Goal: Task Accomplishment & Management: Manage account settings

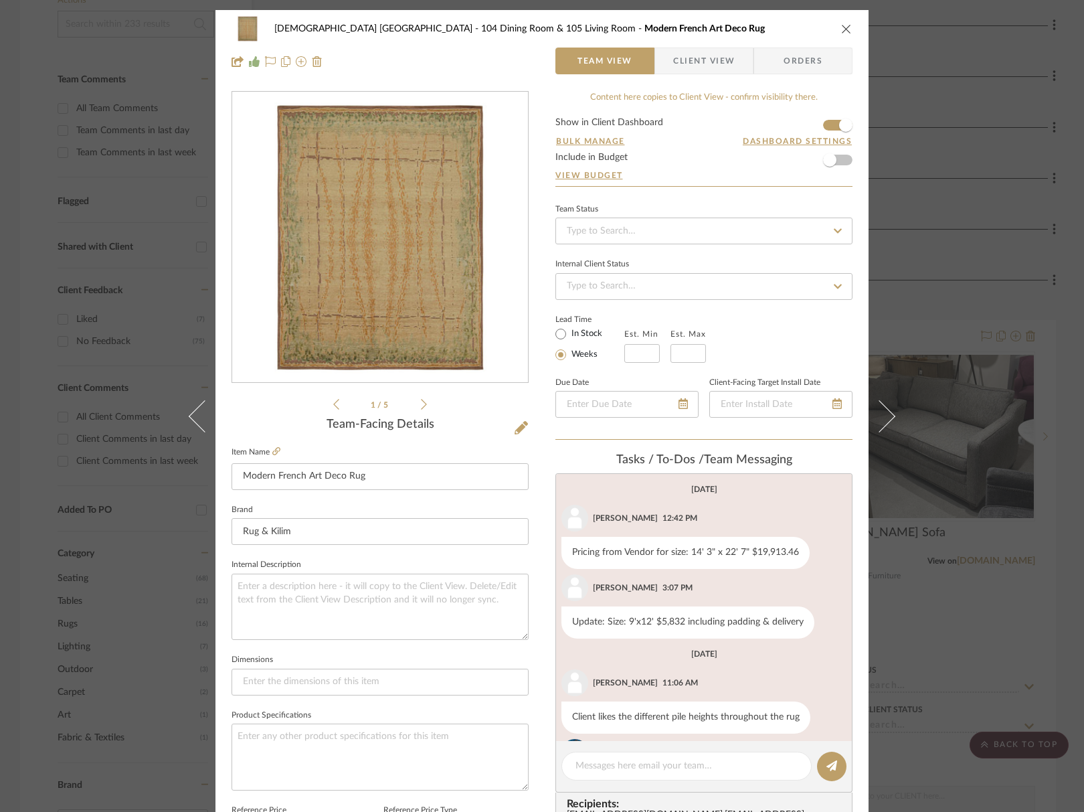
scroll to position [110, 0]
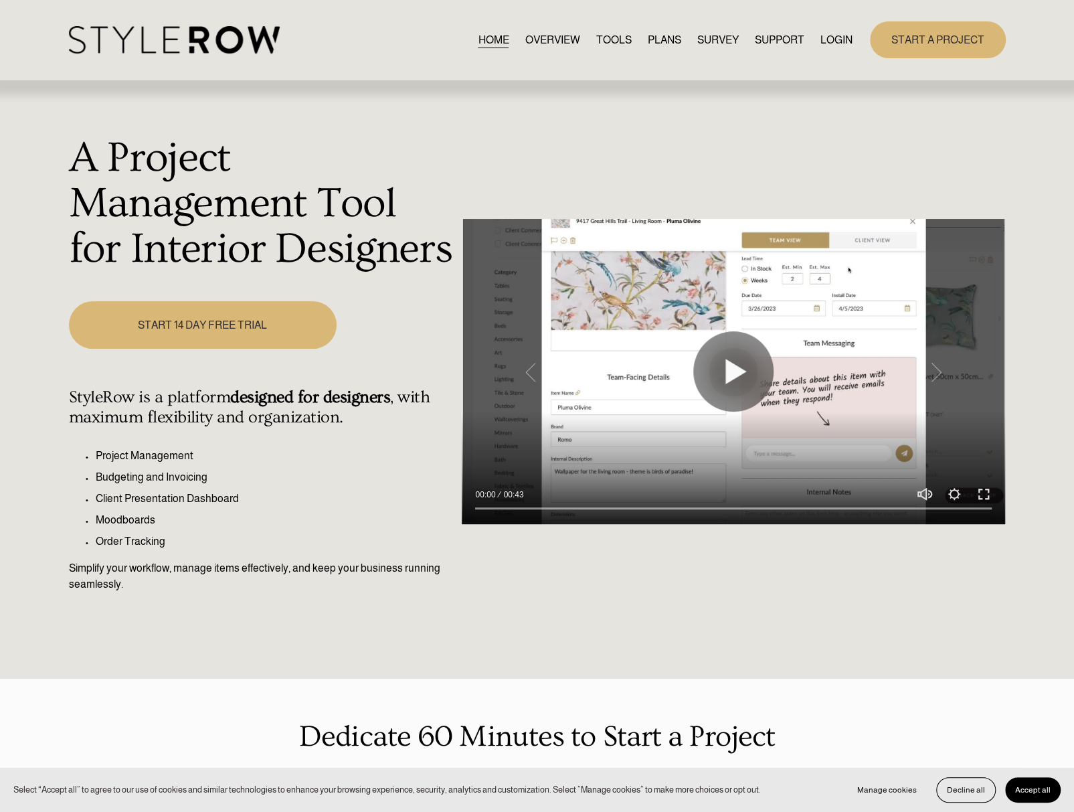
click at [827, 43] on link "LOGIN" at bounding box center [836, 40] width 32 height 18
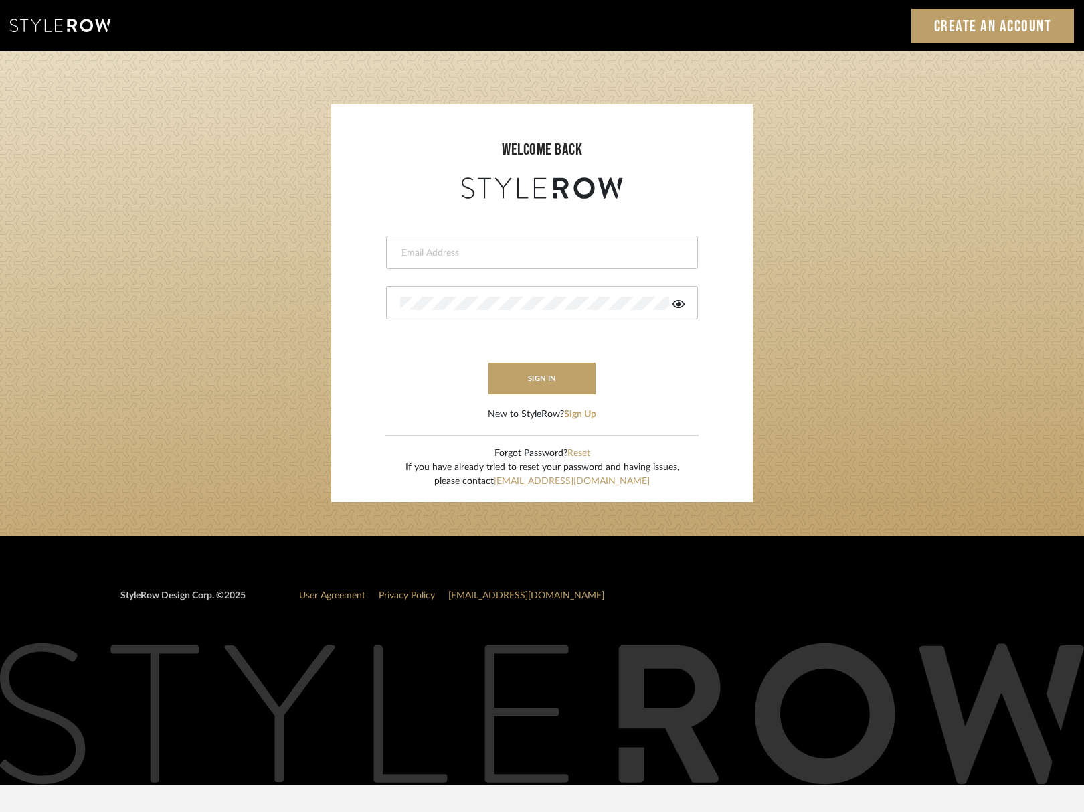
type input "katelyn@clothandkind.com"
click at [566, 371] on div "LOADING" at bounding box center [542, 406] width 1084 height 812
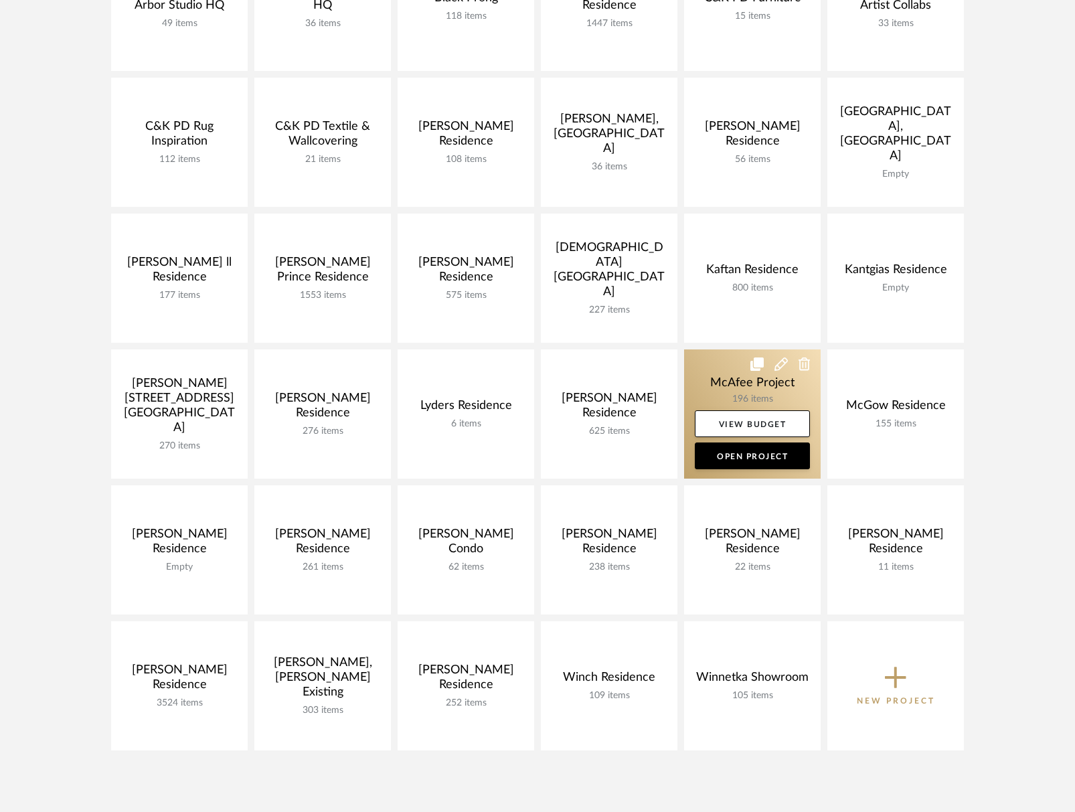
scroll to position [468, 0]
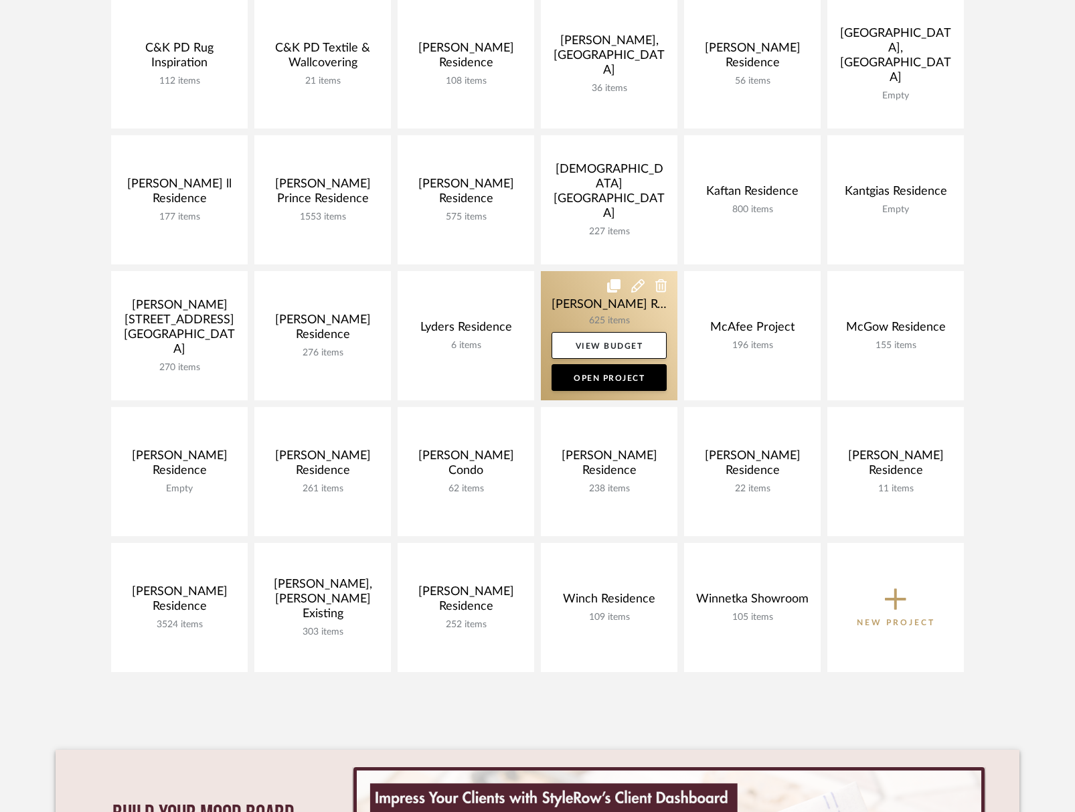
click at [580, 300] on link at bounding box center [609, 335] width 137 height 129
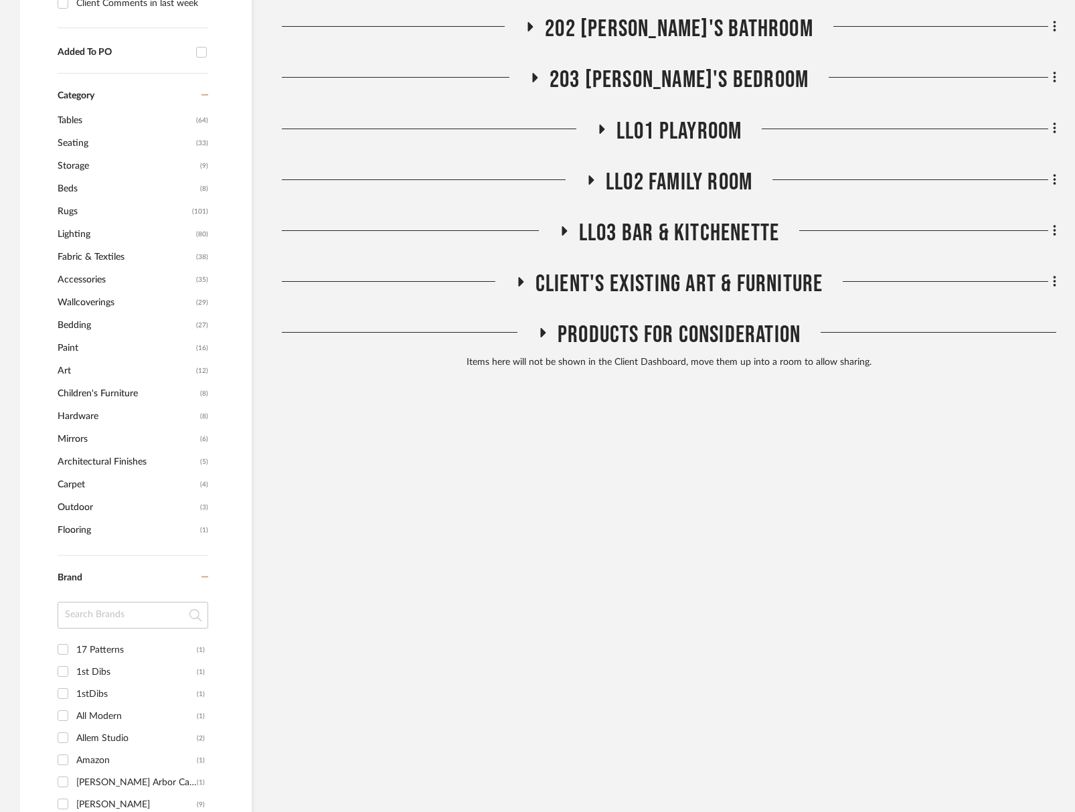
scroll to position [1071, 0]
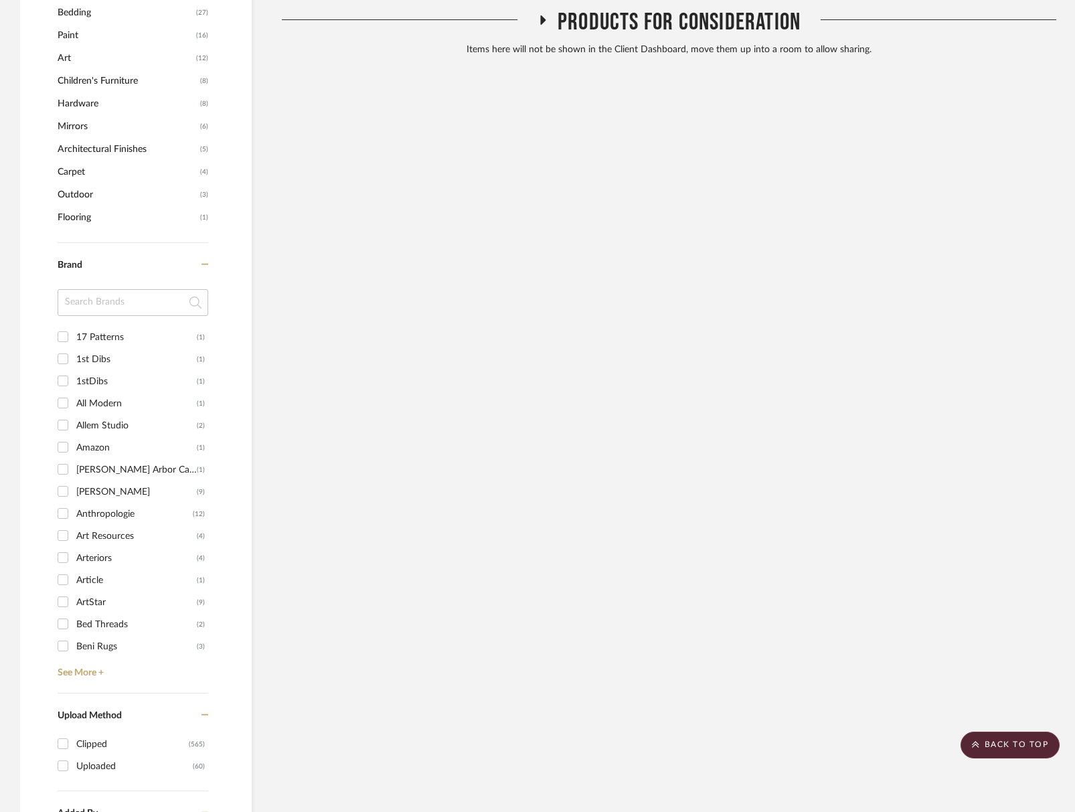
click at [658, 19] on span "Products For Consideration" at bounding box center [678, 22] width 243 height 29
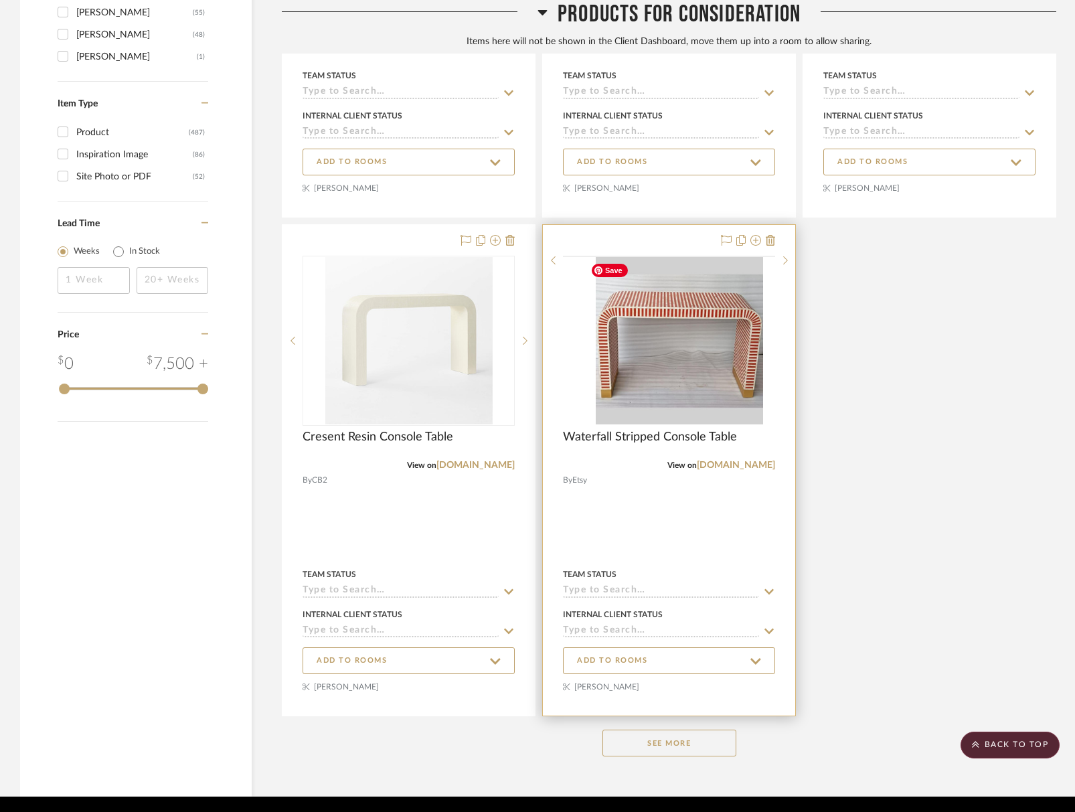
scroll to position [1941, 0]
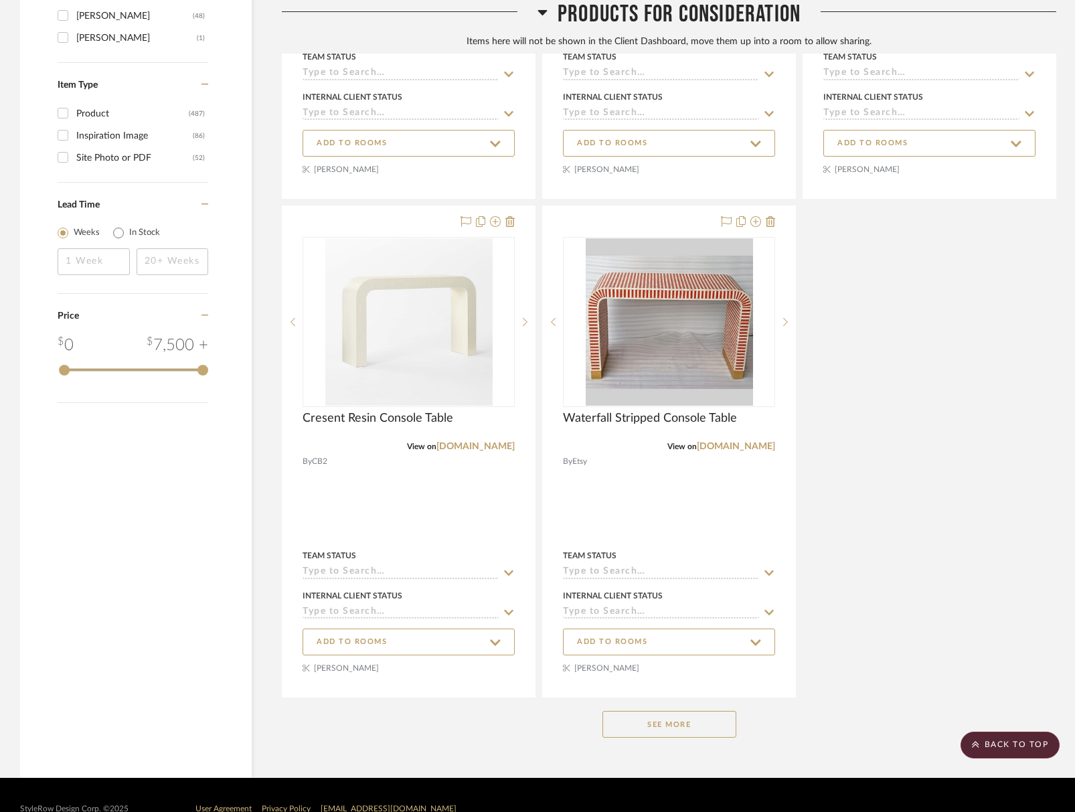
click at [689, 730] on button "See More" at bounding box center [669, 724] width 134 height 27
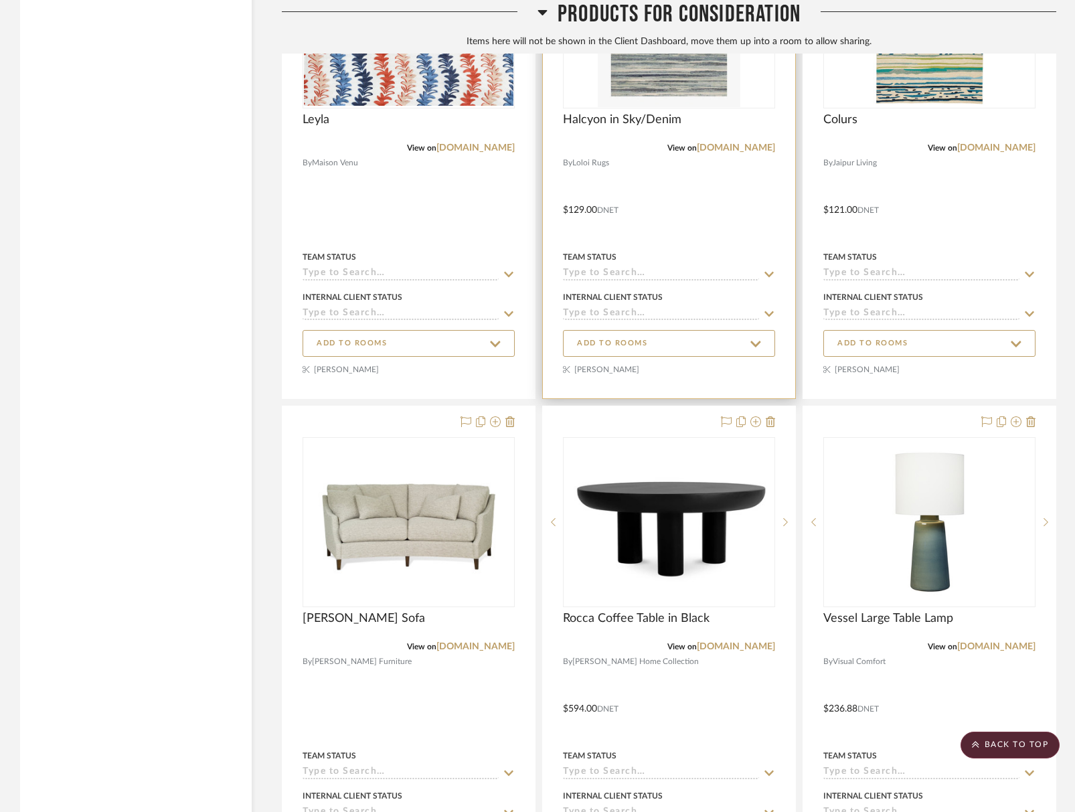
scroll to position [16394, 0]
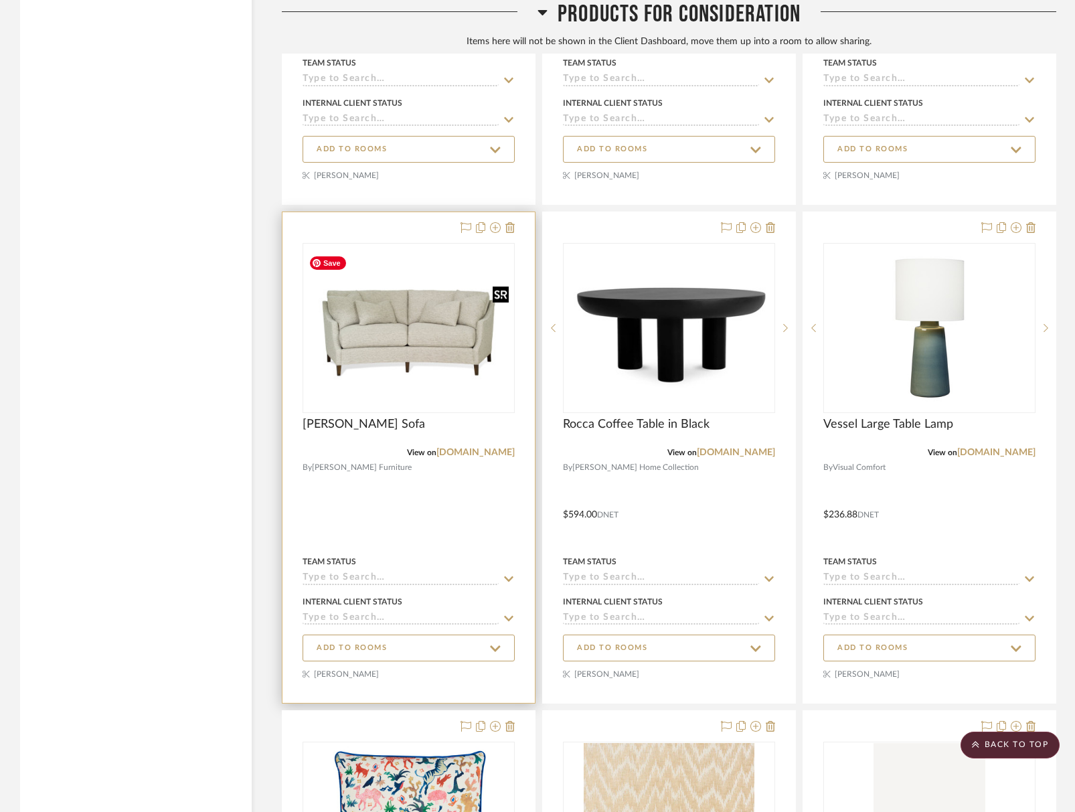
click at [422, 321] on img "0" at bounding box center [408, 328] width 209 height 156
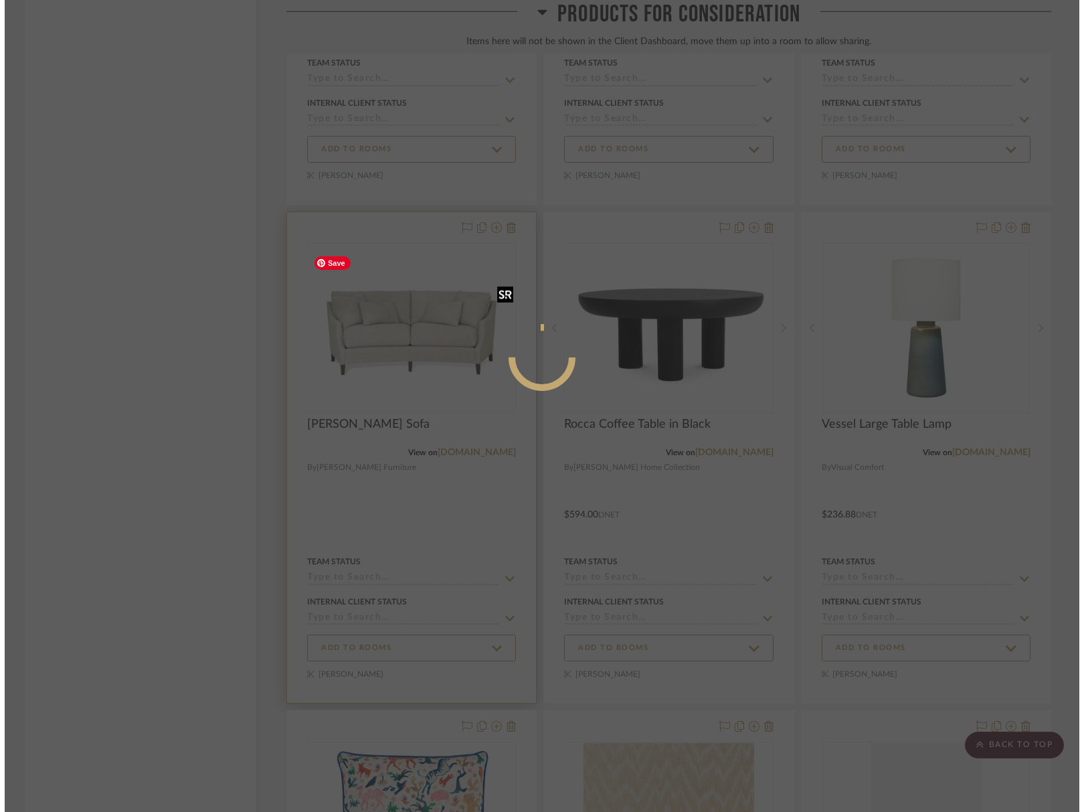
scroll to position [0, 0]
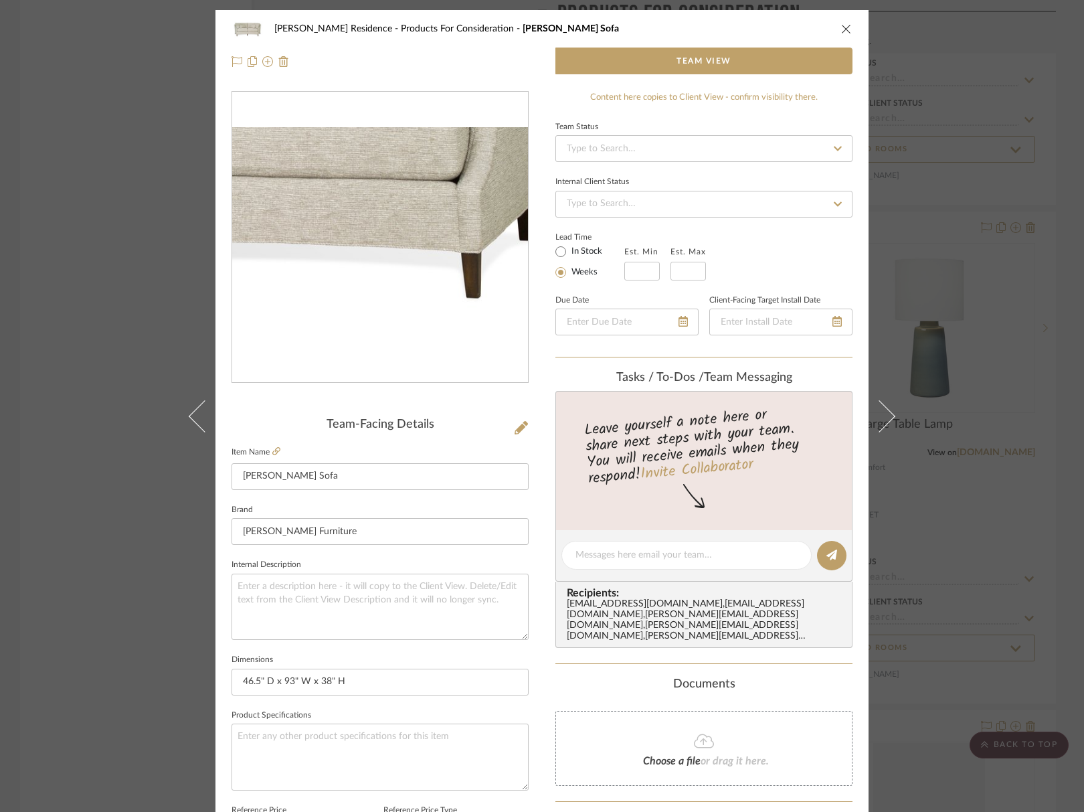
click at [440, 283] on img "0" at bounding box center [380, 237] width 296 height 220
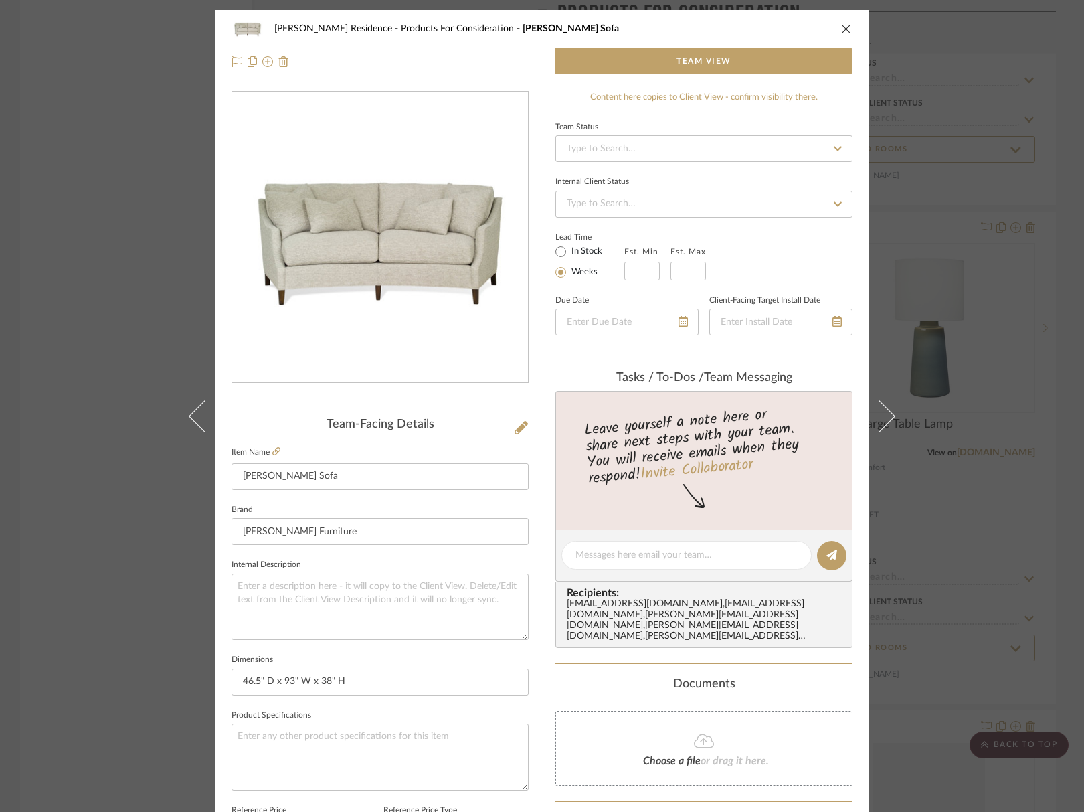
click at [843, 34] on button "close" at bounding box center [846, 29] width 12 height 12
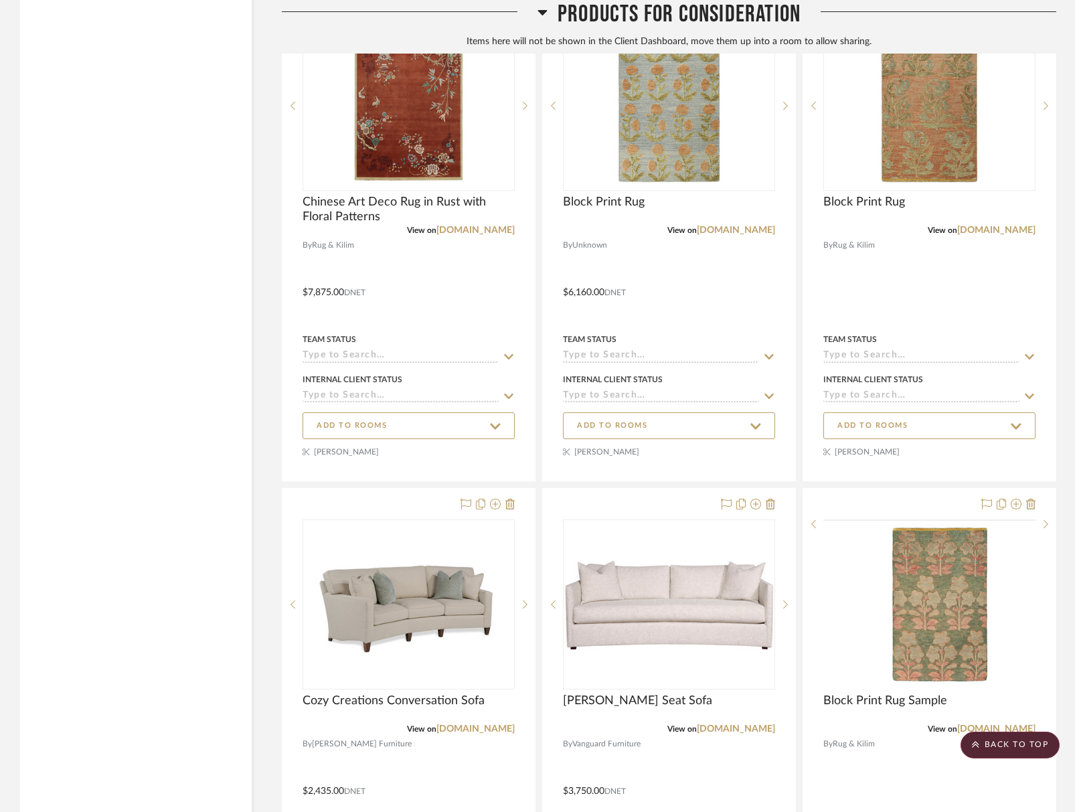
scroll to position [19807, 0]
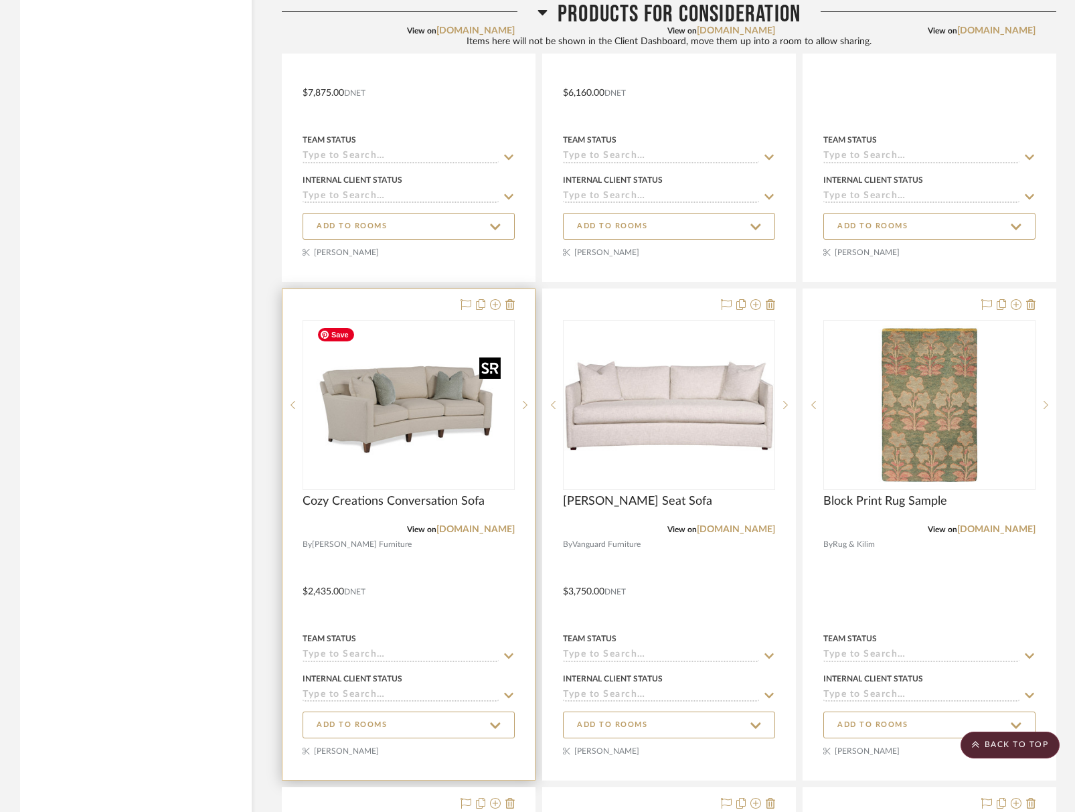
click at [437, 437] on img "0" at bounding box center [409, 404] width 194 height 167
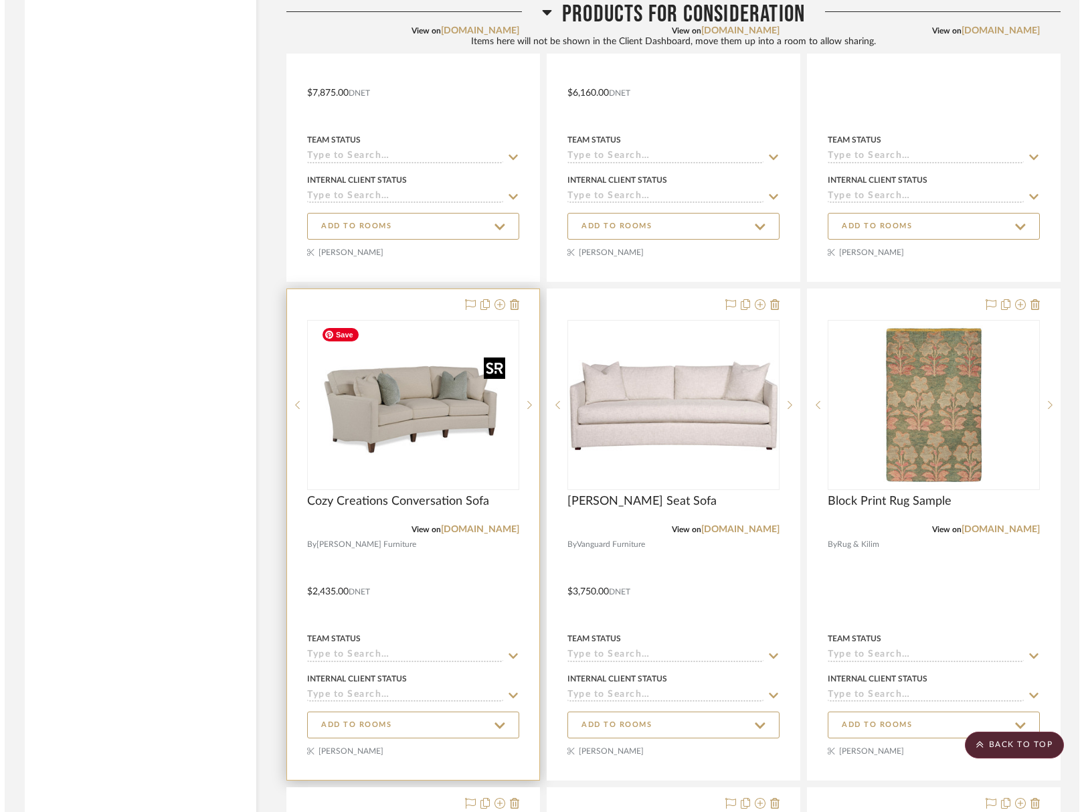
scroll to position [0, 0]
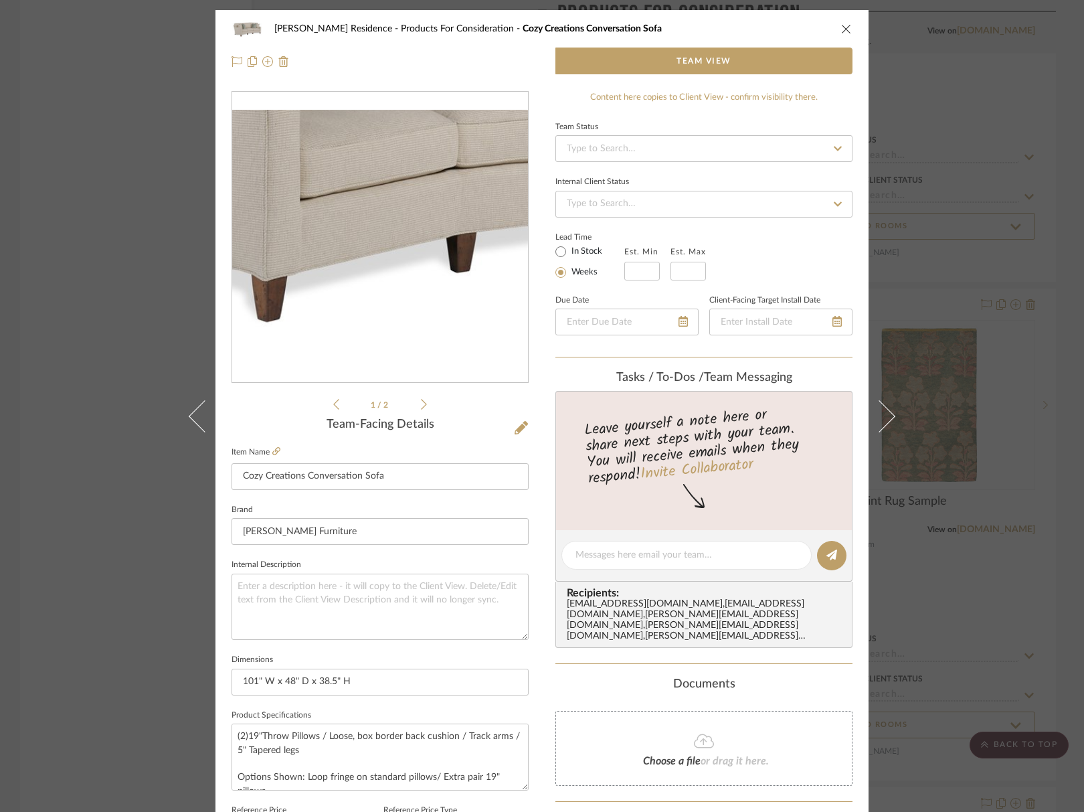
click at [349, 281] on img "0" at bounding box center [380, 237] width 296 height 255
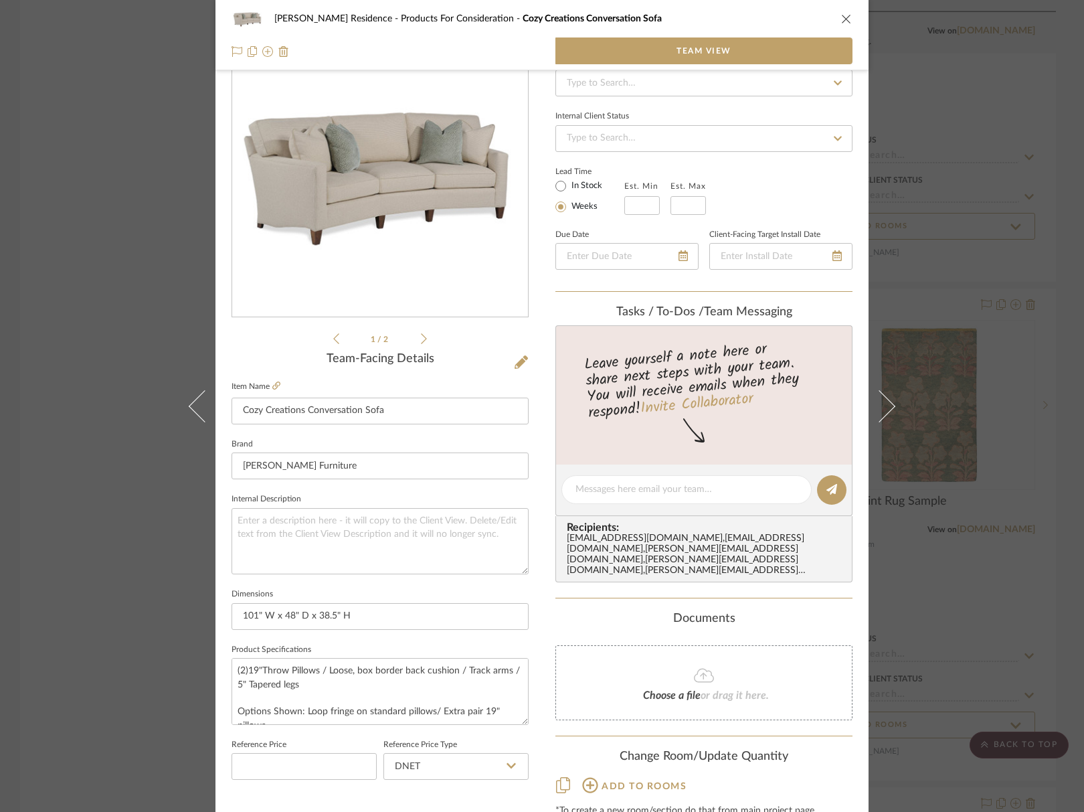
scroll to position [110, 0]
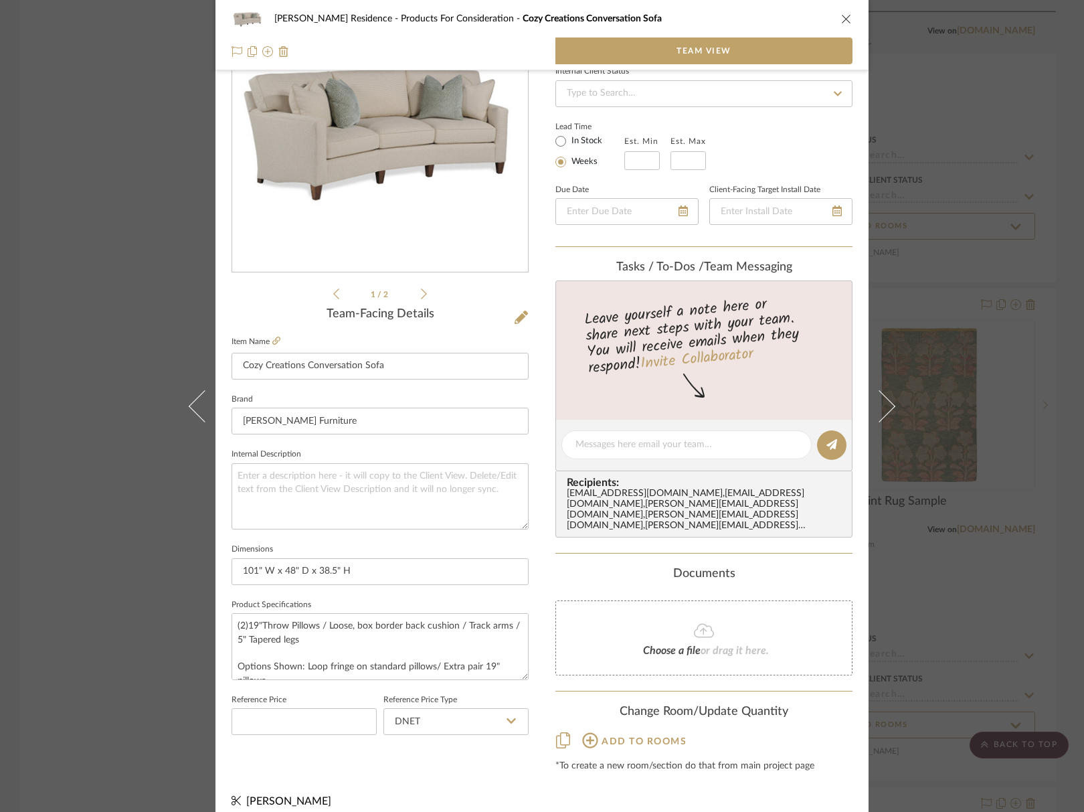
click at [834, 21] on div "Marupudi Dang Residence Products For Consideration Cozy Creations Conversation …" at bounding box center [542, 18] width 621 height 27
click at [844, 21] on icon "close" at bounding box center [846, 18] width 11 height 11
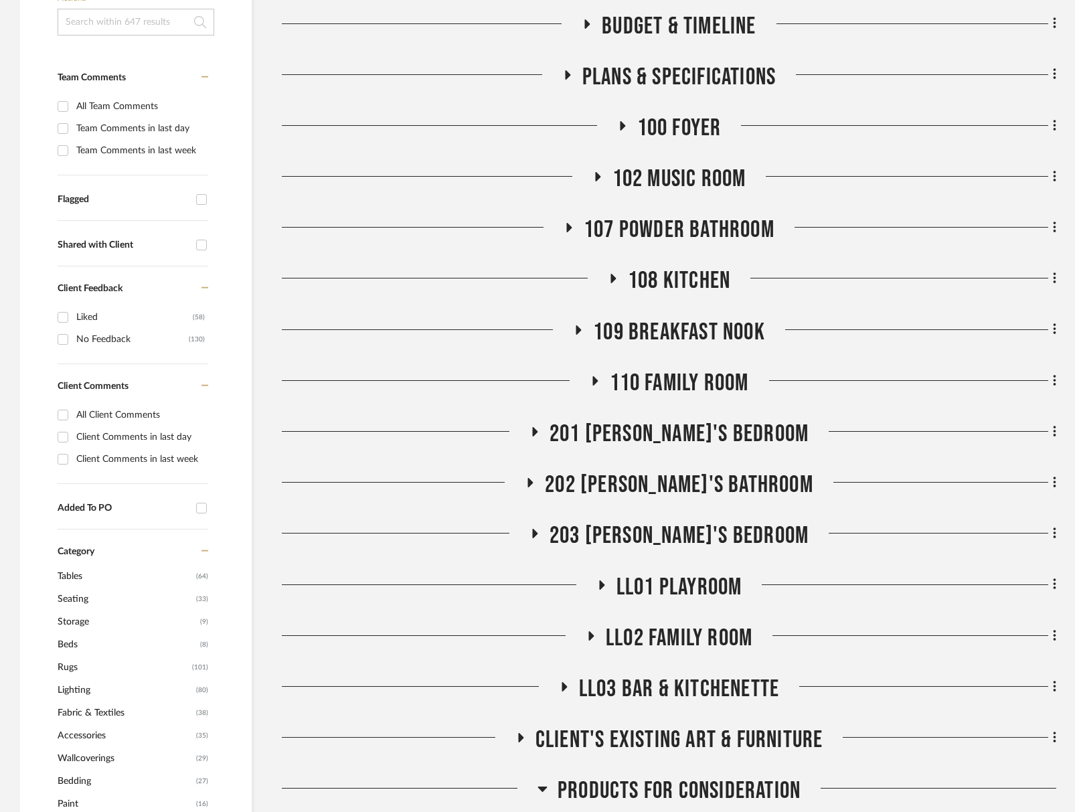
scroll to position [401, 0]
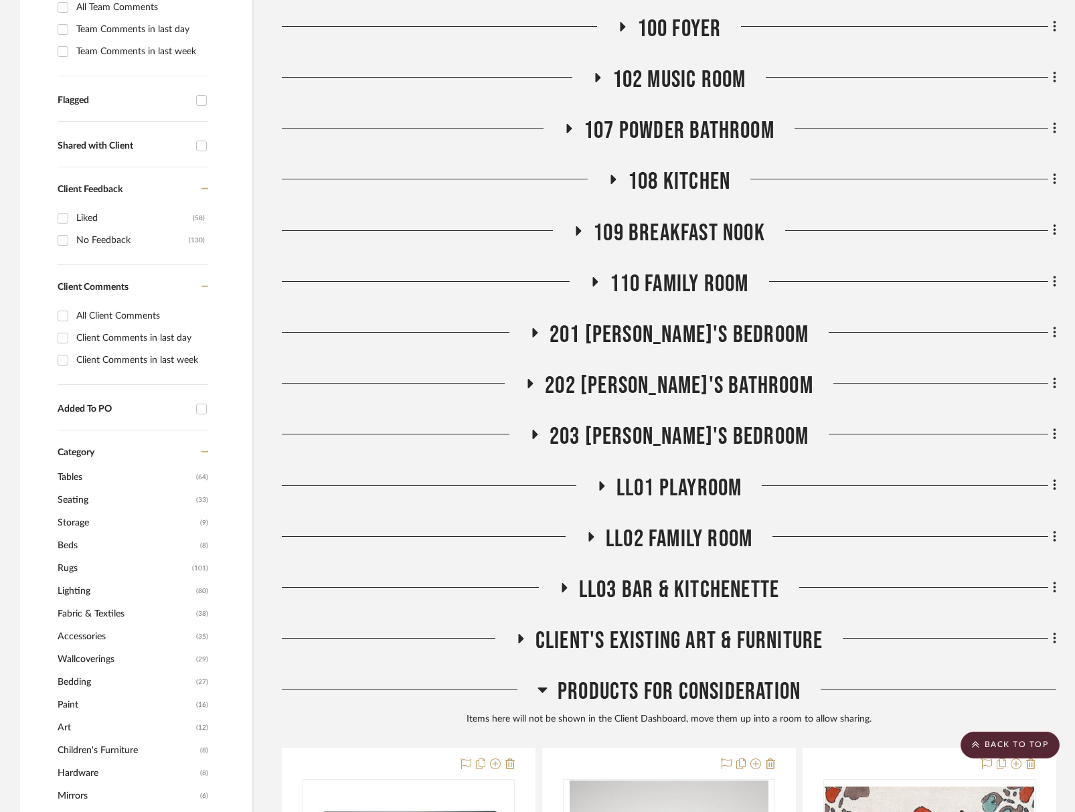
click at [679, 526] on span "LL02 Family Room" at bounding box center [679, 539] width 147 height 29
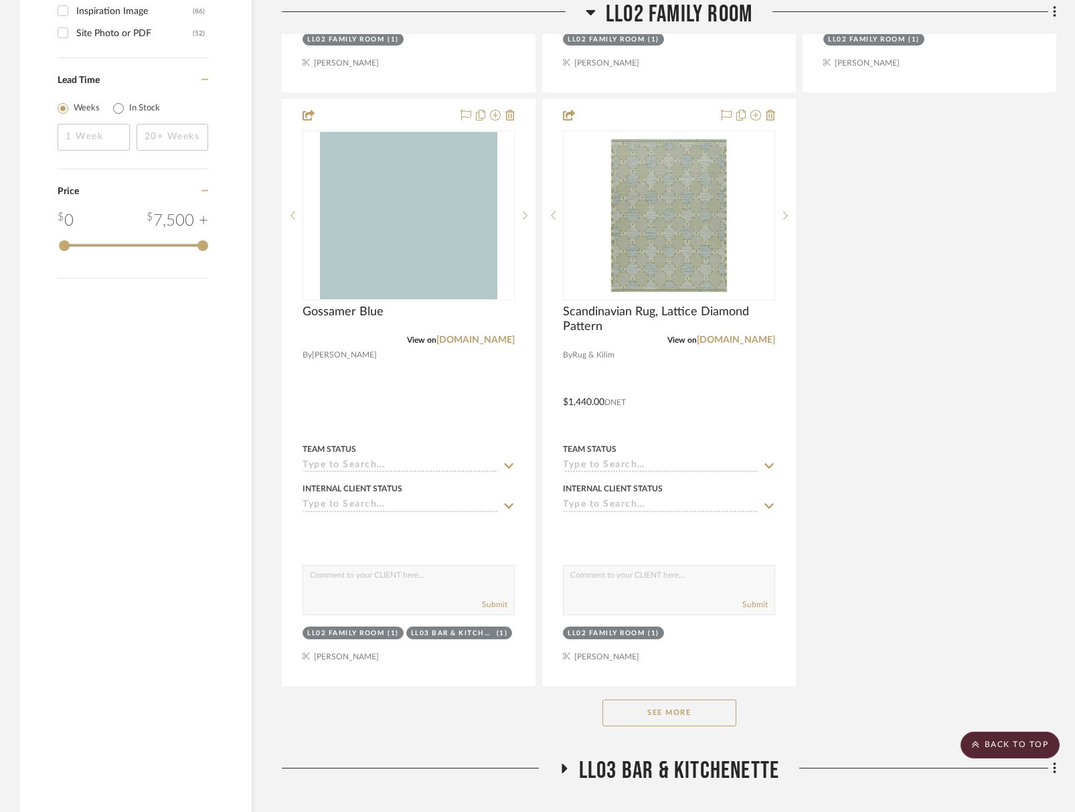
scroll to position [2208, 0]
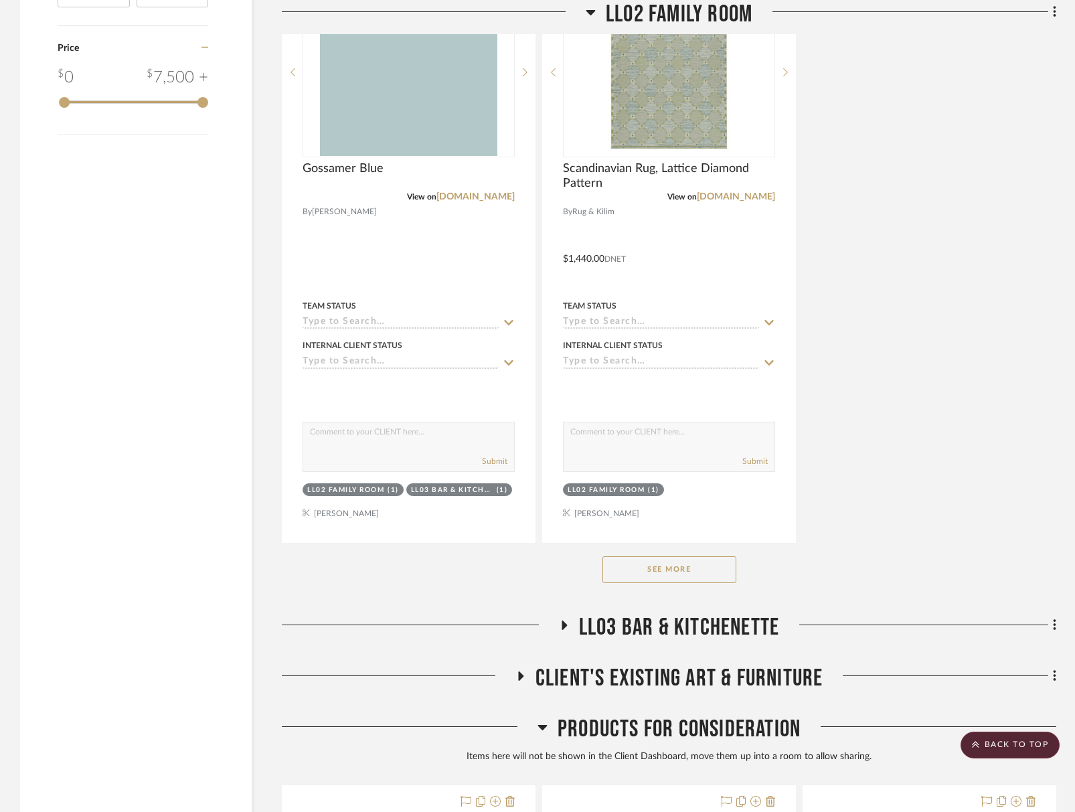
click at [695, 566] on button "See More" at bounding box center [669, 569] width 134 height 27
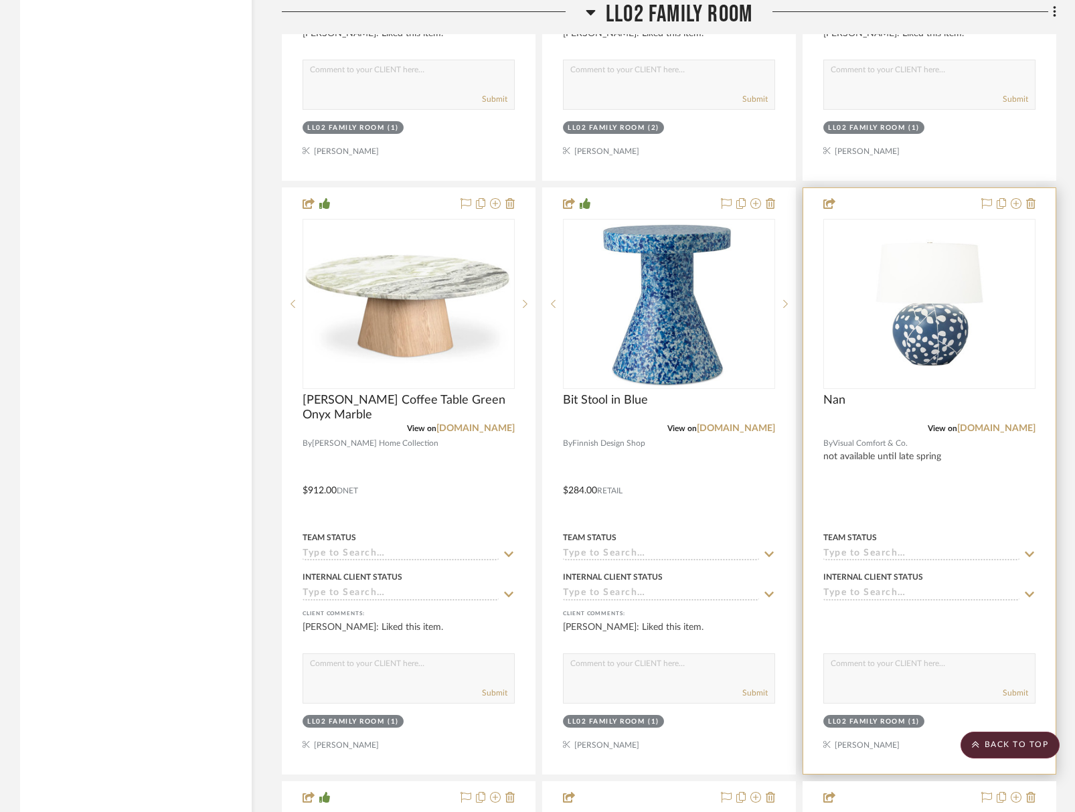
scroll to position [3145, 0]
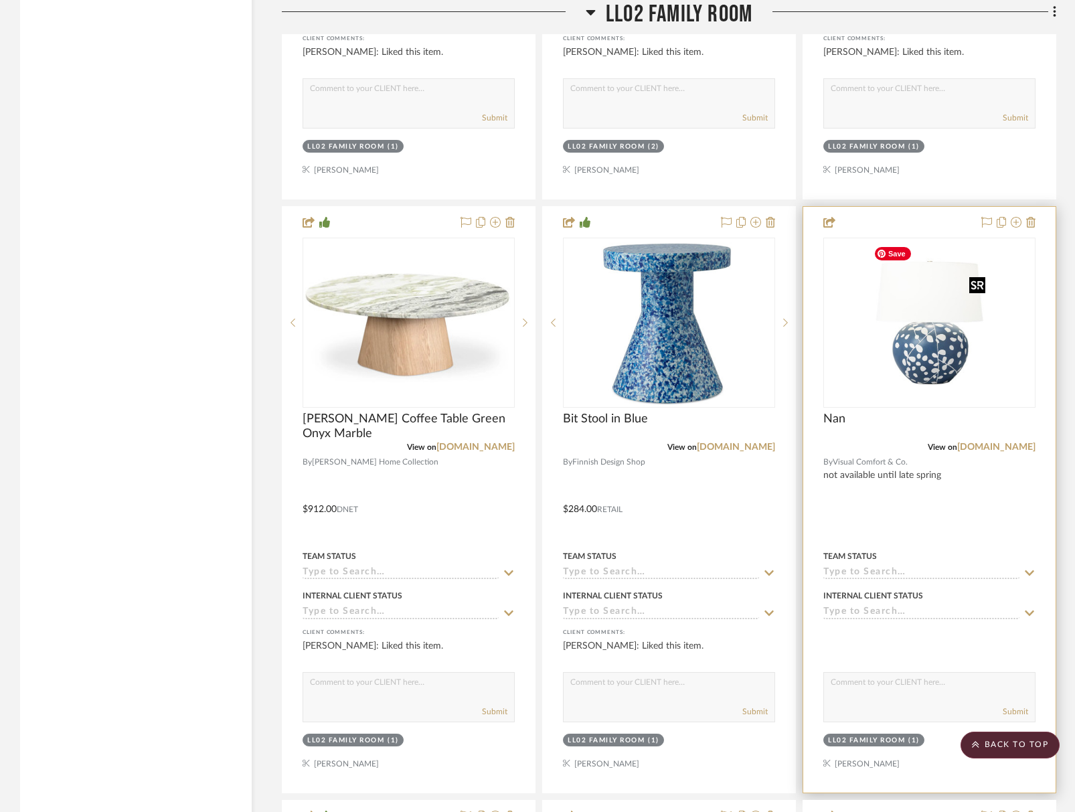
click at [953, 370] on img "0" at bounding box center [929, 322] width 122 height 167
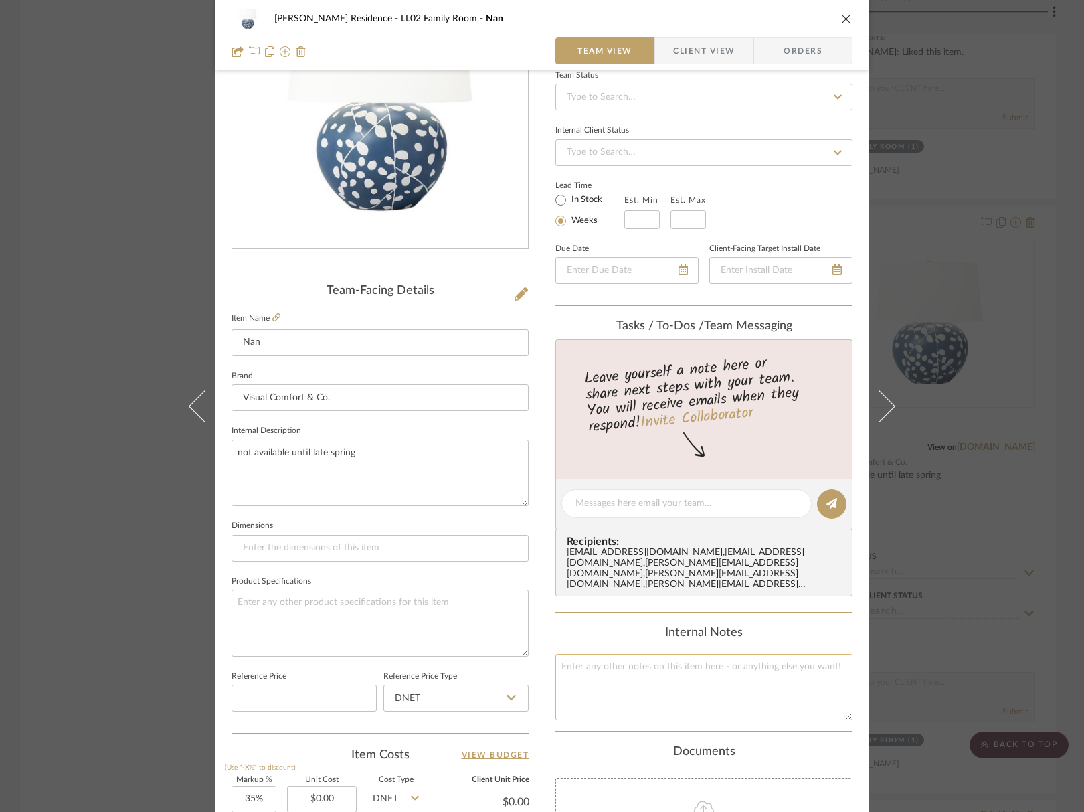
scroll to position [268, 0]
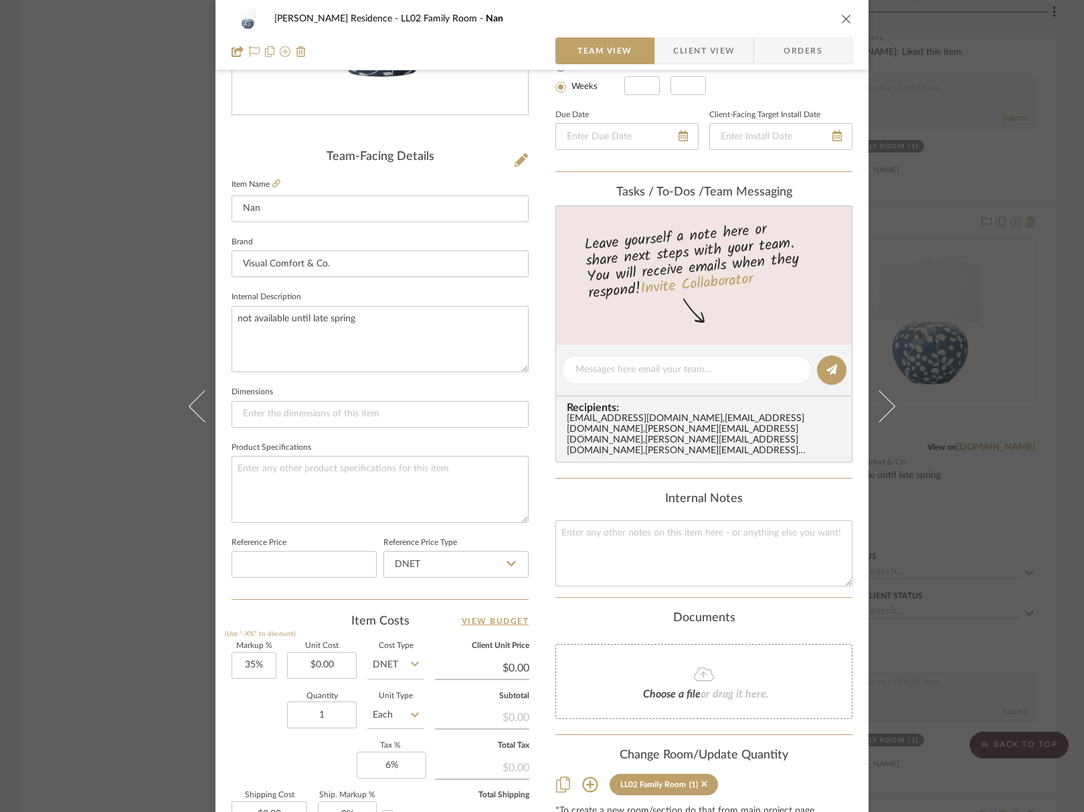
click at [705, 774] on sr-tag "LL02 Family Room (1)" at bounding box center [664, 784] width 108 height 21
click at [701, 779] on icon at bounding box center [704, 783] width 6 height 9
click at [844, 15] on icon "close" at bounding box center [846, 18] width 11 height 11
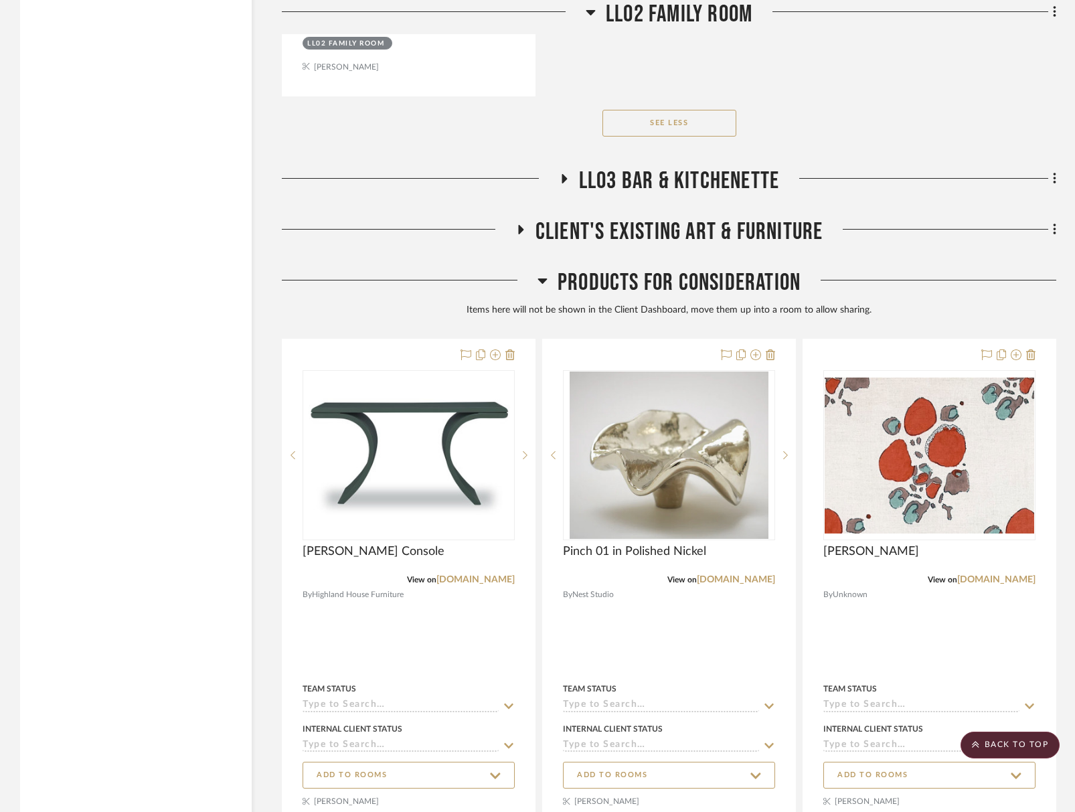
scroll to position [6825, 0]
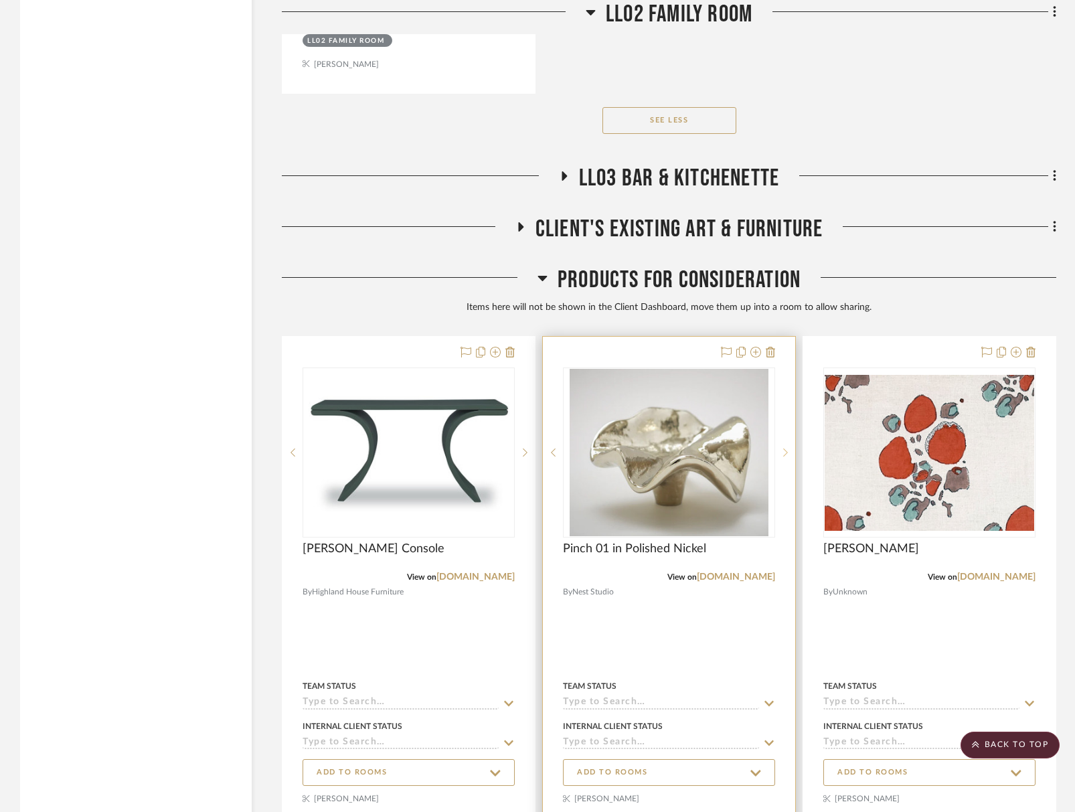
click at [785, 454] on icon at bounding box center [785, 452] width 5 height 9
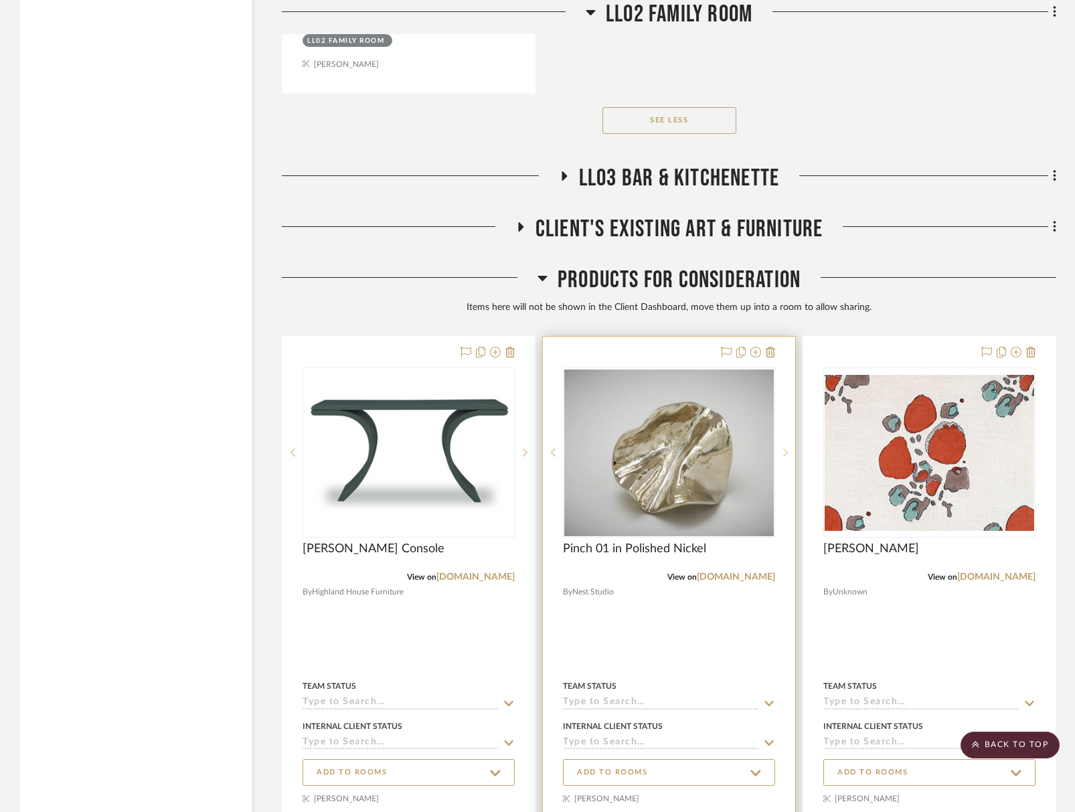
click at [785, 454] on icon at bounding box center [785, 452] width 5 height 9
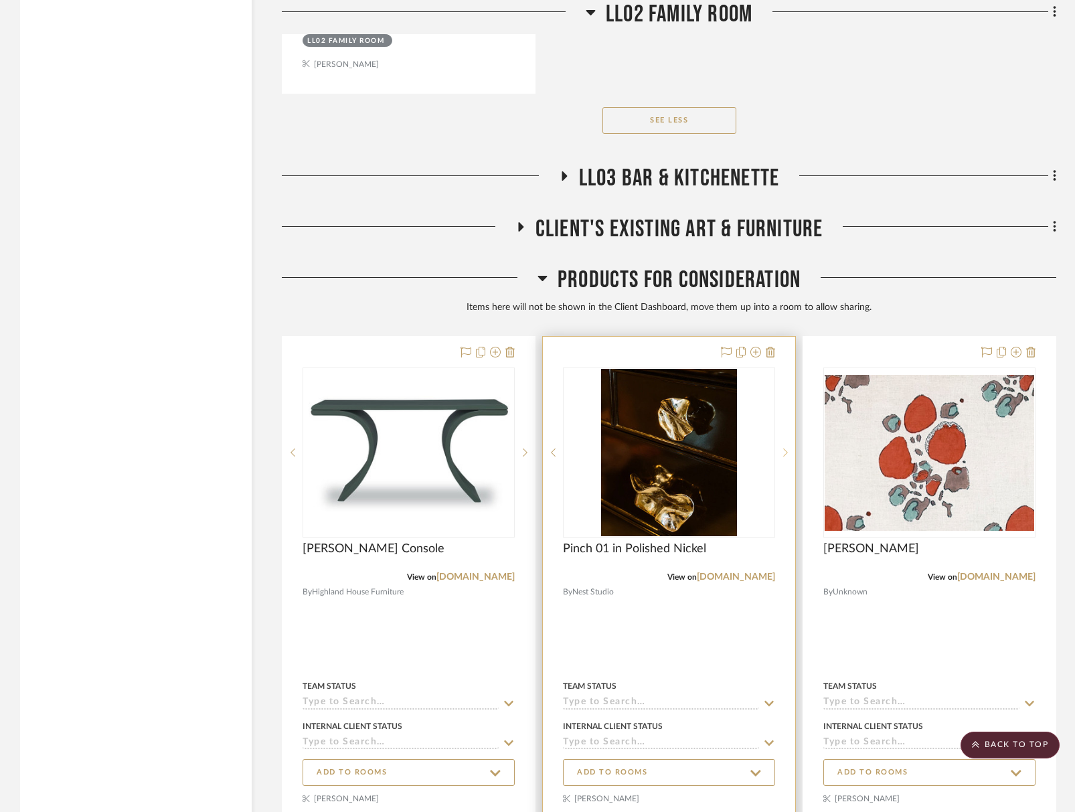
click at [785, 453] on icon at bounding box center [785, 452] width 5 height 9
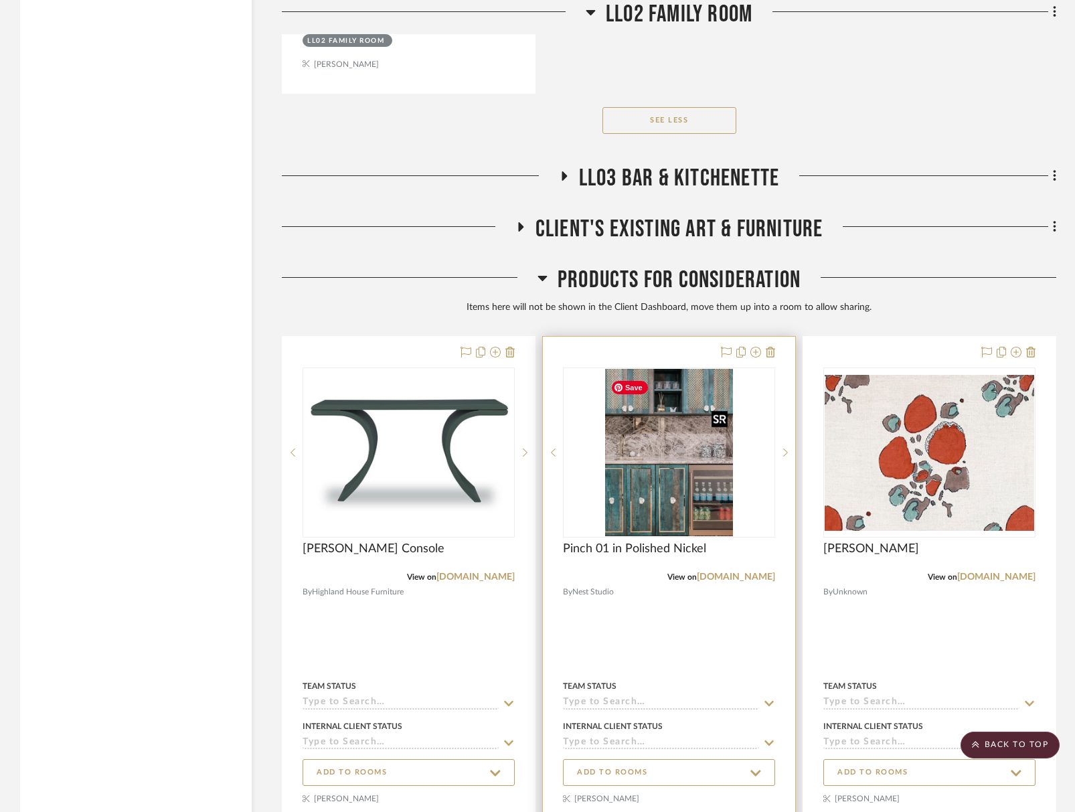
click at [655, 486] on img "3" at bounding box center [669, 452] width 128 height 167
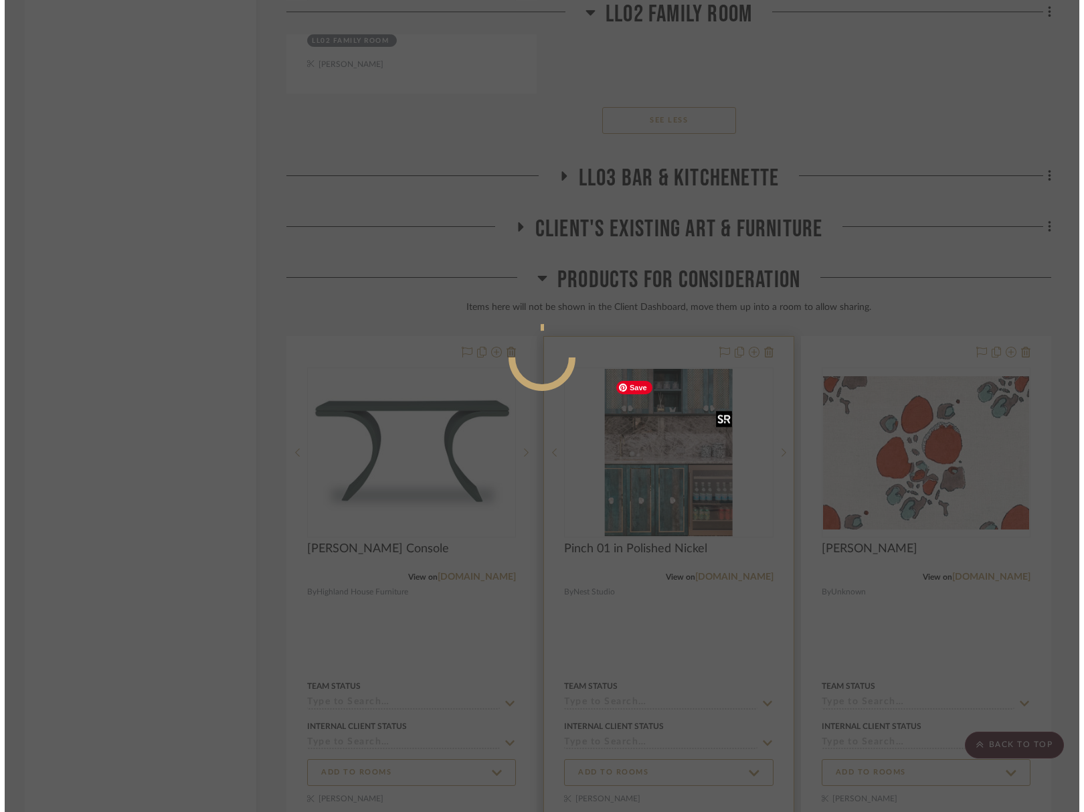
scroll to position [0, 0]
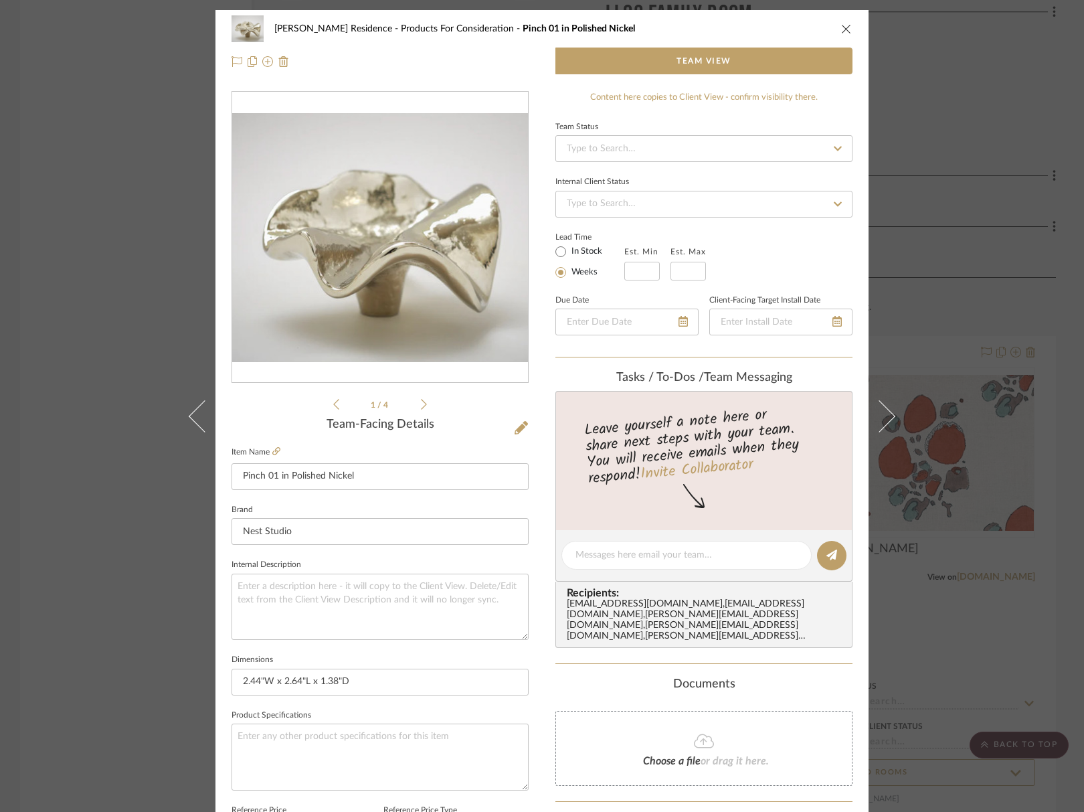
click at [427, 403] on div "1 / 4" at bounding box center [380, 251] width 297 height 321
click at [422, 406] on div "1 / 4" at bounding box center [380, 251] width 297 height 321
click at [421, 405] on icon at bounding box center [424, 404] width 6 height 12
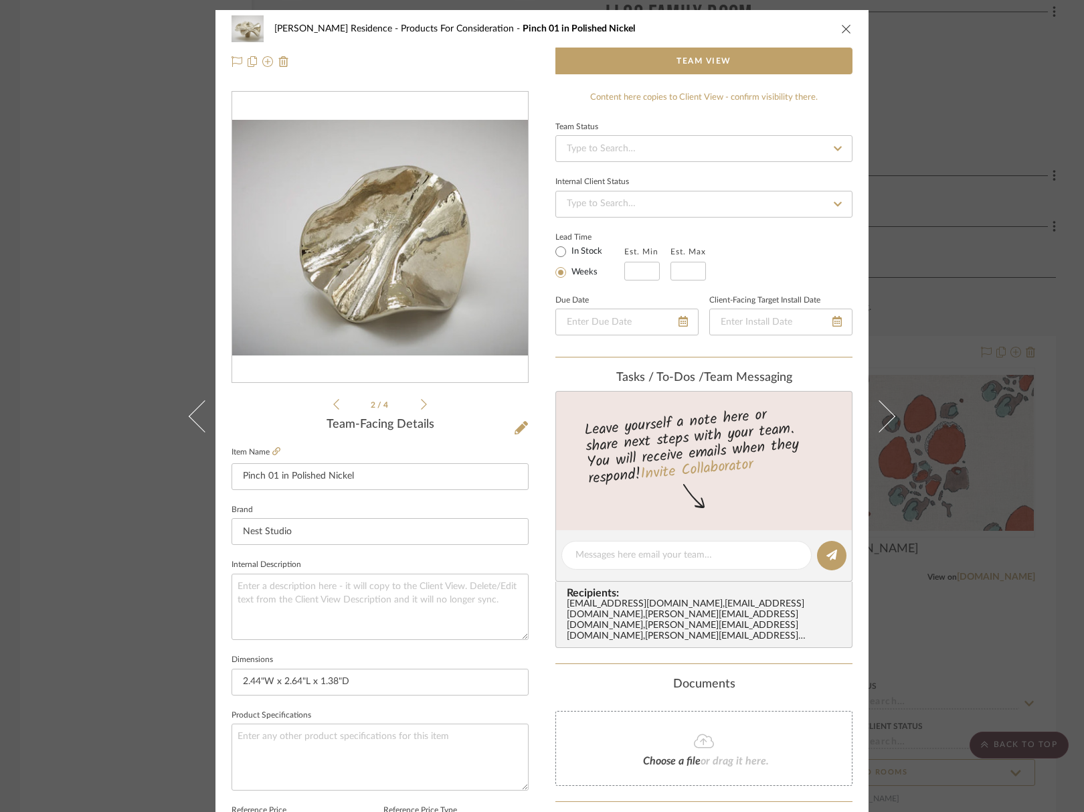
click at [421, 405] on icon at bounding box center [424, 404] width 6 height 12
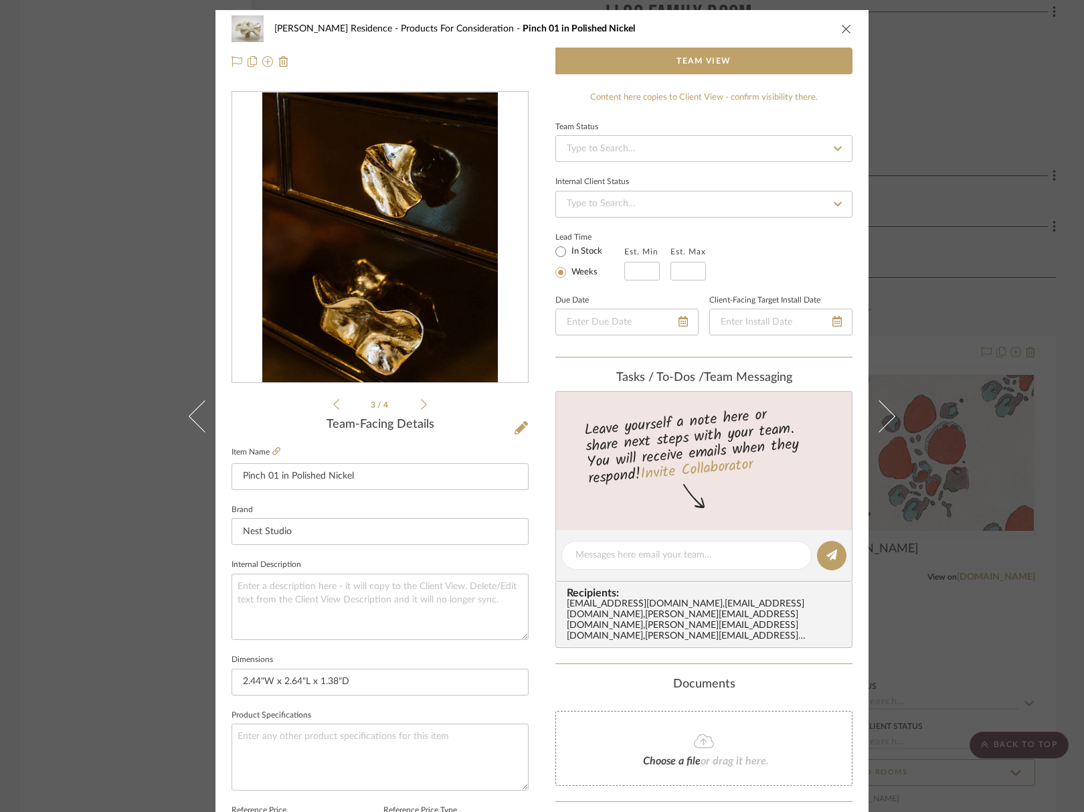
click at [421, 405] on icon at bounding box center [424, 404] width 6 height 12
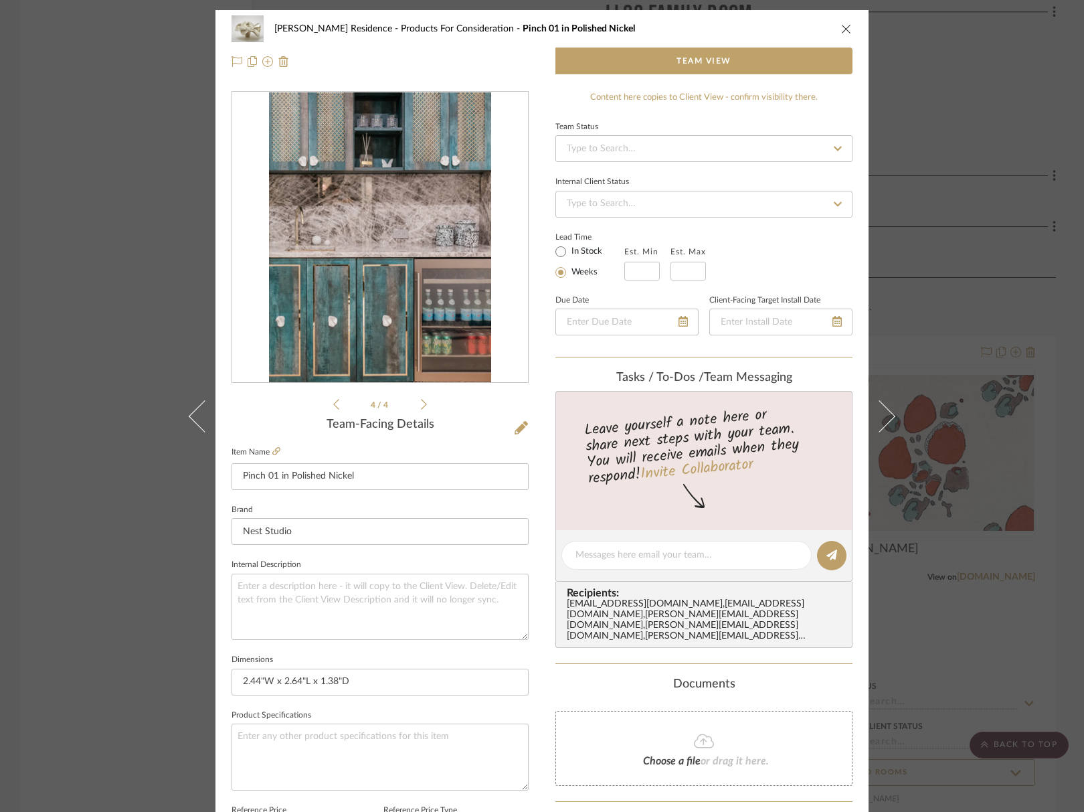
click at [841, 33] on icon "close" at bounding box center [846, 28] width 11 height 11
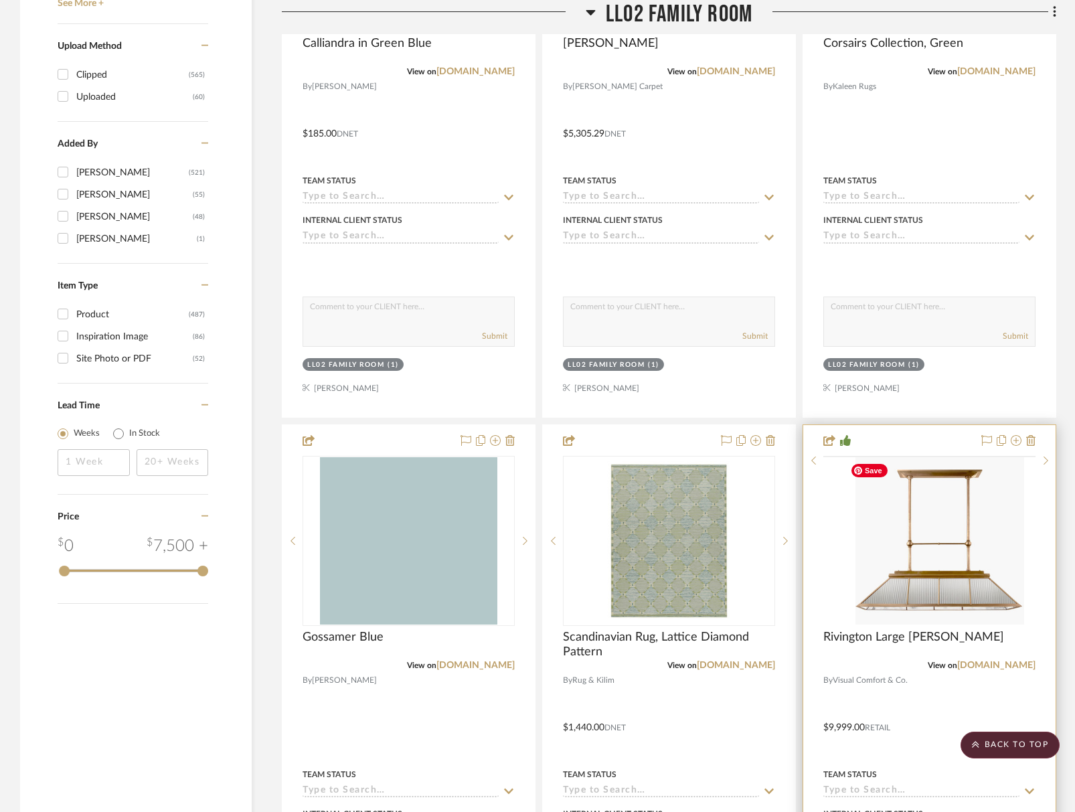
scroll to position [2342, 0]
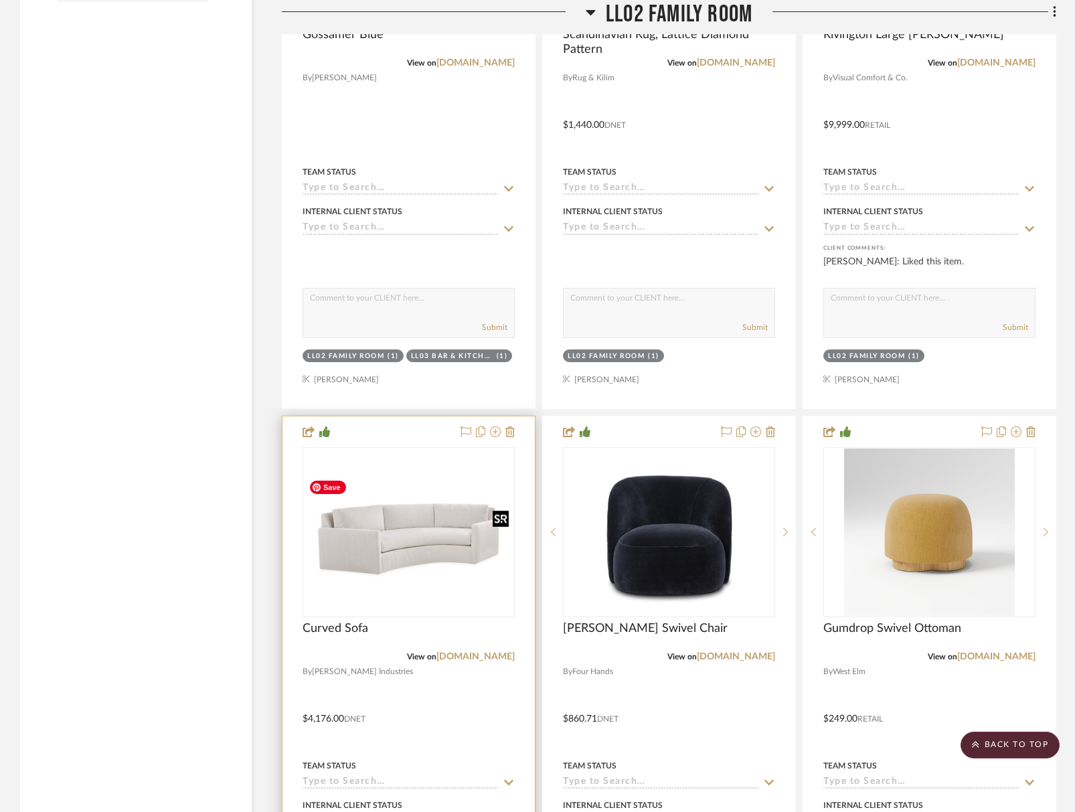
click at [0, 0] on img at bounding box center [0, 0] width 0 height 0
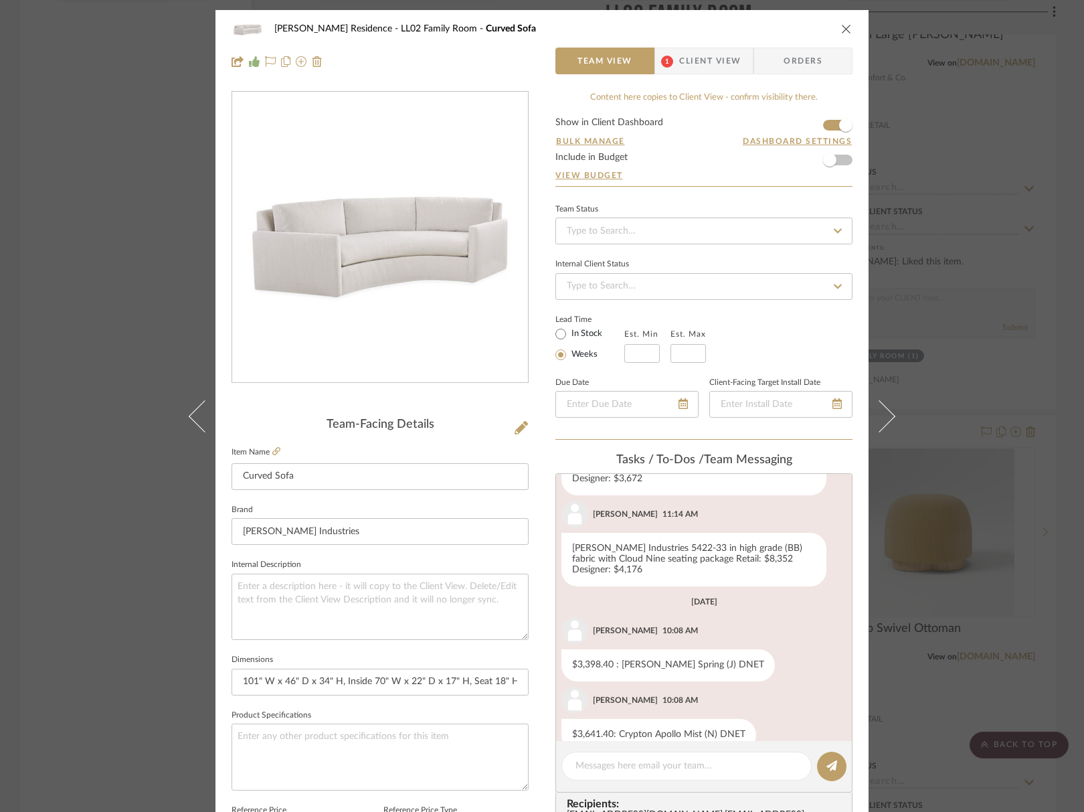
scroll to position [100, 0]
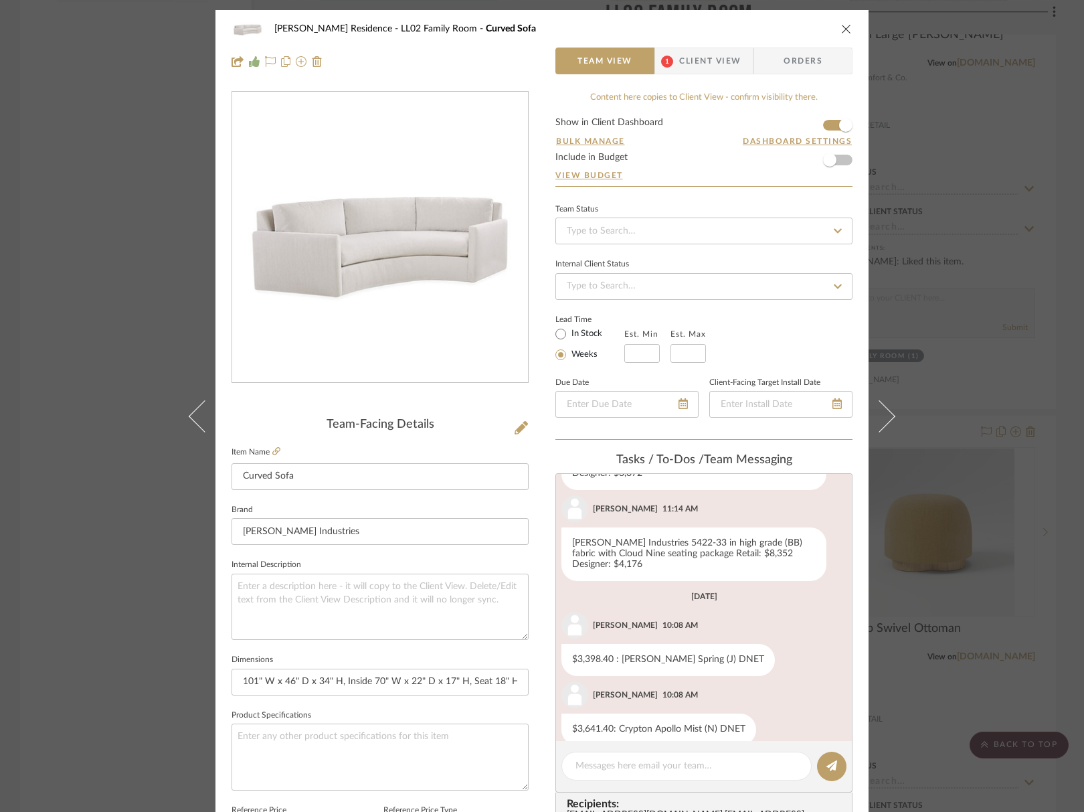
click at [831, 32] on div "Marupudi Dang Residence LL02 Family Room Curved Sofa" at bounding box center [542, 28] width 621 height 27
click at [842, 28] on icon "close" at bounding box center [846, 28] width 11 height 11
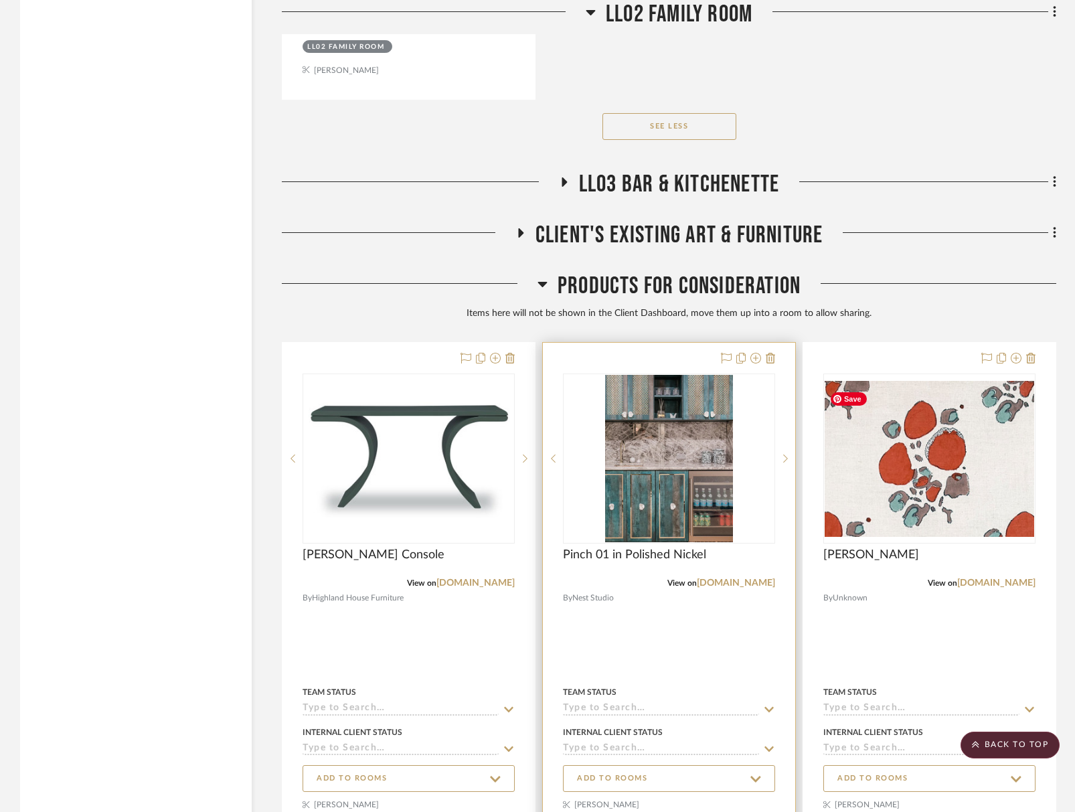
scroll to position [6825, 0]
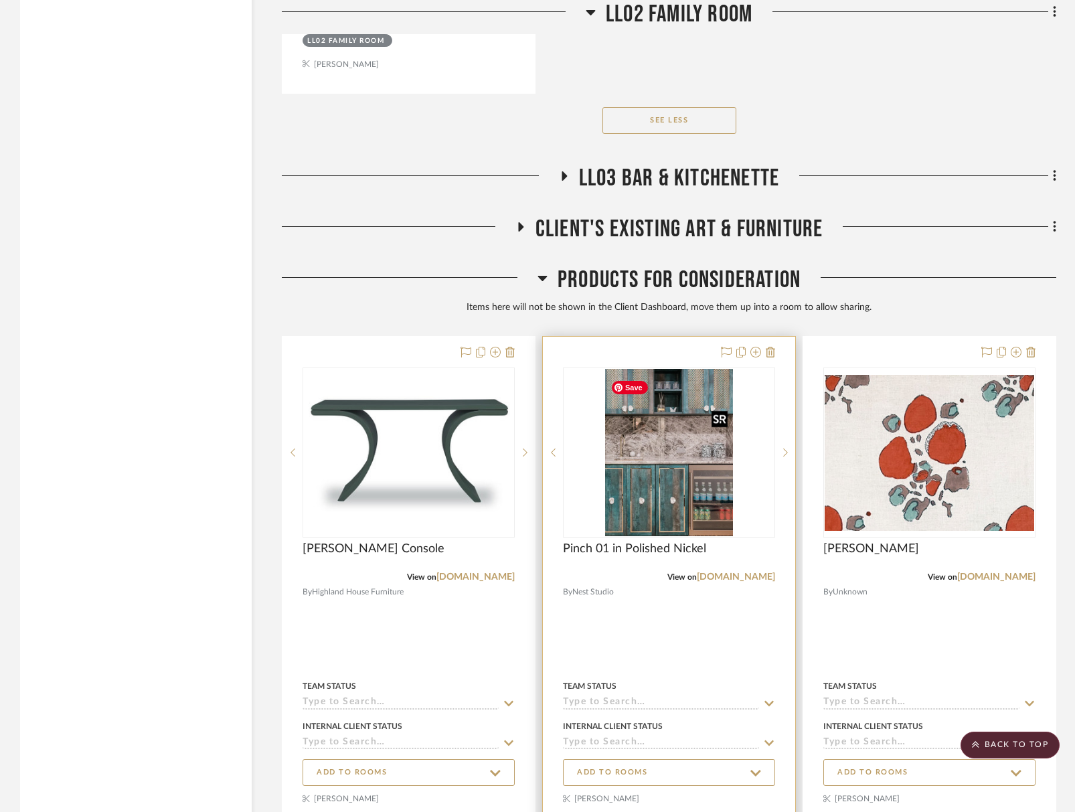
click at [650, 449] on img "3" at bounding box center [669, 452] width 128 height 167
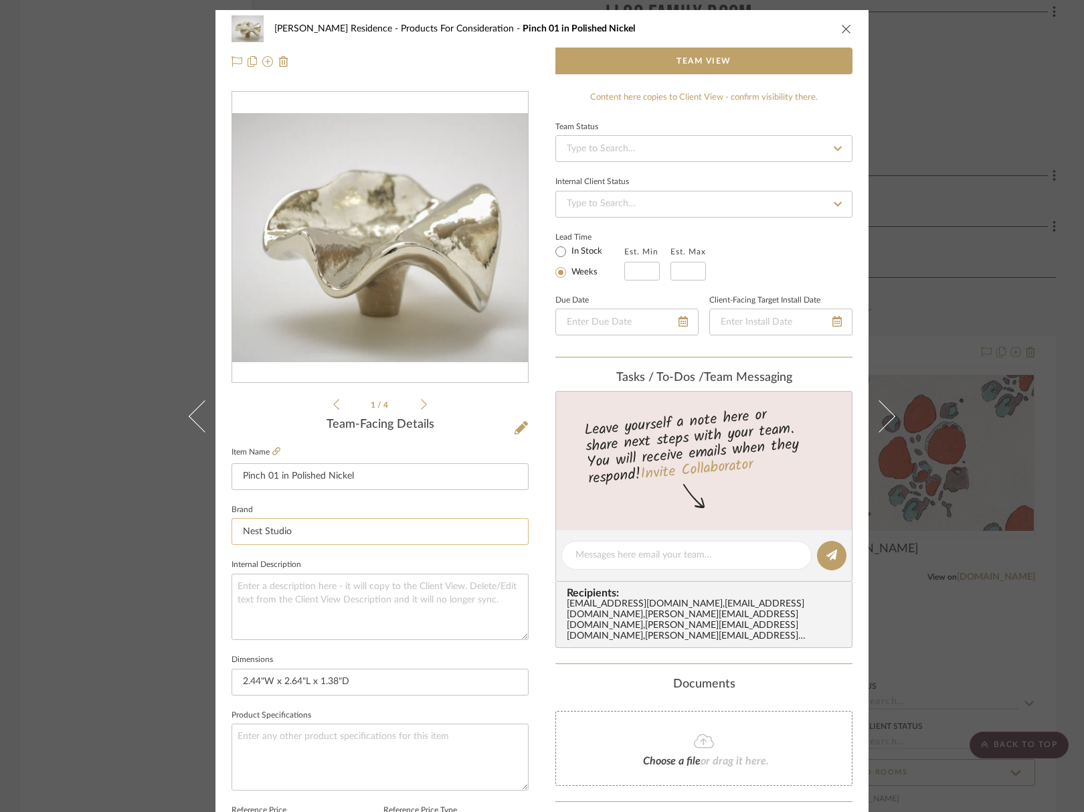
scroll to position [110, 0]
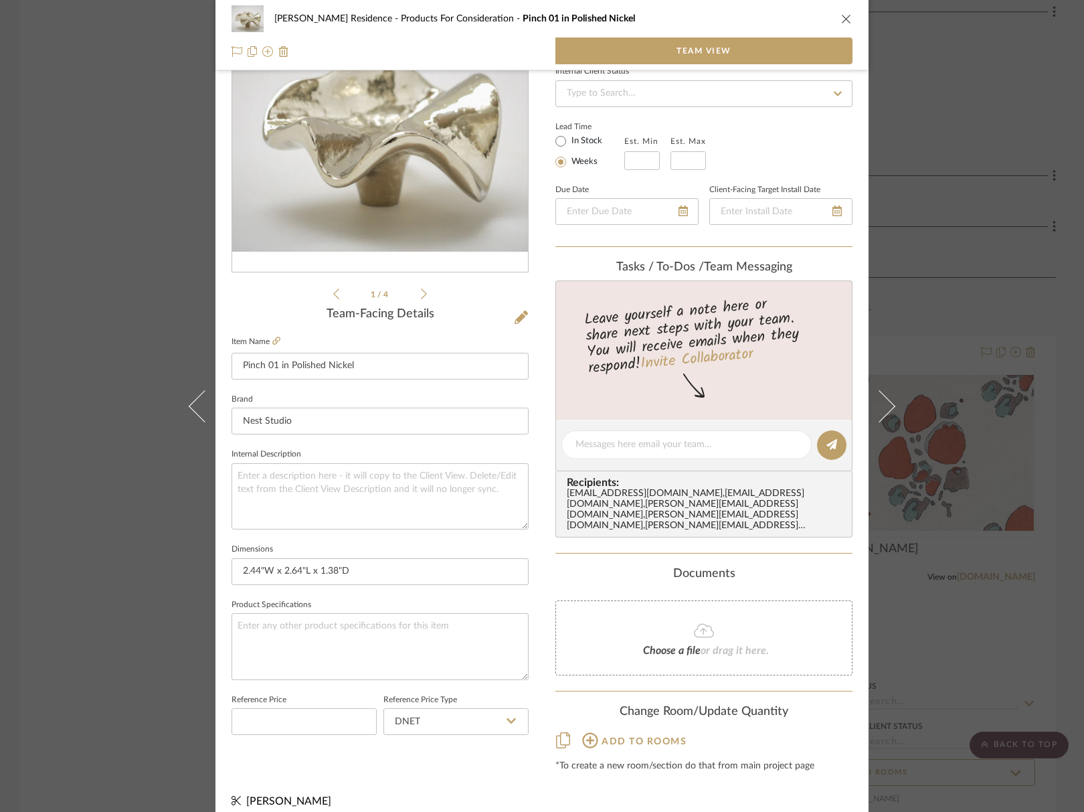
click at [588, 732] on icon at bounding box center [590, 740] width 16 height 16
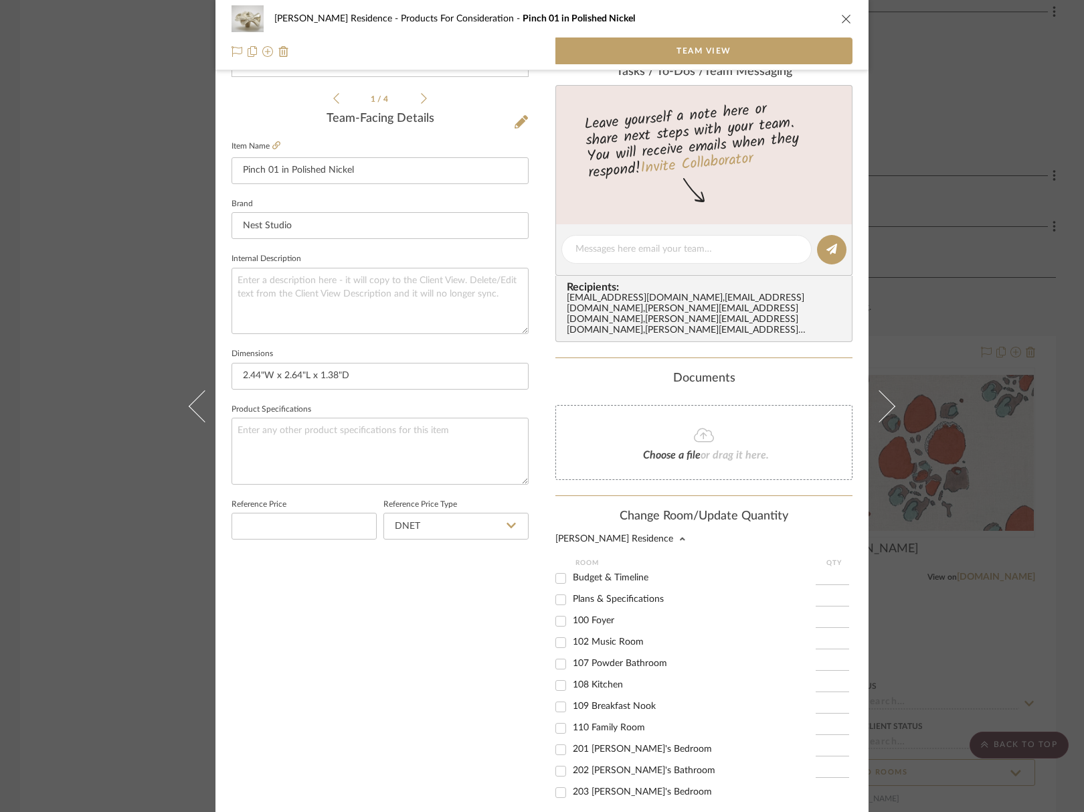
scroll to position [378, 0]
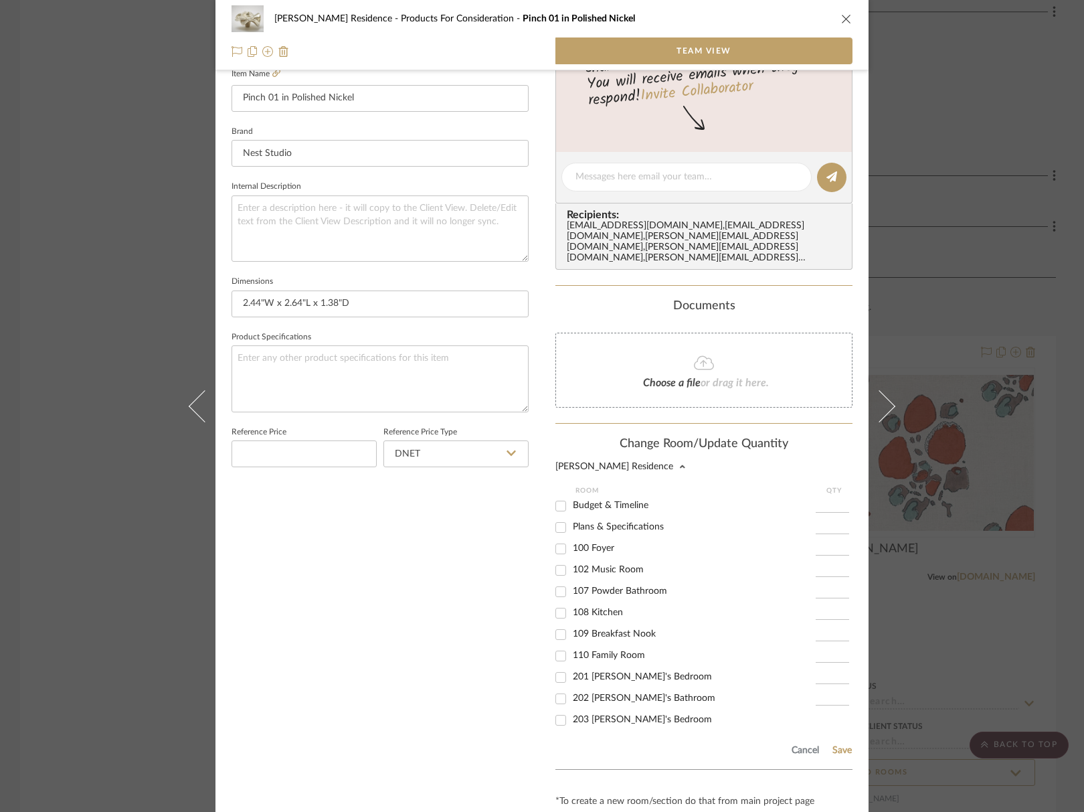
click at [604, 586] on span "107 Powder Bathroom" at bounding box center [620, 590] width 94 height 9
click at [571, 581] on input "107 Powder Bathroom" at bounding box center [560, 591] width 21 height 21
checkbox input "true"
type input "1"
click at [838, 745] on button "Save" at bounding box center [842, 750] width 21 height 11
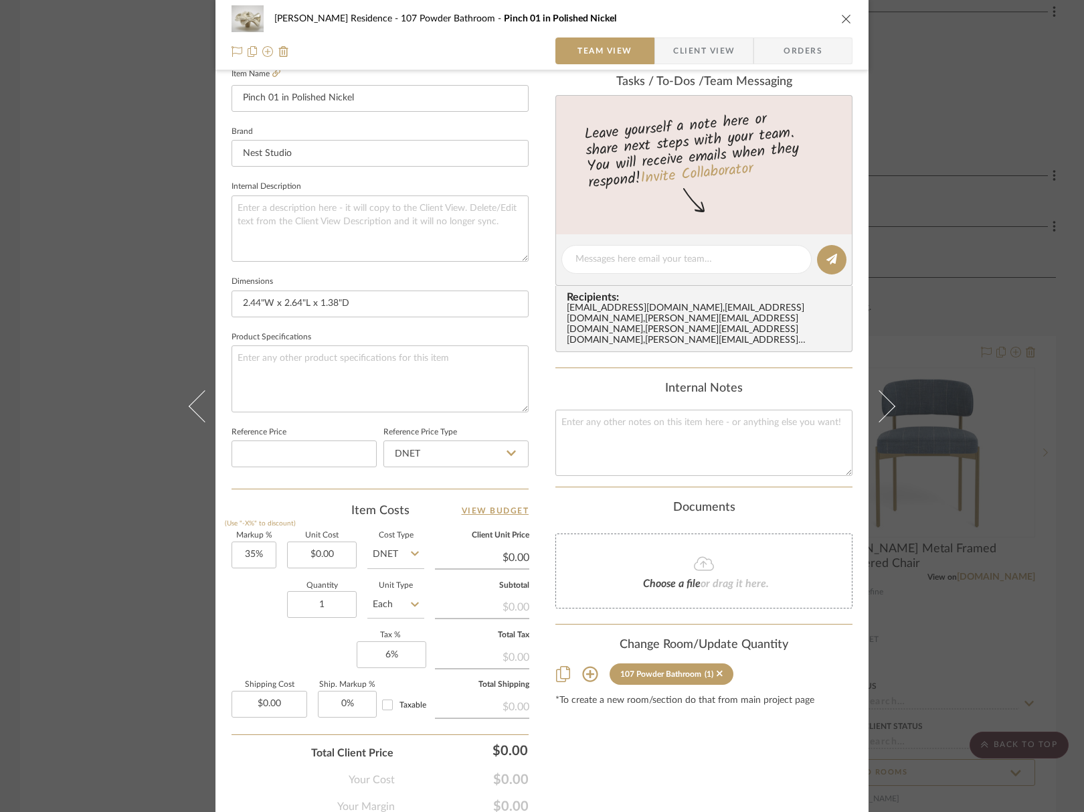
click at [840, 13] on button "close" at bounding box center [846, 19] width 12 height 12
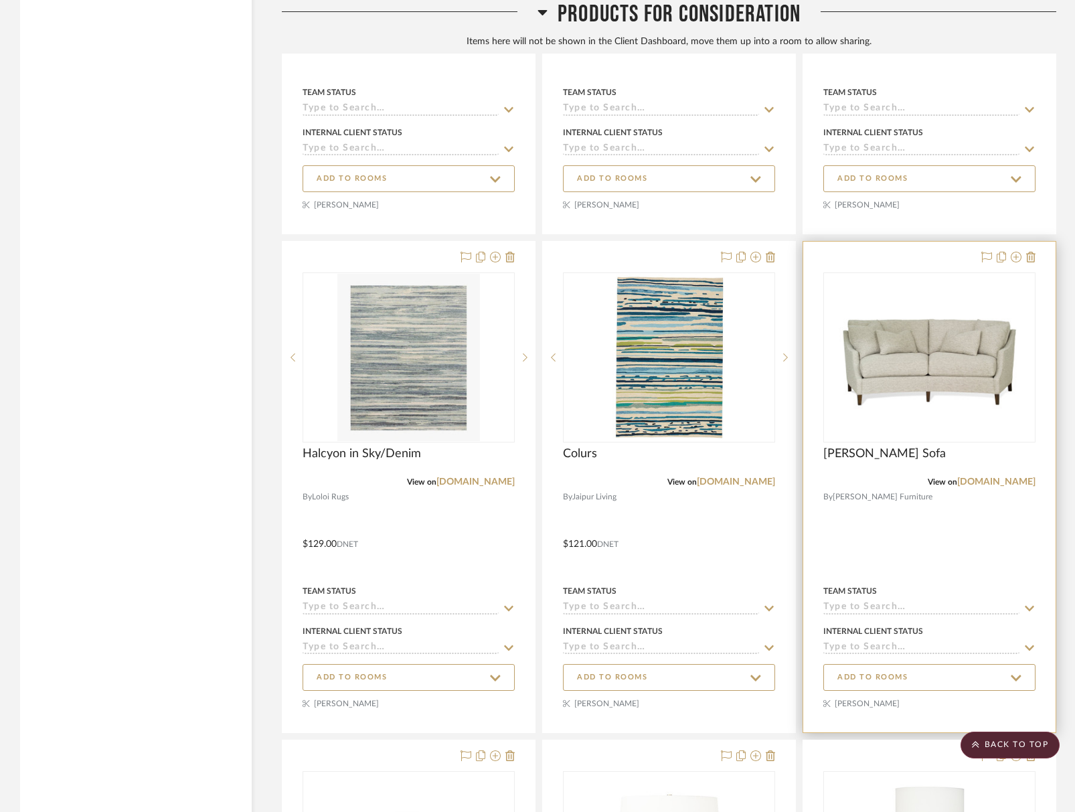
scroll to position [21882, 0]
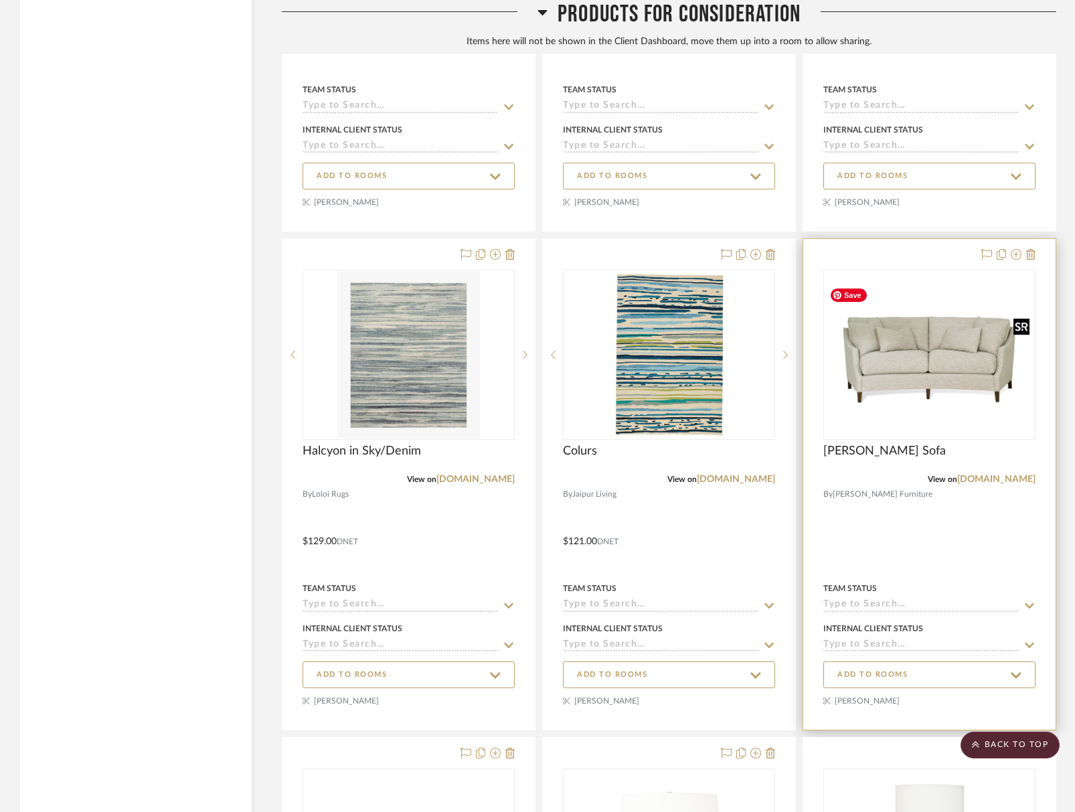
click at [925, 365] on img "0" at bounding box center [928, 355] width 209 height 156
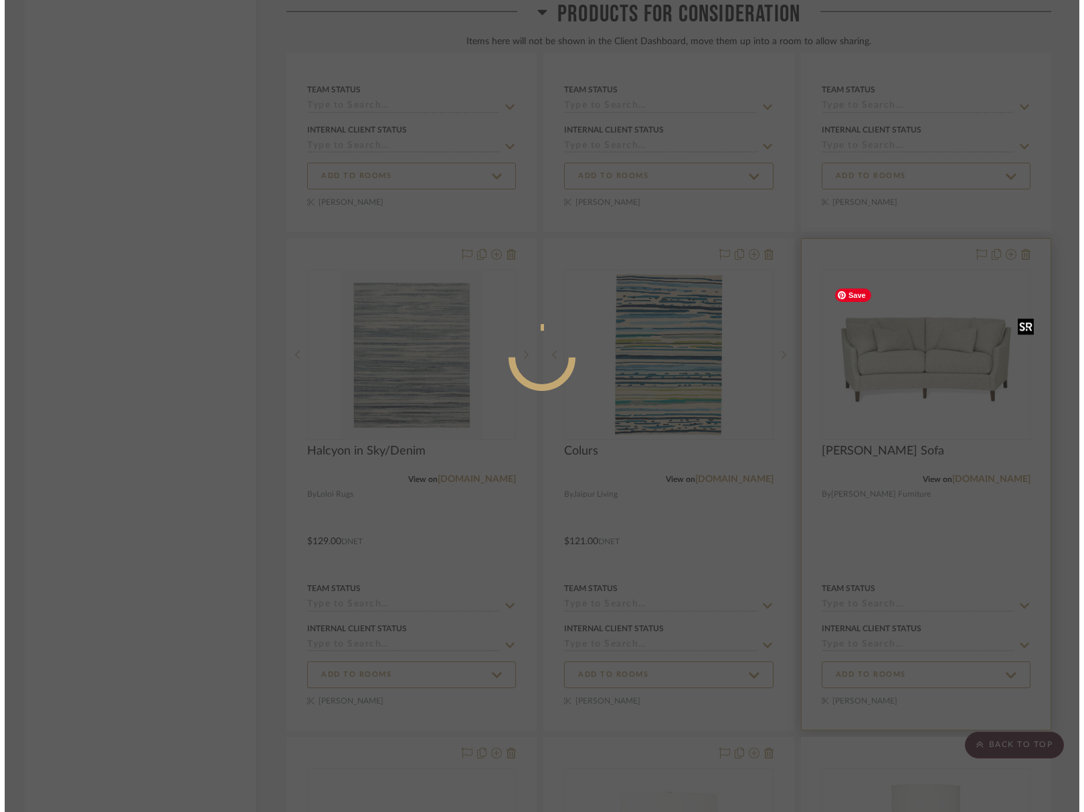
scroll to position [0, 0]
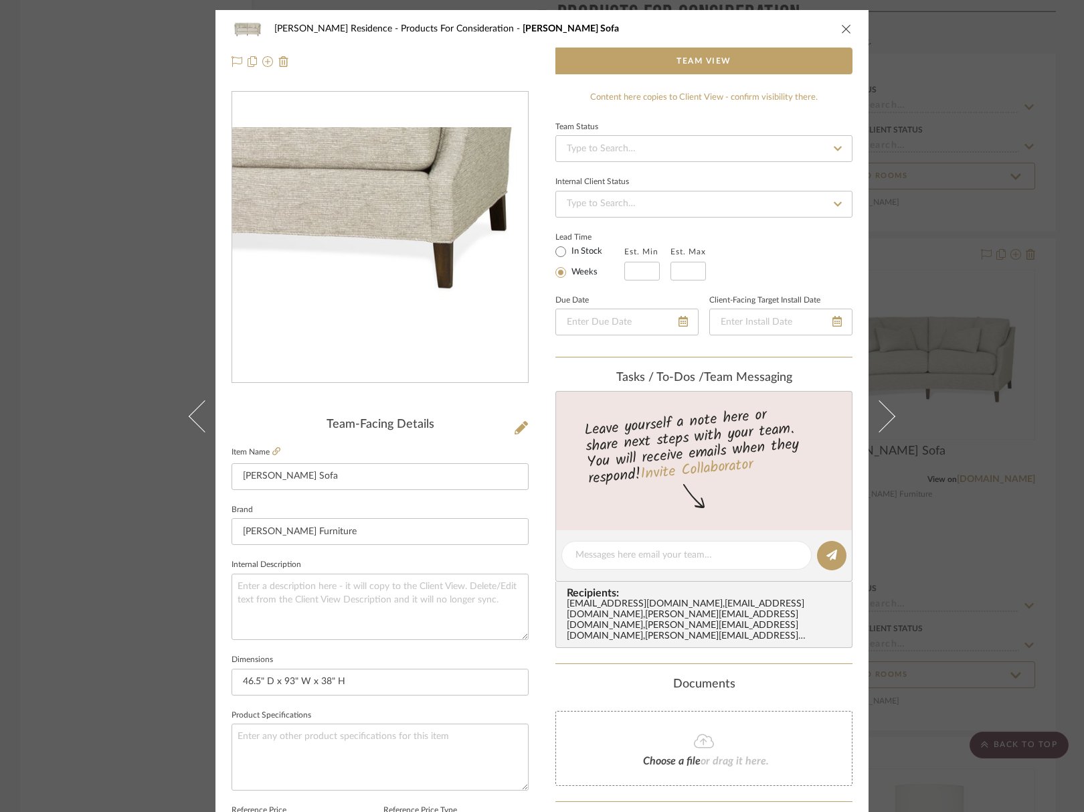
click at [448, 285] on img "0" at bounding box center [380, 237] width 296 height 220
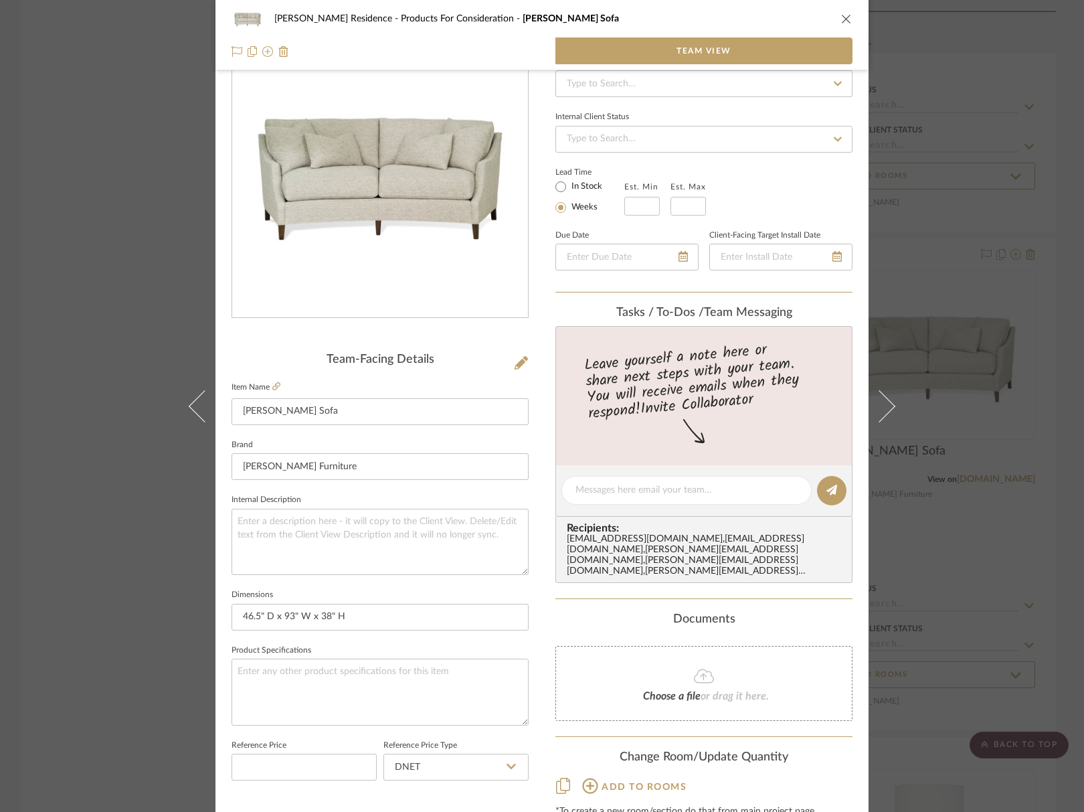
scroll to position [110, 0]
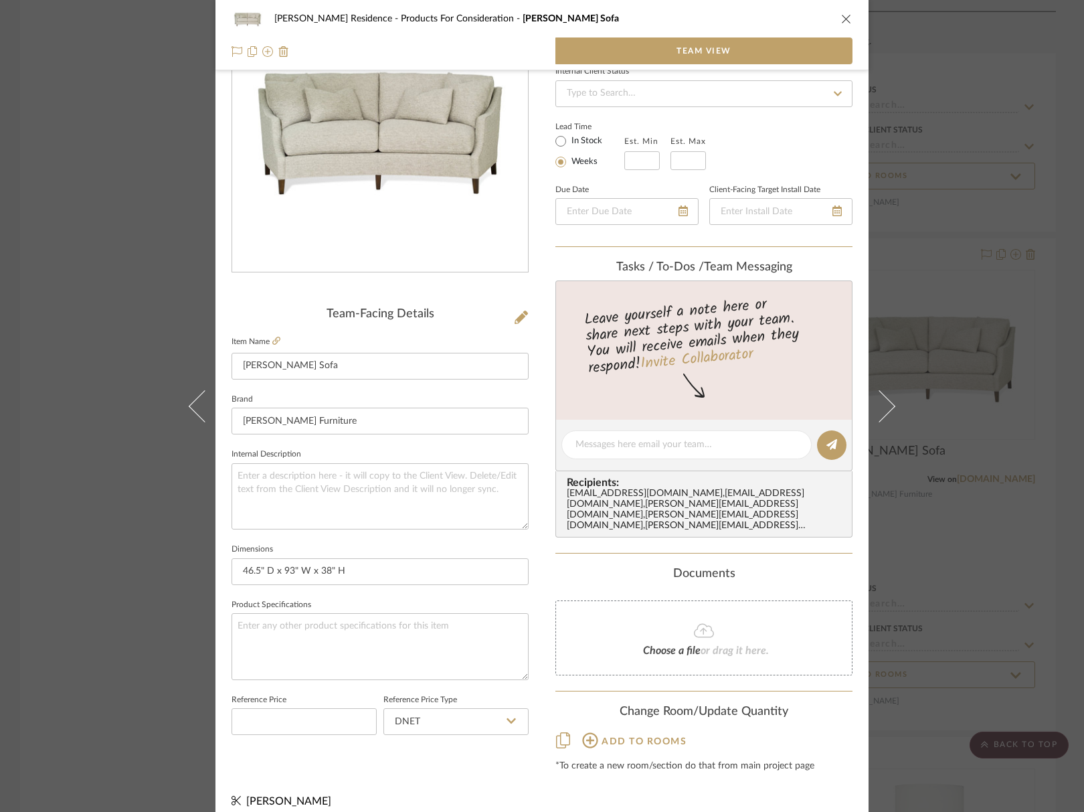
click at [845, 23] on icon "close" at bounding box center [846, 18] width 11 height 11
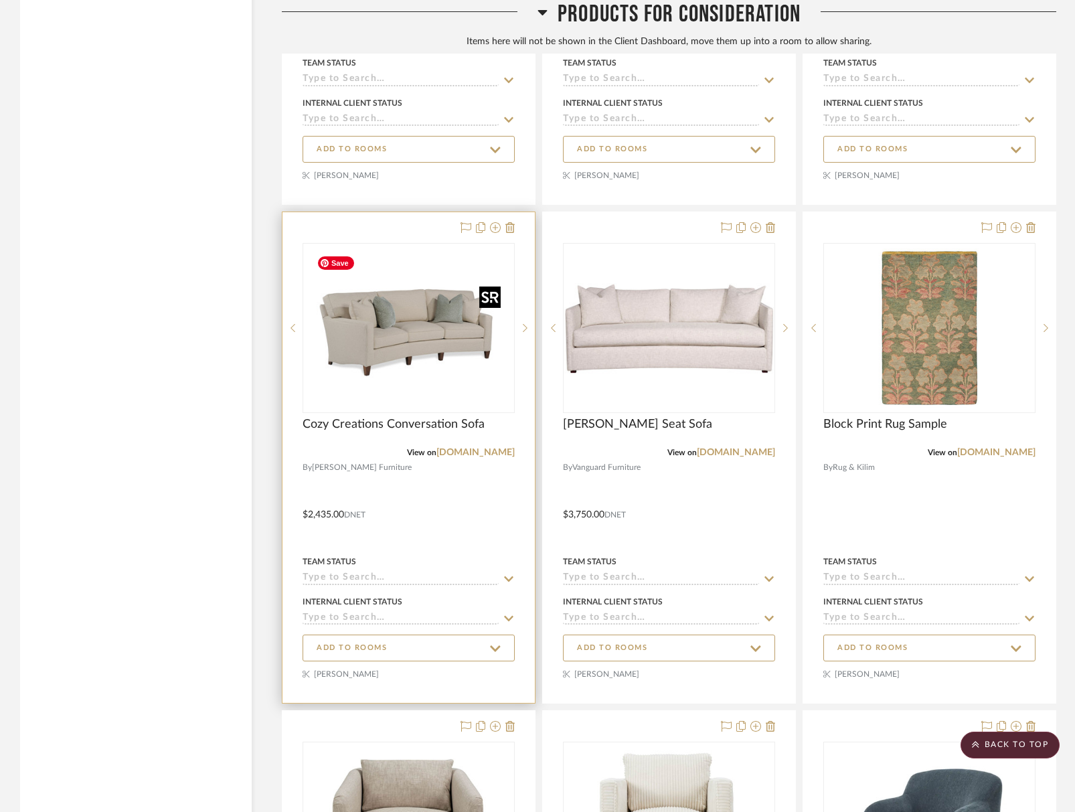
scroll to position [26030, 0]
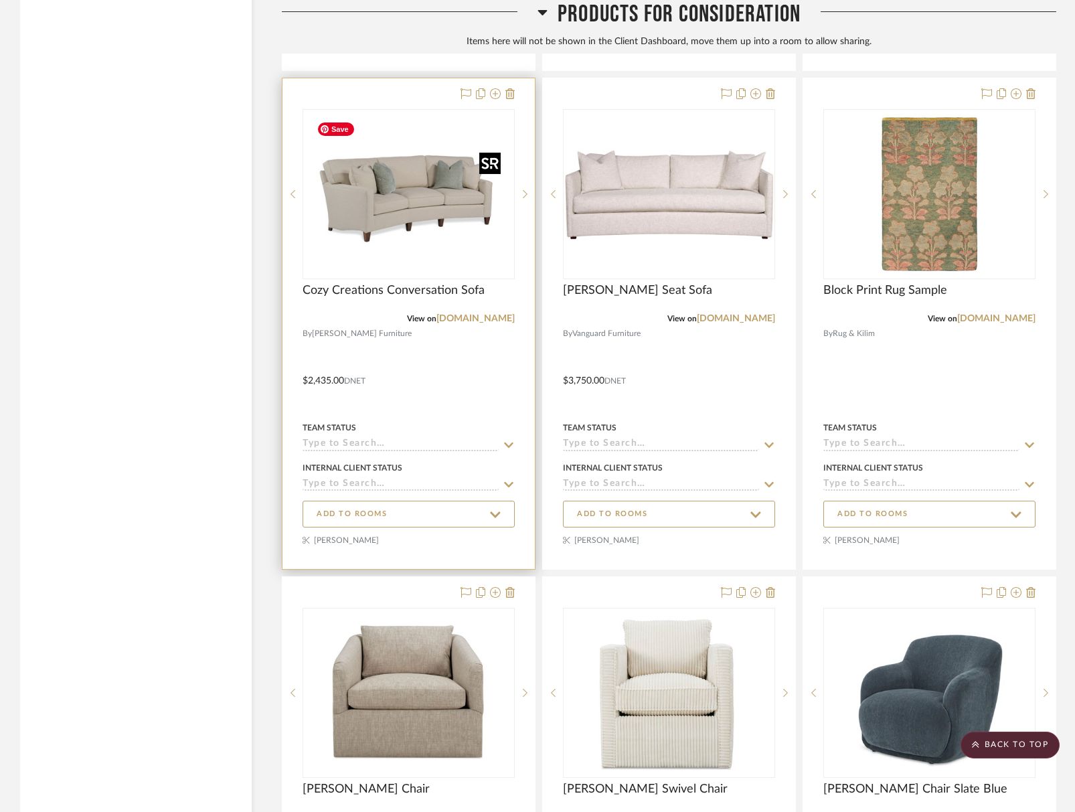
click at [383, 219] on img "0" at bounding box center [409, 193] width 194 height 167
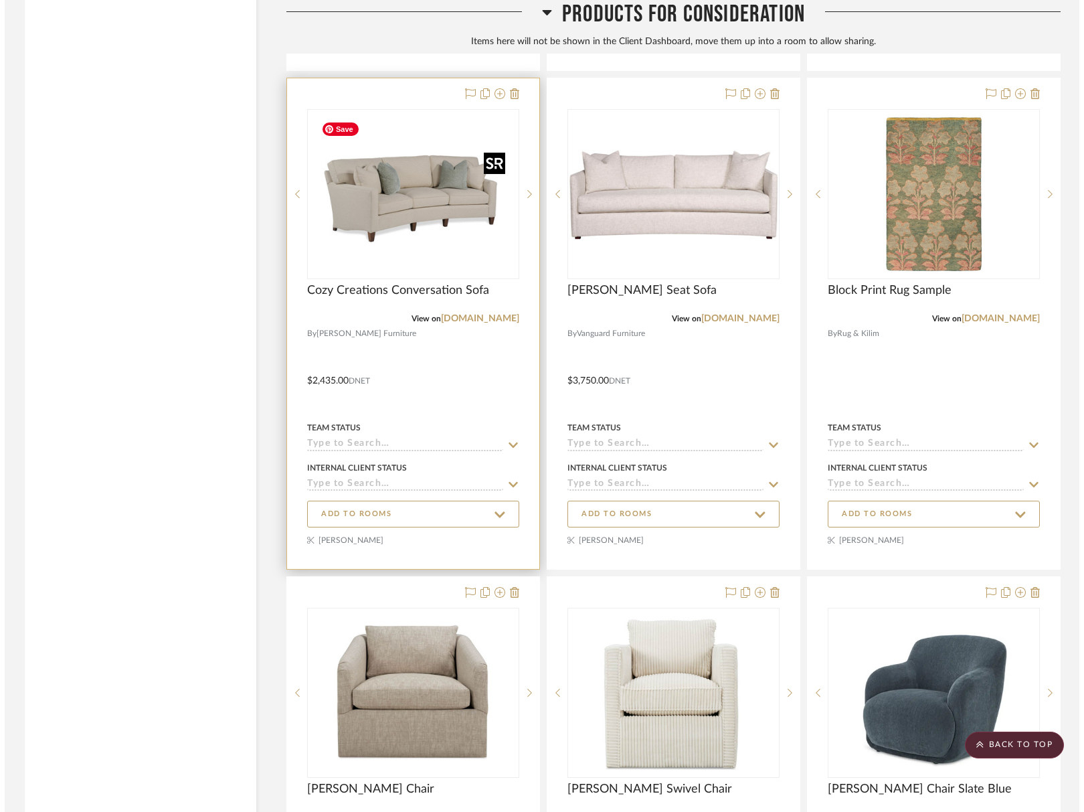
scroll to position [0, 0]
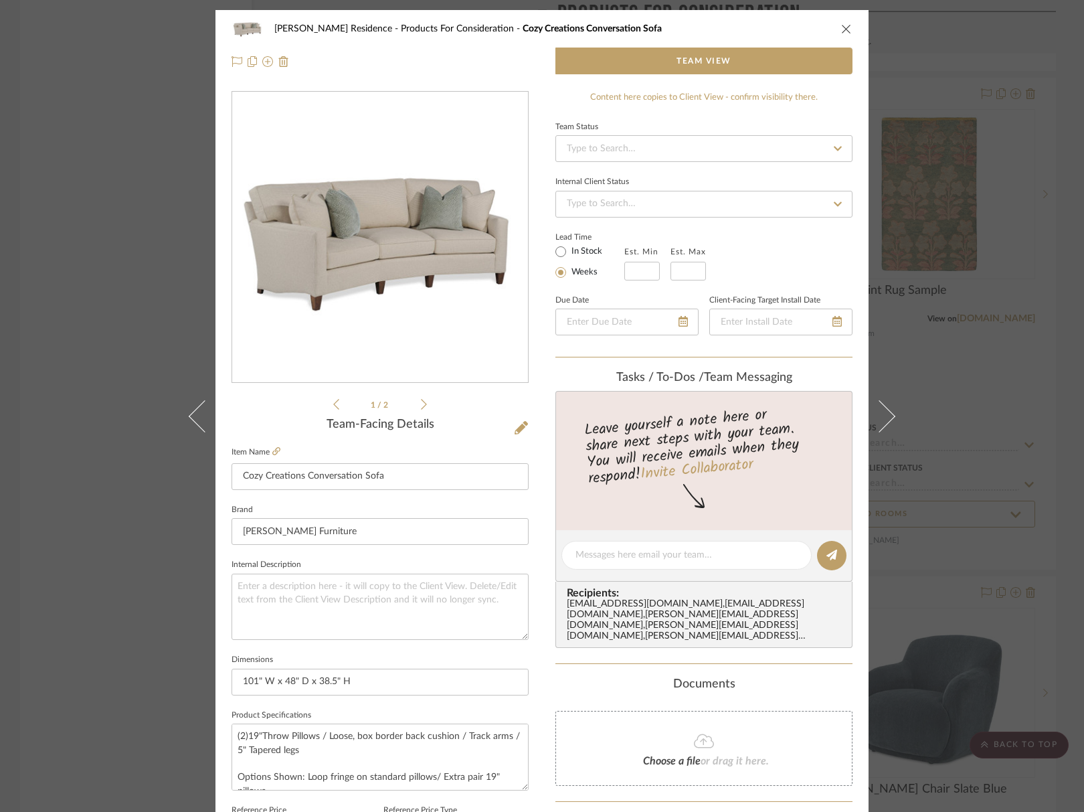
click at [421, 398] on icon at bounding box center [424, 404] width 6 height 12
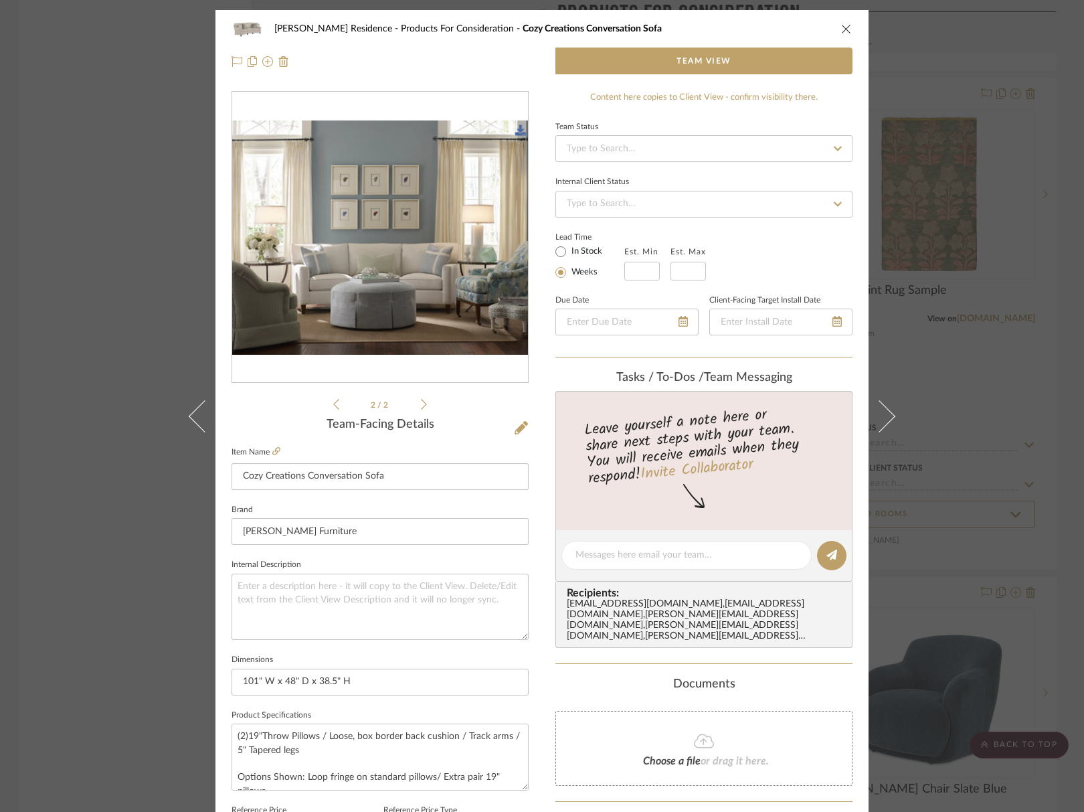
click at [841, 30] on icon "close" at bounding box center [846, 28] width 11 height 11
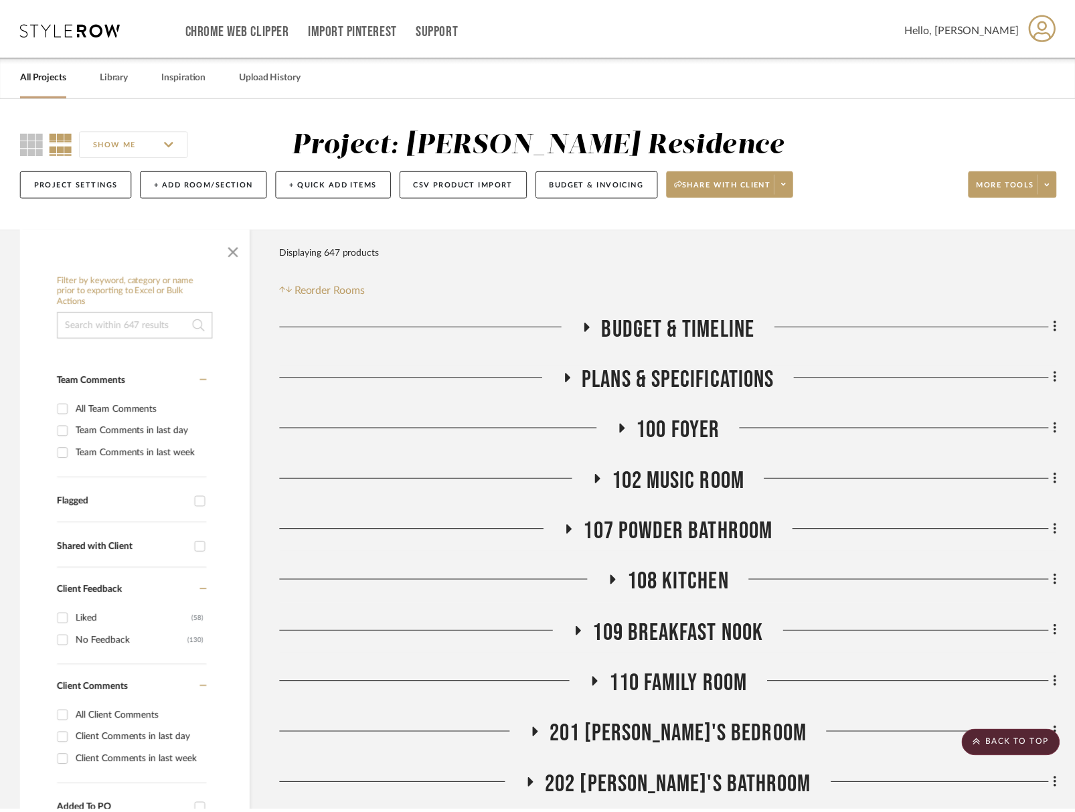
scroll to position [26030, 0]
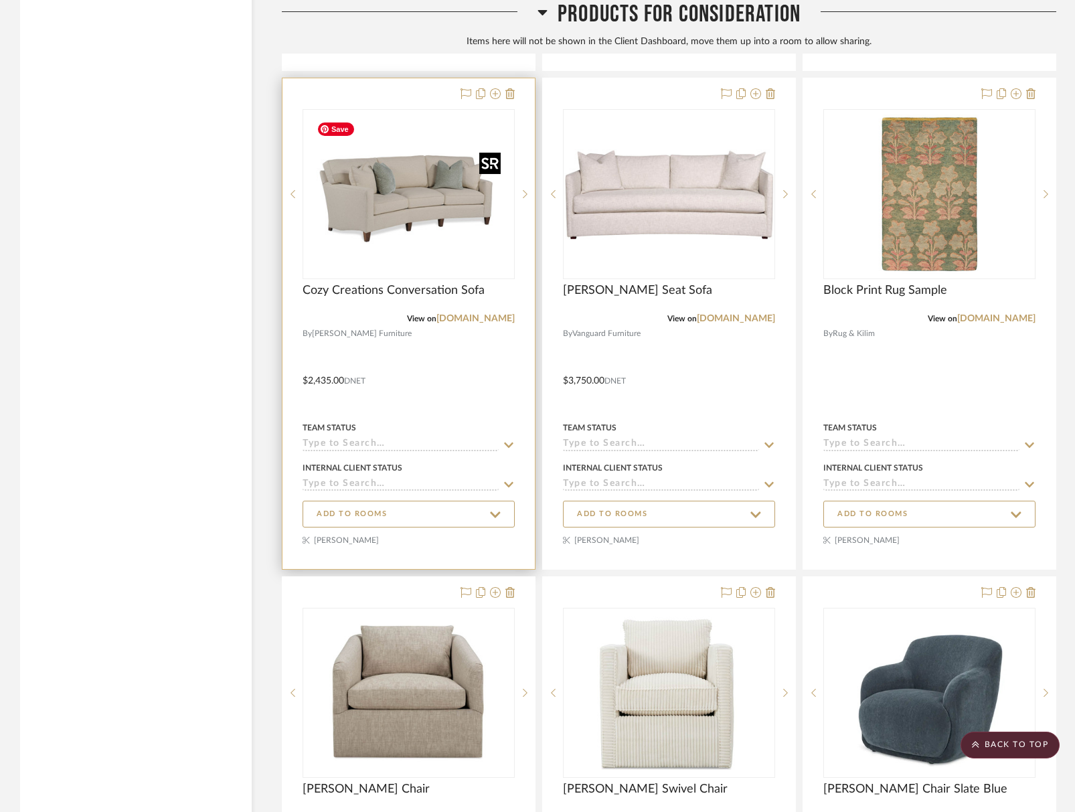
click at [391, 224] on img "0" at bounding box center [409, 193] width 194 height 167
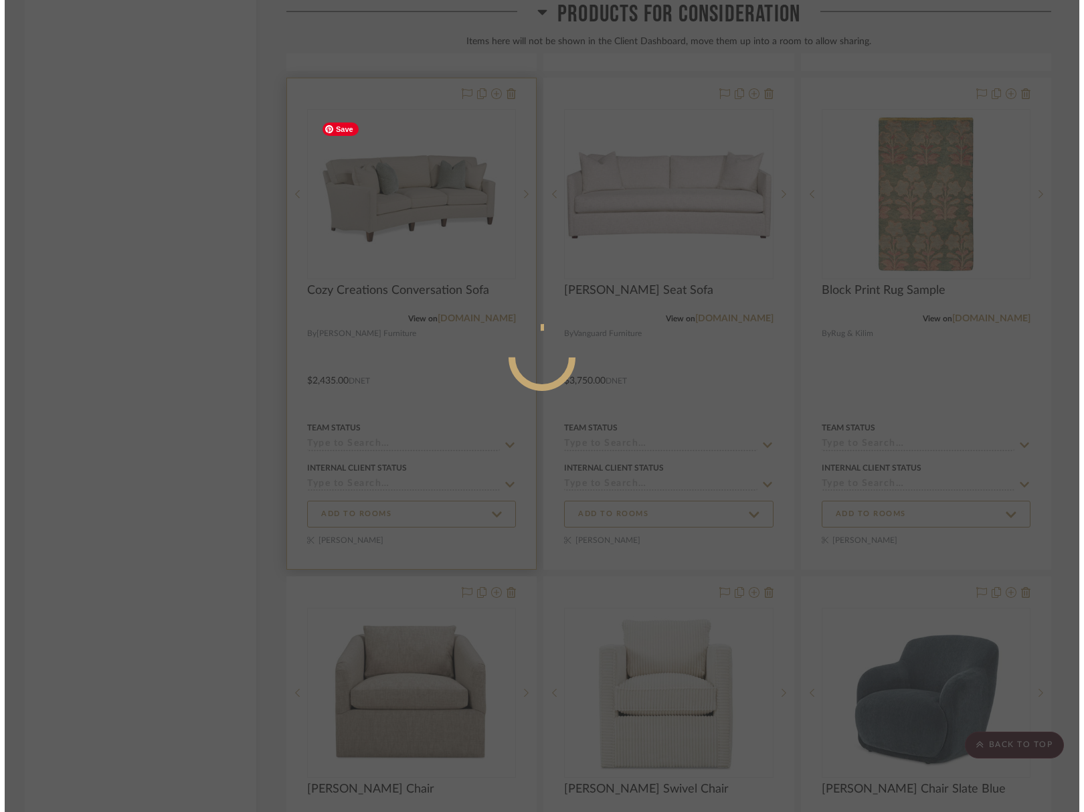
scroll to position [0, 0]
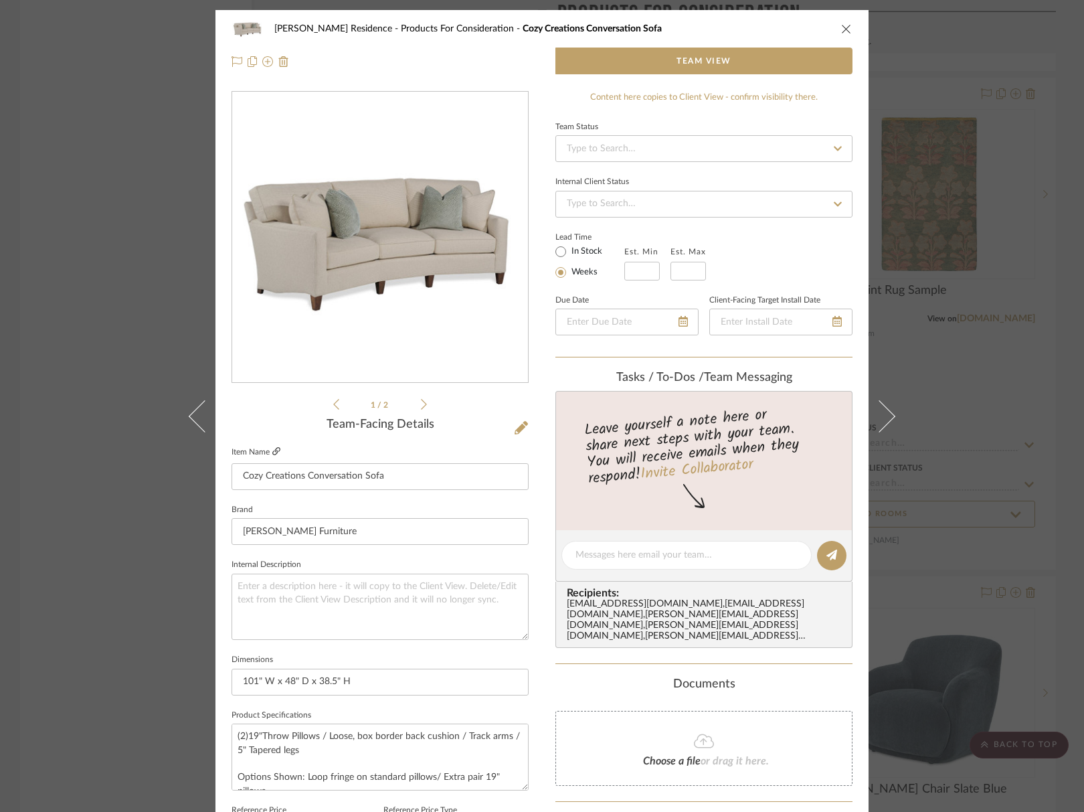
click at [272, 451] on icon at bounding box center [276, 451] width 8 height 8
click at [839, 34] on div "Marupudi Dang Residence Products For Consideration Cozy Creations Conversation …" at bounding box center [542, 28] width 621 height 27
click at [844, 24] on icon "close" at bounding box center [846, 28] width 11 height 11
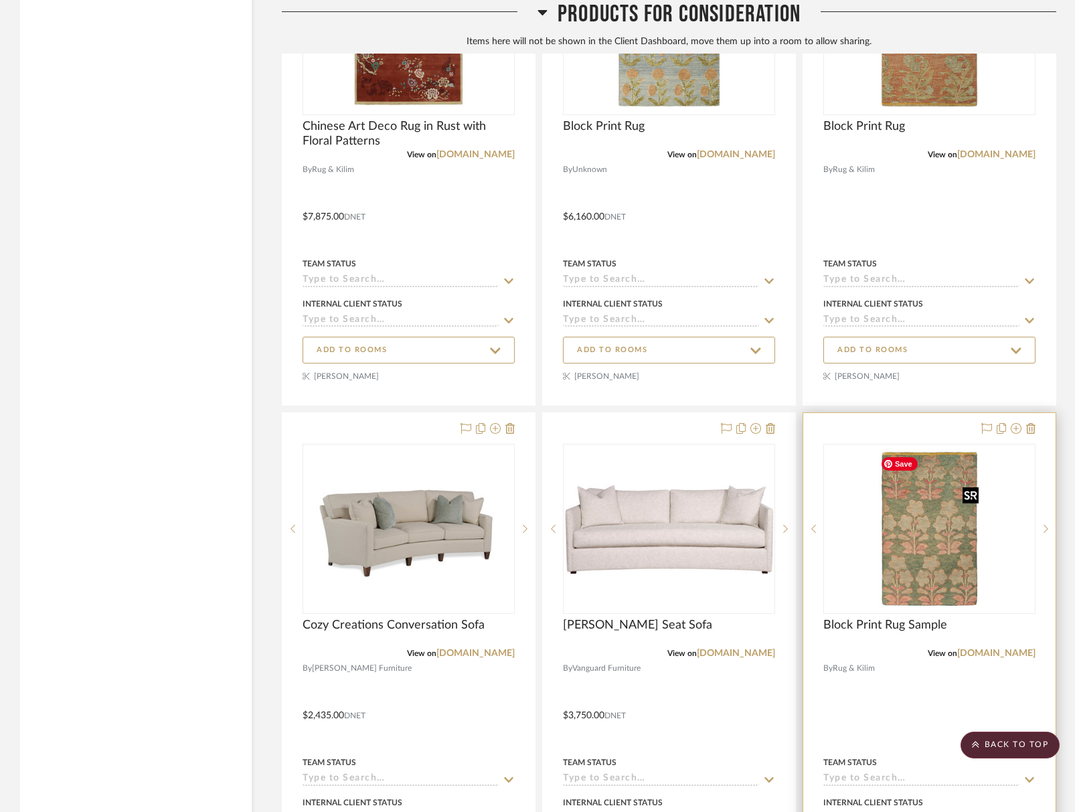
scroll to position [25897, 0]
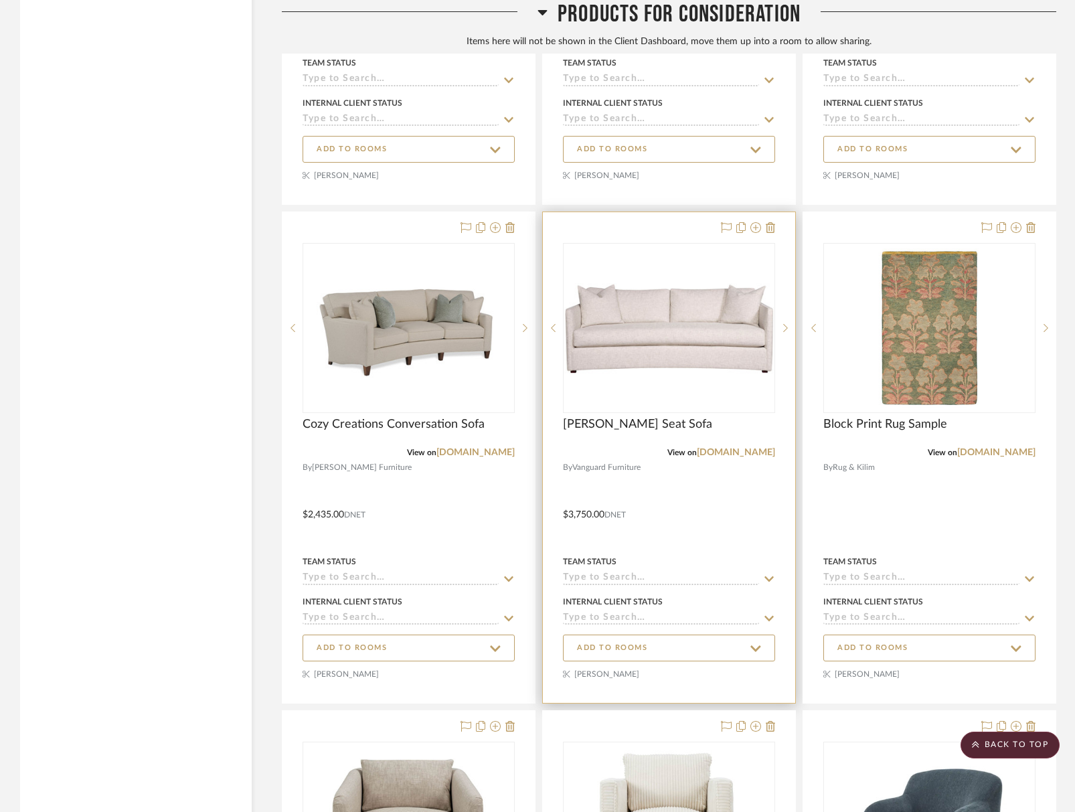
click at [749, 452] on div "View on vanguardfurniture.com" at bounding box center [669, 452] width 212 height 12
click at [747, 457] on link "[DOMAIN_NAME]" at bounding box center [736, 452] width 78 height 9
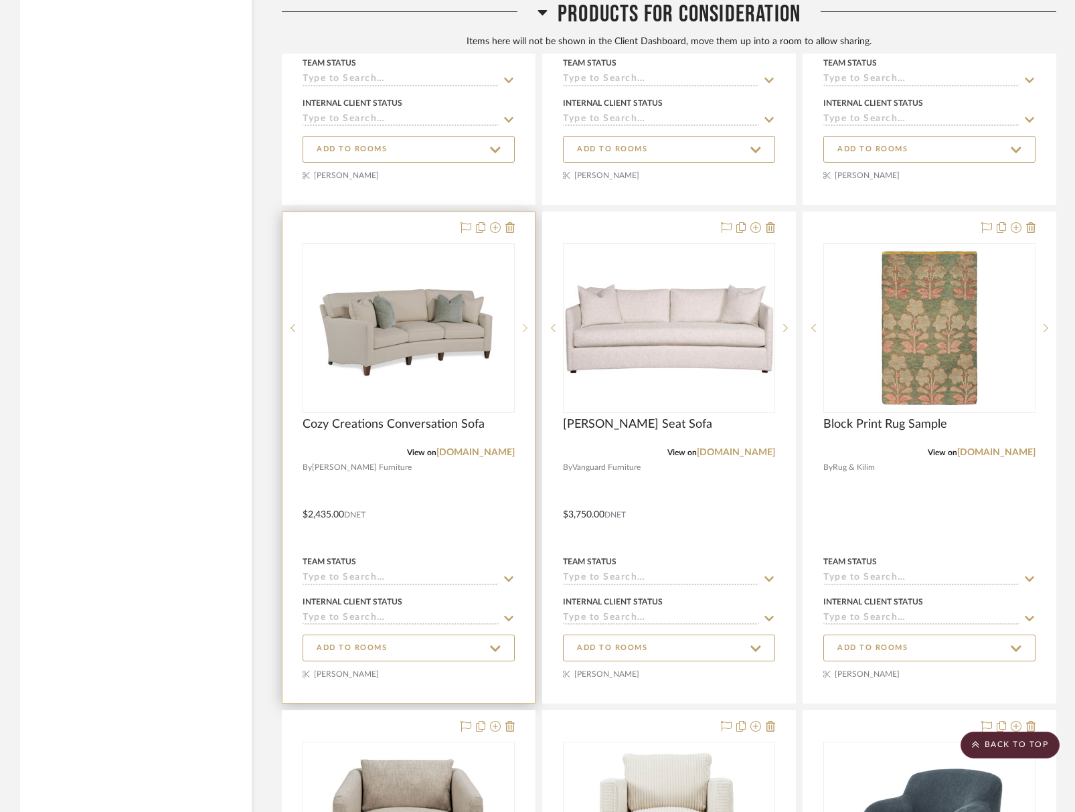
click at [525, 331] on icon at bounding box center [525, 327] width 5 height 9
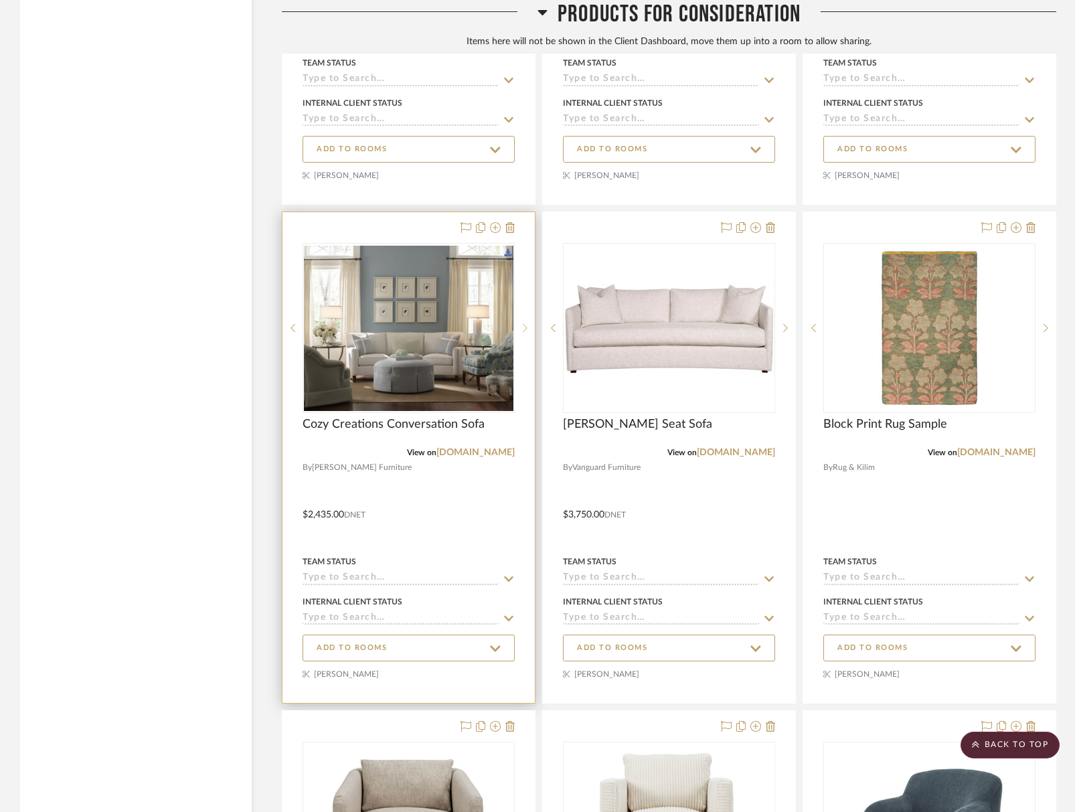
click at [525, 331] on icon at bounding box center [525, 327] width 5 height 9
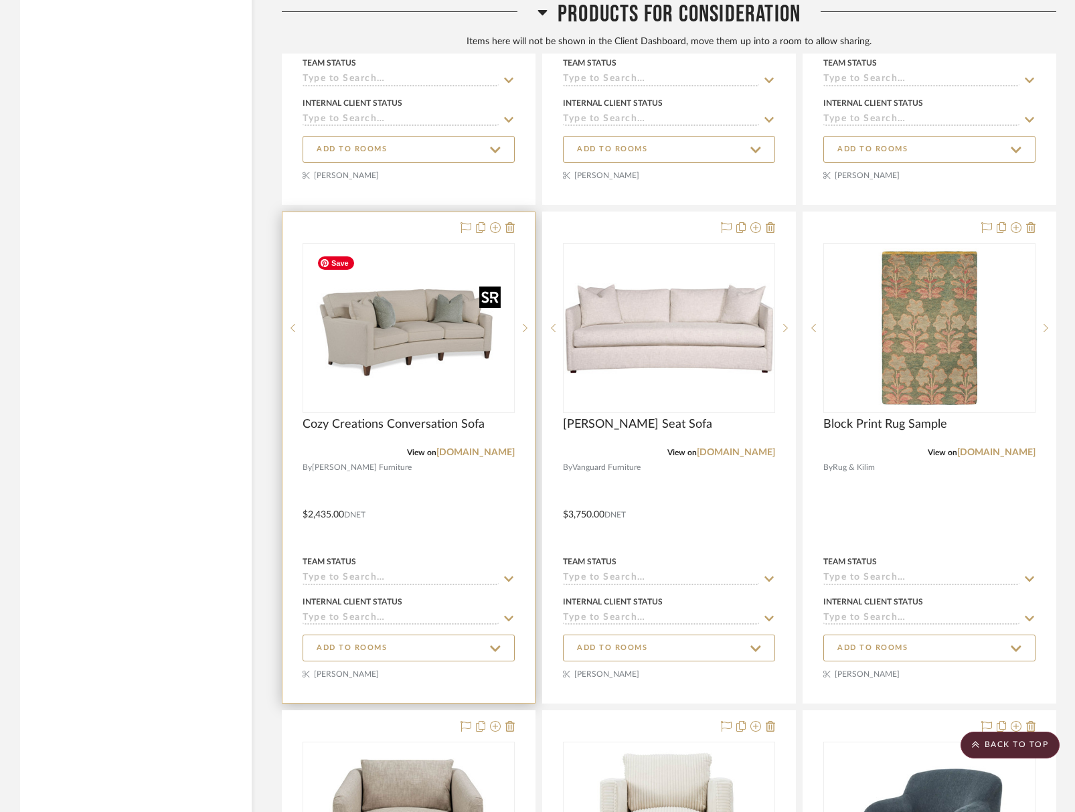
click at [408, 360] on img "0" at bounding box center [409, 327] width 194 height 167
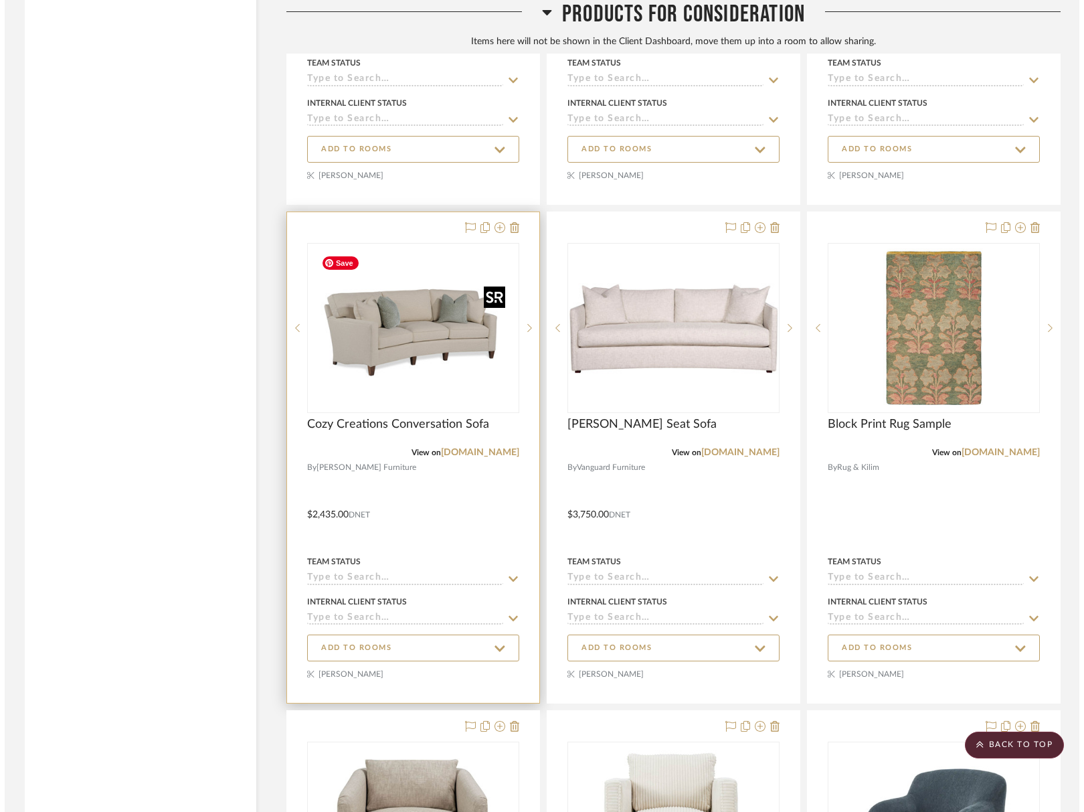
scroll to position [0, 0]
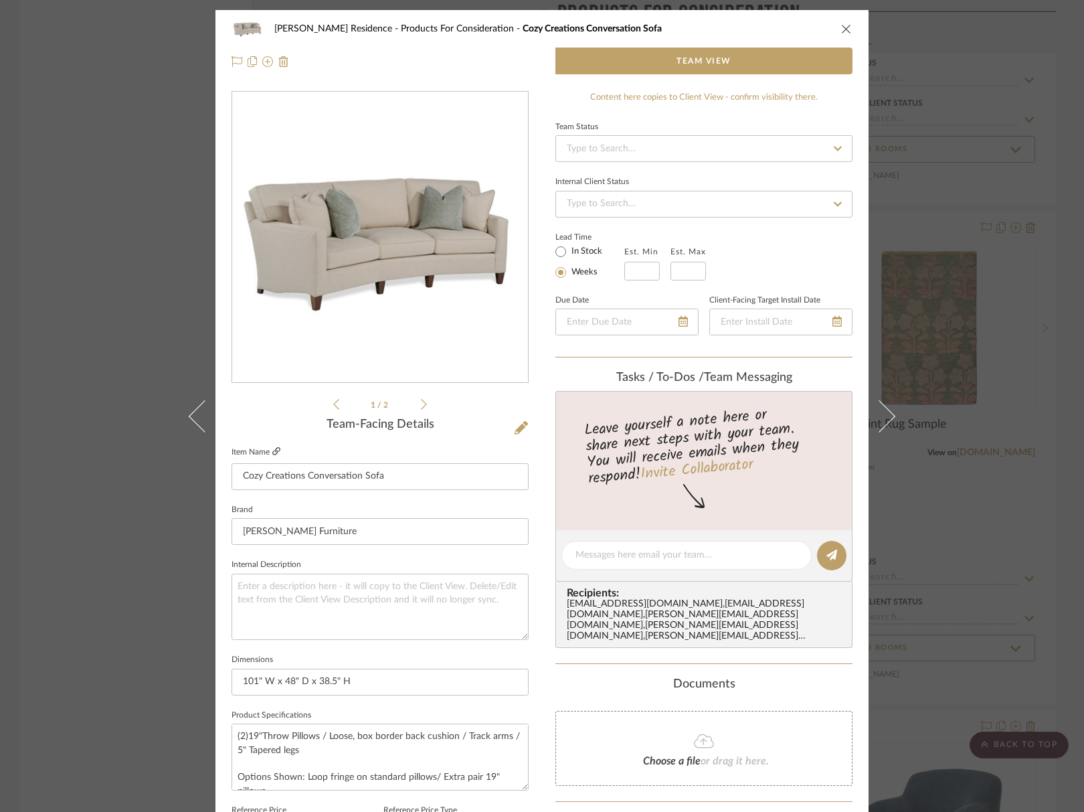
click at [274, 450] on icon at bounding box center [276, 451] width 8 height 8
click at [845, 31] on icon "close" at bounding box center [846, 28] width 11 height 11
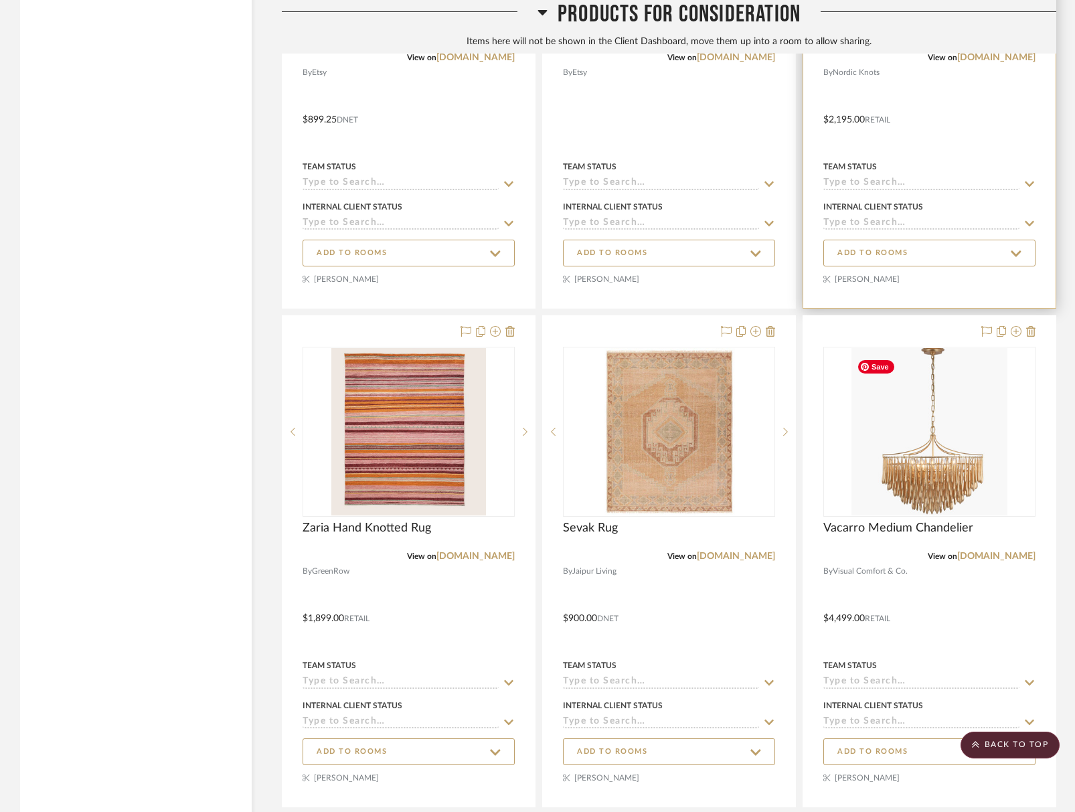
scroll to position [35666, 0]
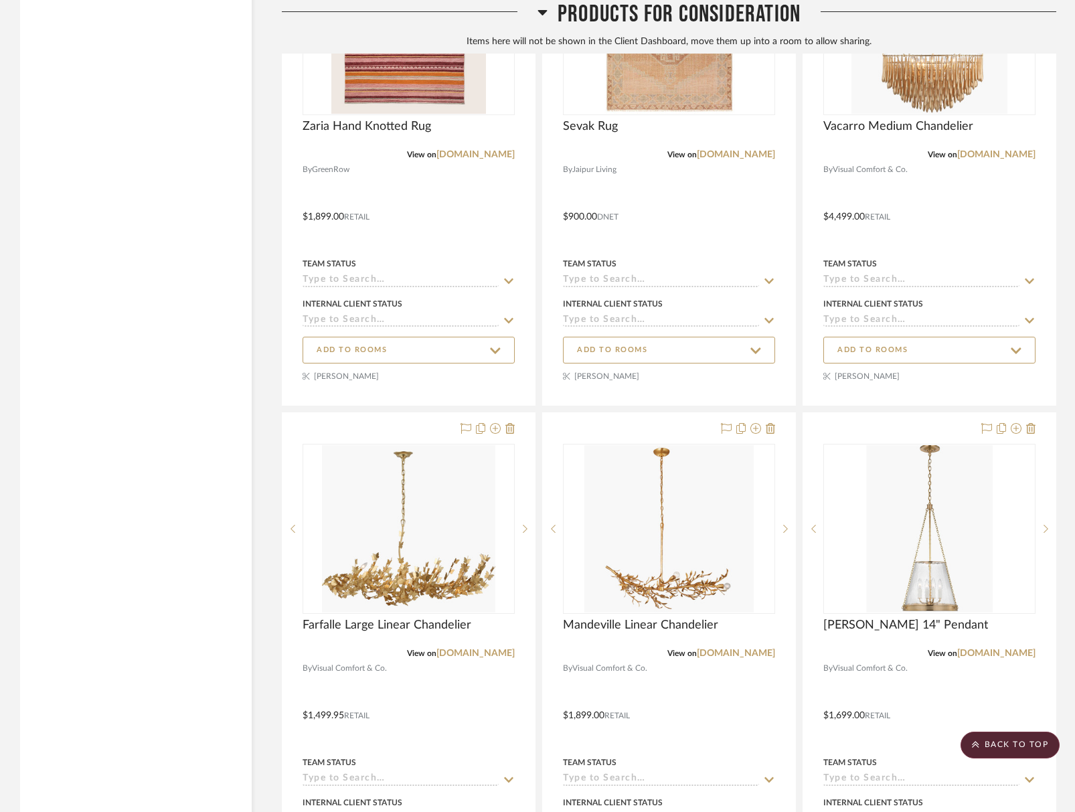
click at [602, 21] on span "Products For Consideration" at bounding box center [678, 14] width 243 height 29
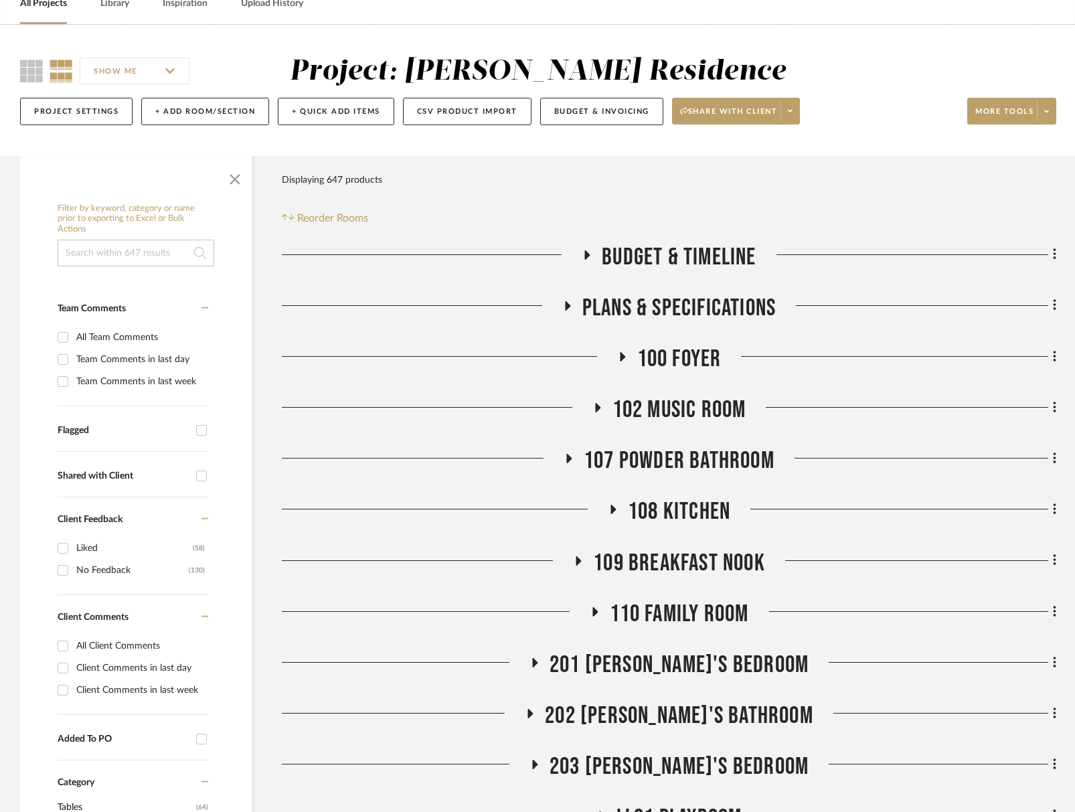
scroll to position [175, 0]
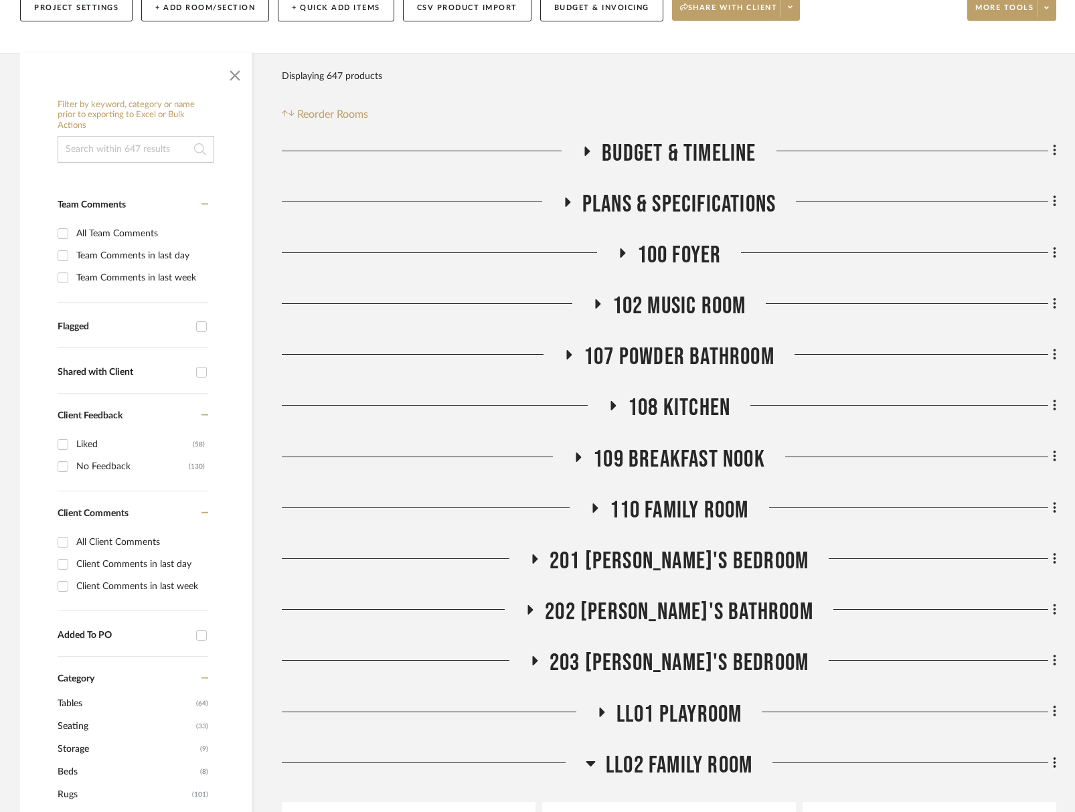
click at [678, 358] on span "107 Powder Bathroom" at bounding box center [679, 357] width 191 height 29
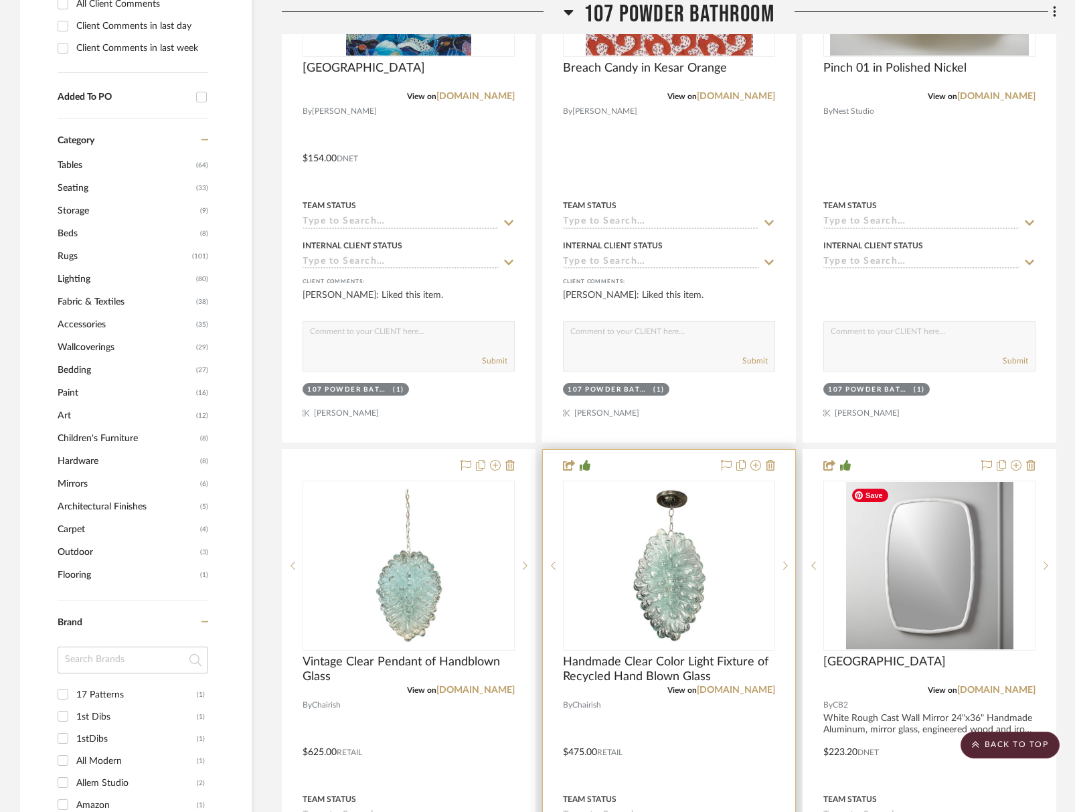
scroll to position [778, 0]
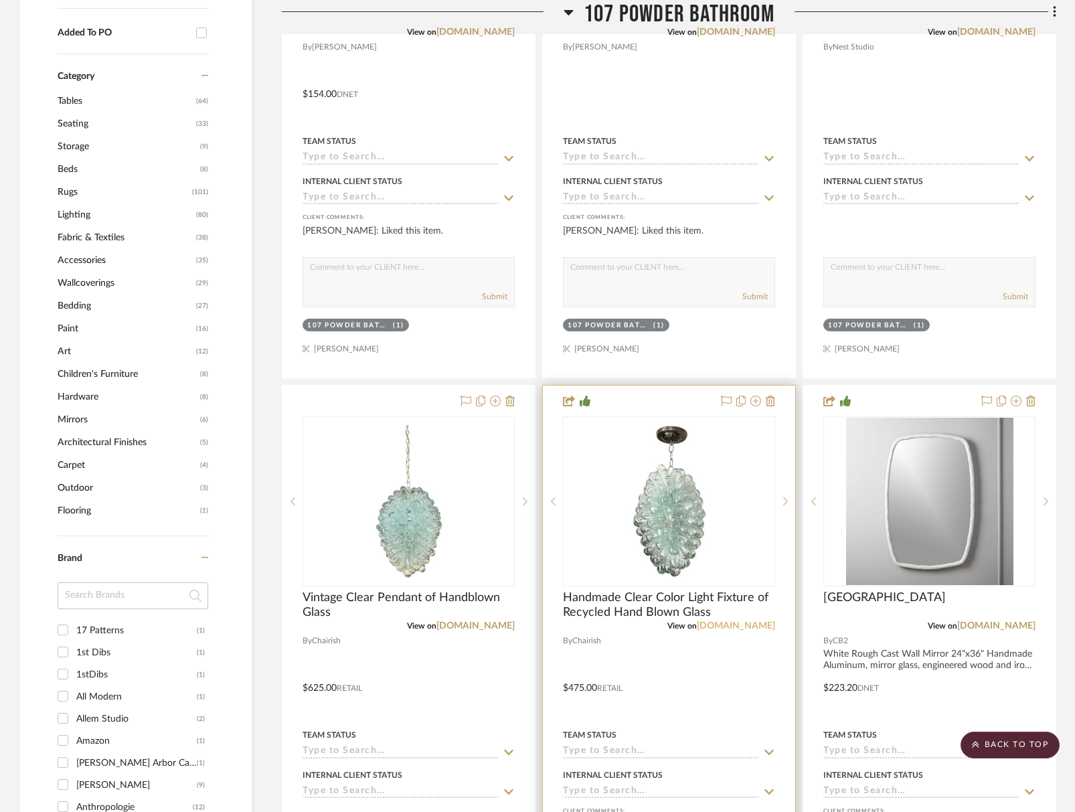
click at [755, 624] on link "[DOMAIN_NAME]" at bounding box center [736, 625] width 78 height 9
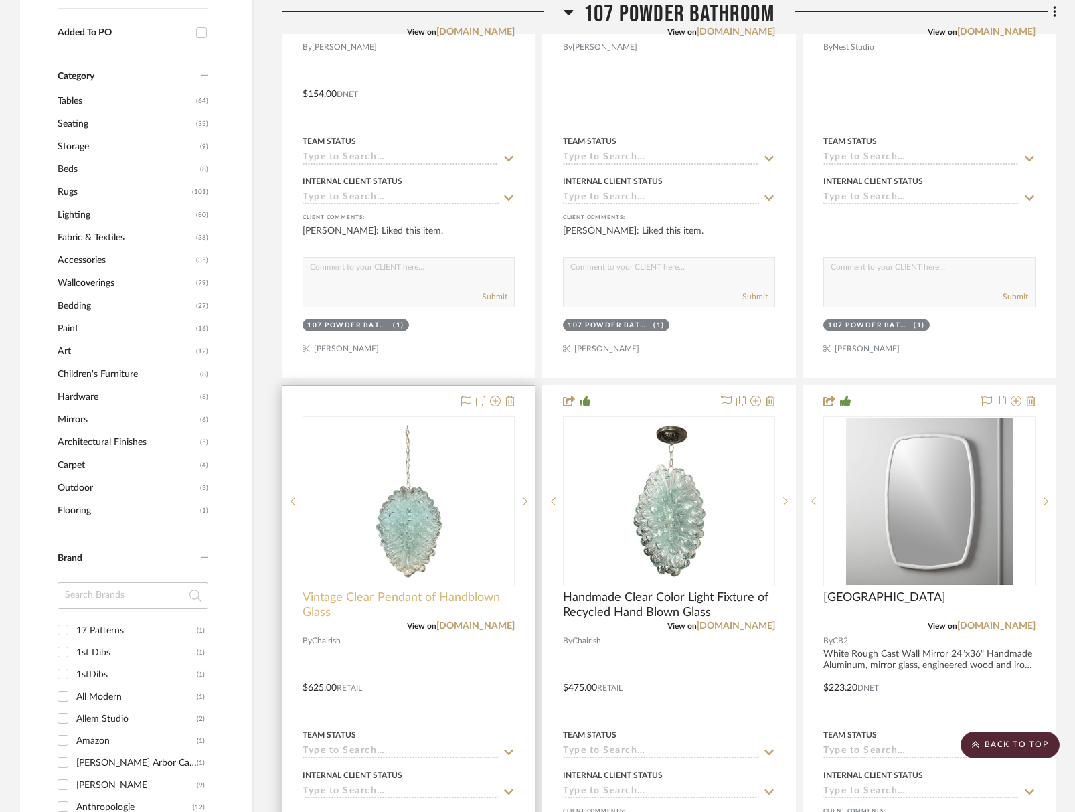
click at [483, 615] on span "Vintage Clear Pendant of Handblown Glass" at bounding box center [408, 604] width 212 height 29
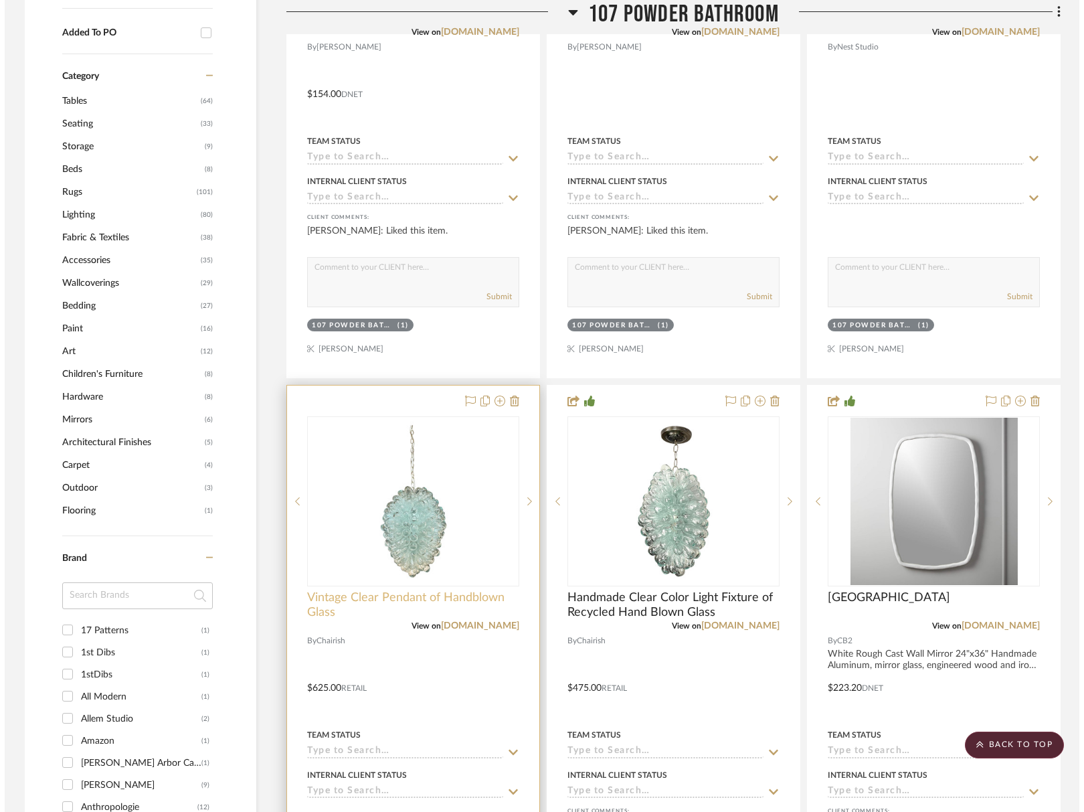
scroll to position [0, 0]
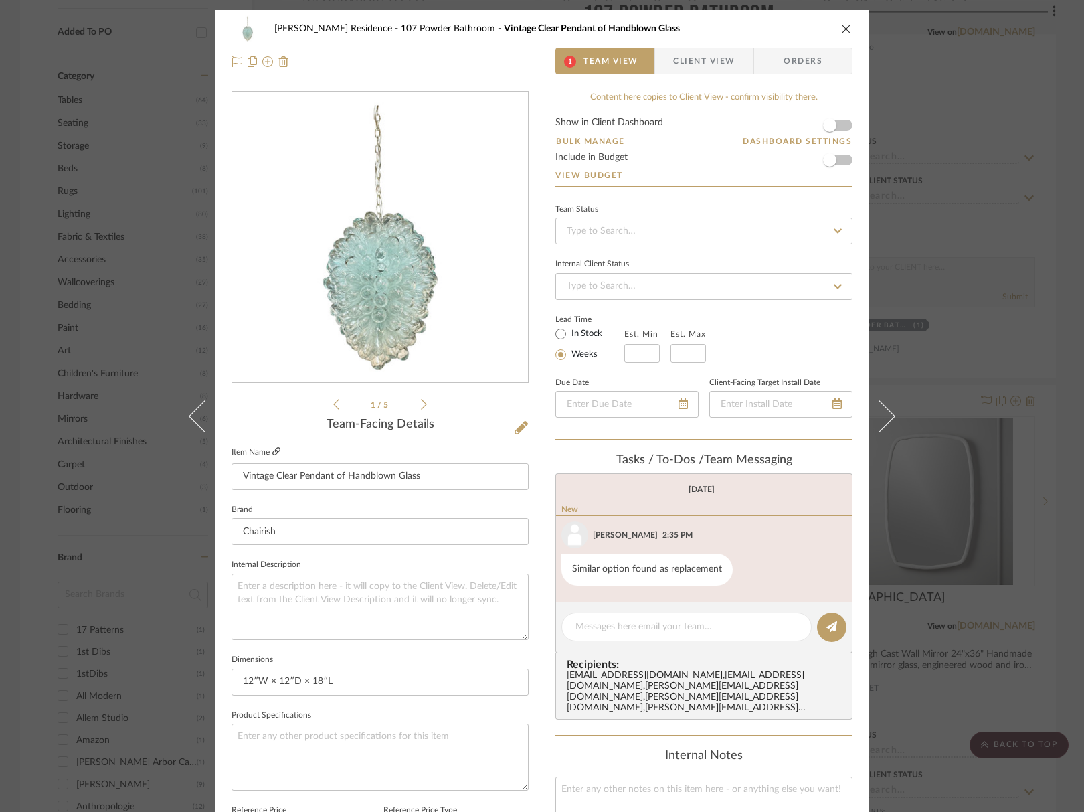
click at [272, 448] on icon at bounding box center [276, 451] width 8 height 8
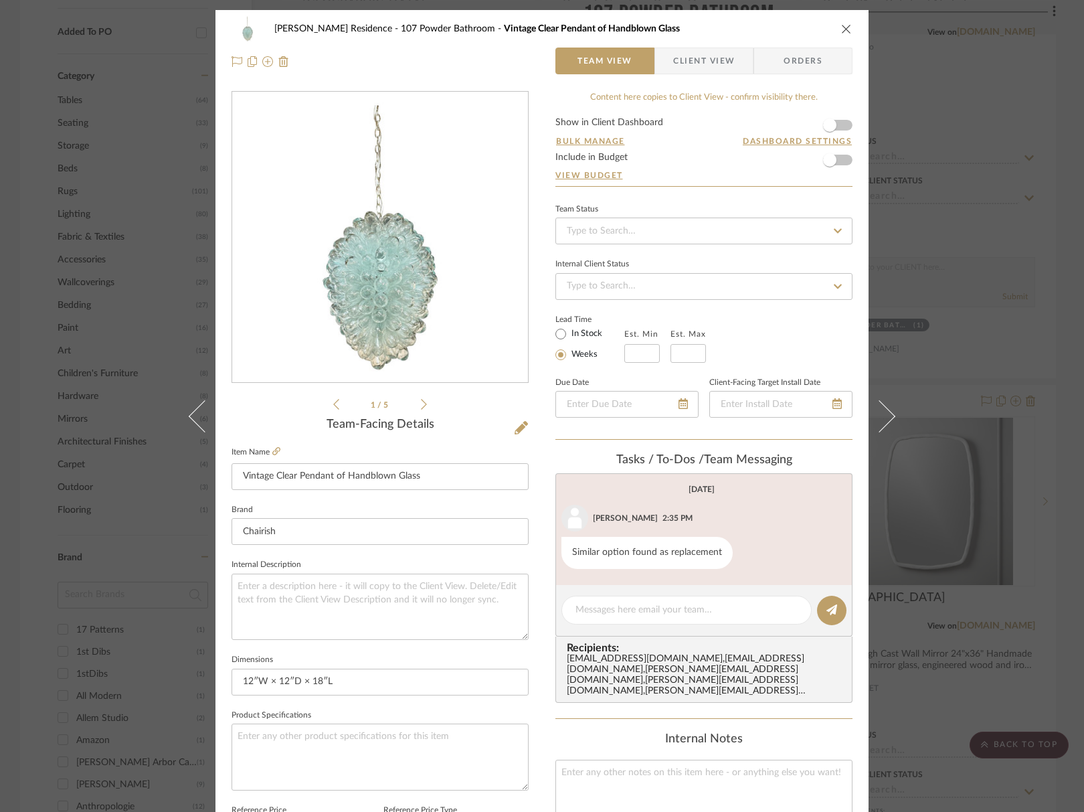
click at [838, 18] on div "Marupudi Dang Residence 107 Powder Bathroom Vintage Clear Pendant of Handblown …" at bounding box center [542, 28] width 621 height 27
click at [841, 29] on icon "close" at bounding box center [846, 28] width 11 height 11
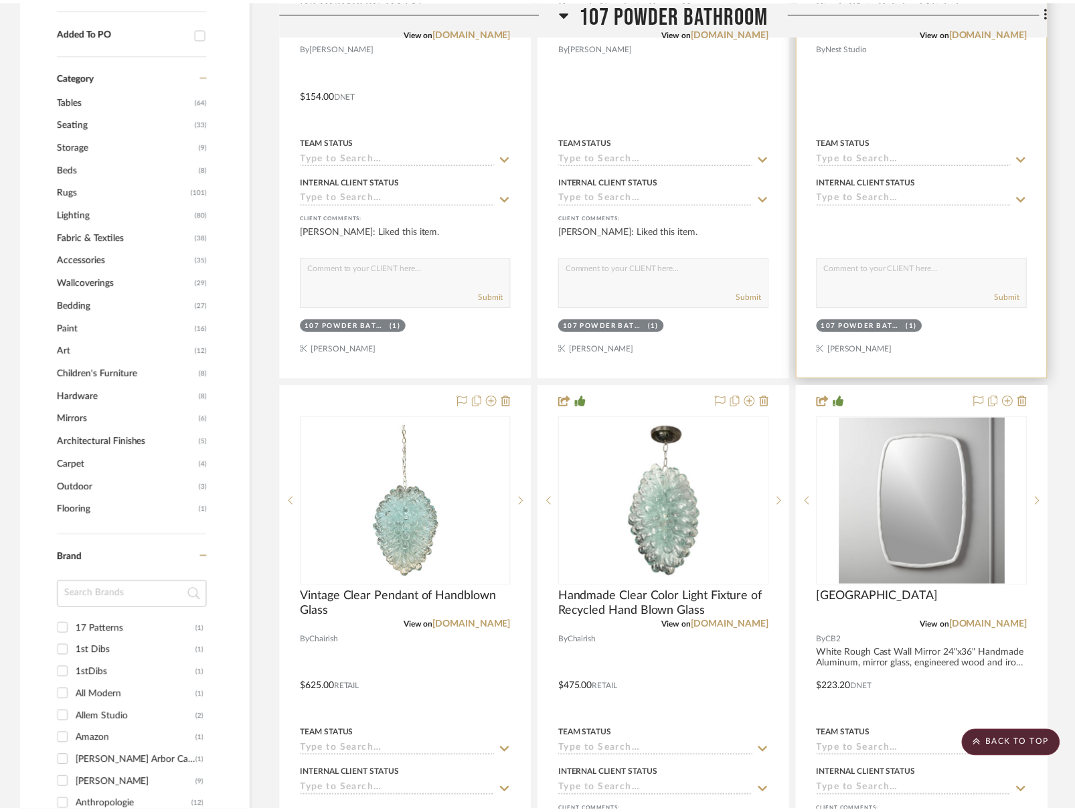
scroll to position [778, 0]
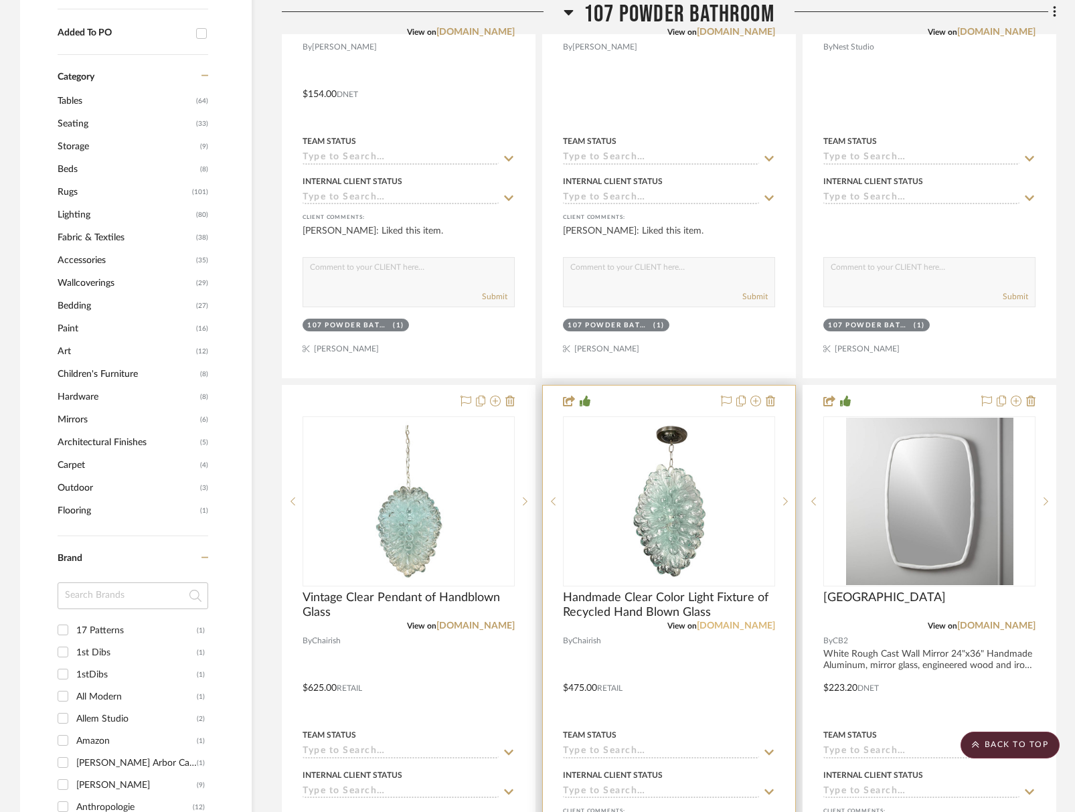
click at [759, 623] on link "[DOMAIN_NAME]" at bounding box center [736, 625] width 78 height 9
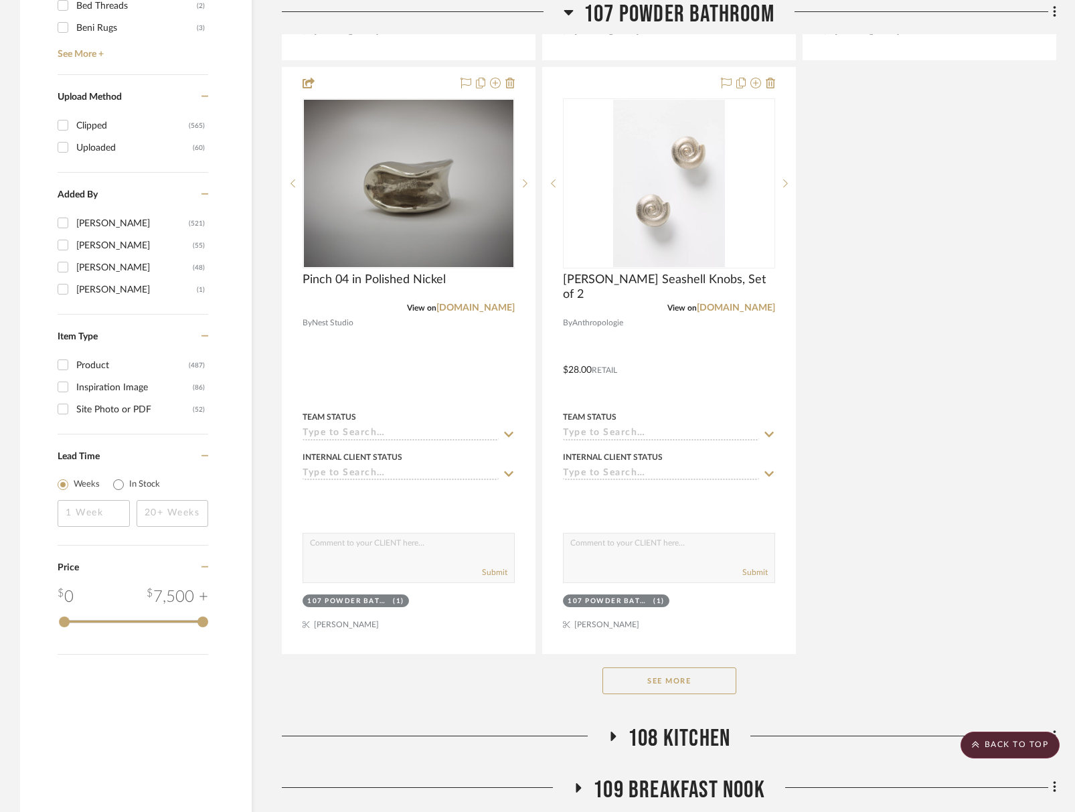
scroll to position [1781, 0]
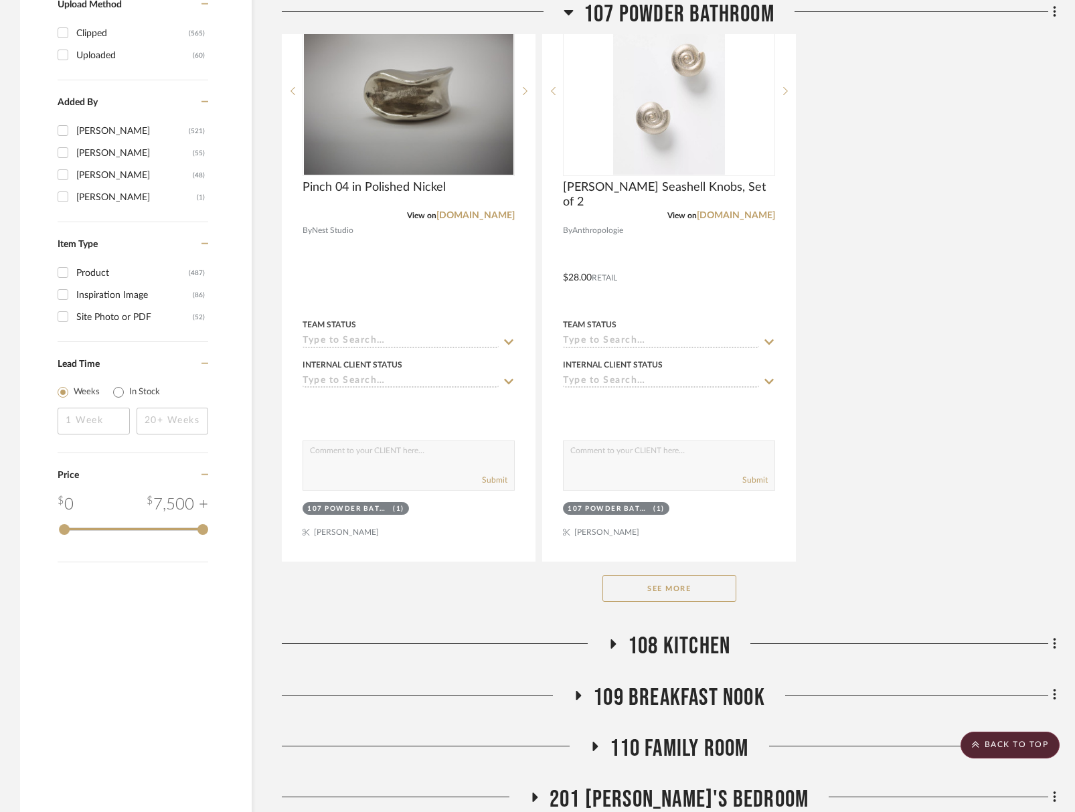
click at [701, 591] on button "See More" at bounding box center [669, 588] width 134 height 27
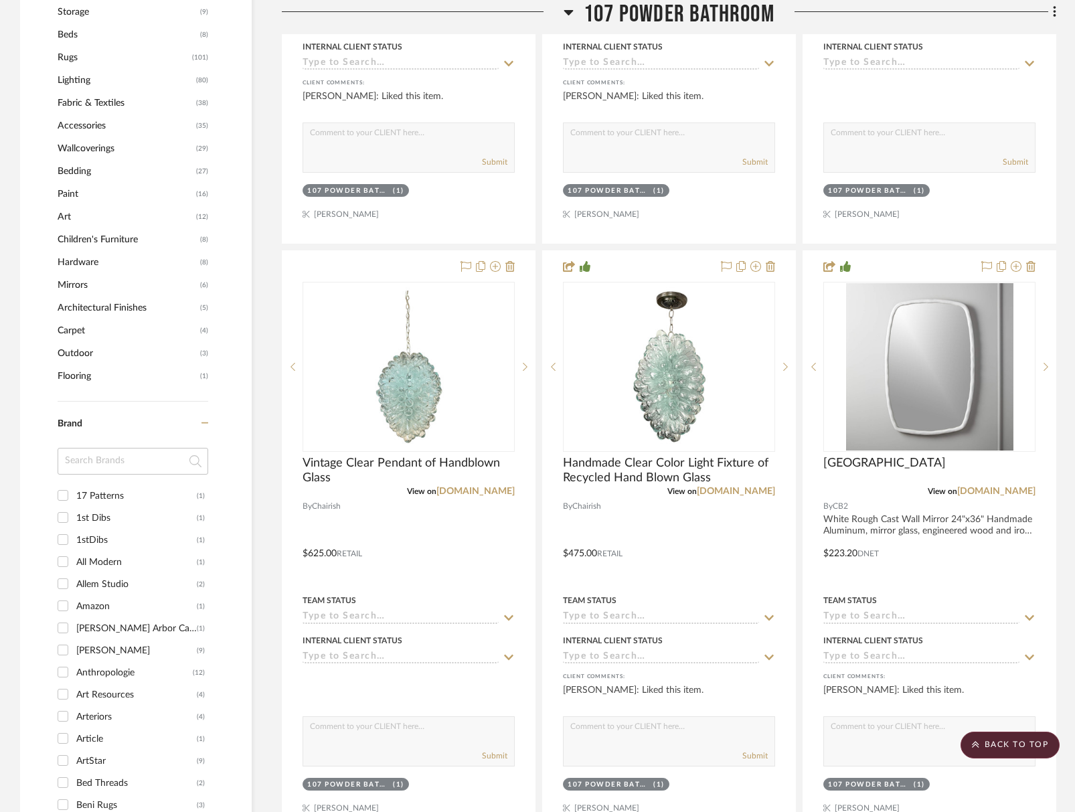
scroll to position [911, 0]
click at [634, 28] on span "107 Powder Bathroom" at bounding box center [679, 14] width 191 height 29
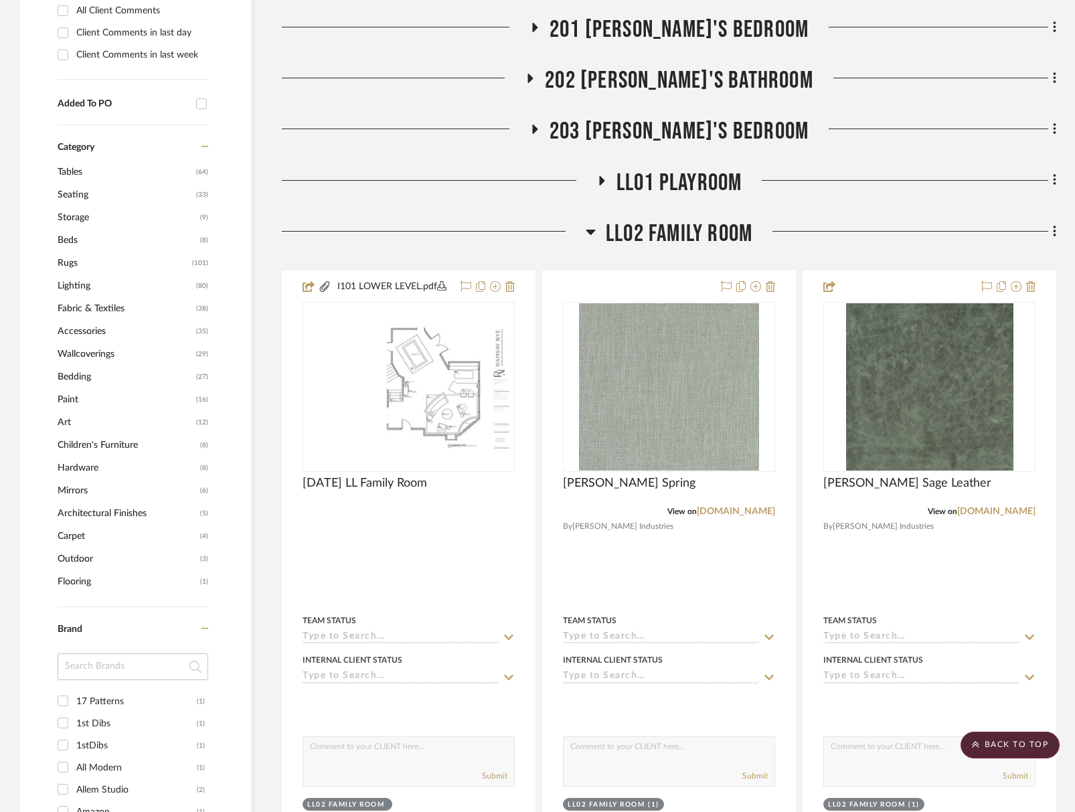
scroll to position [778, 0]
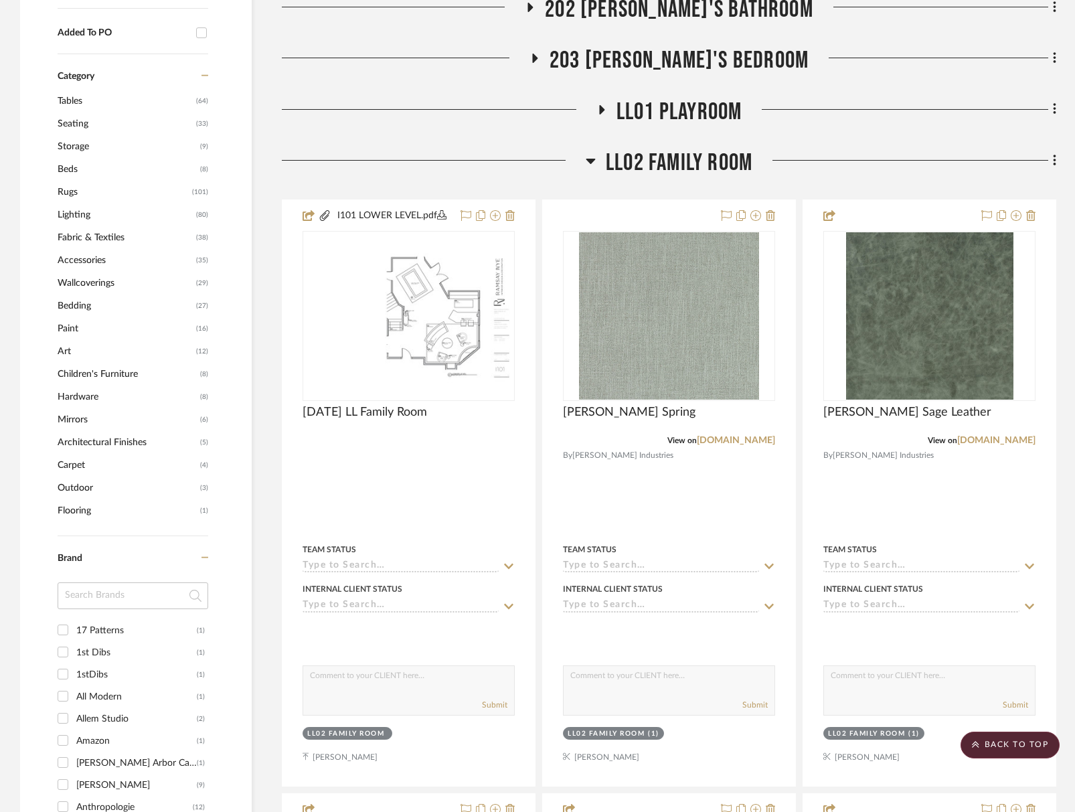
click at [674, 172] on span "LL02 Family Room" at bounding box center [679, 163] width 147 height 29
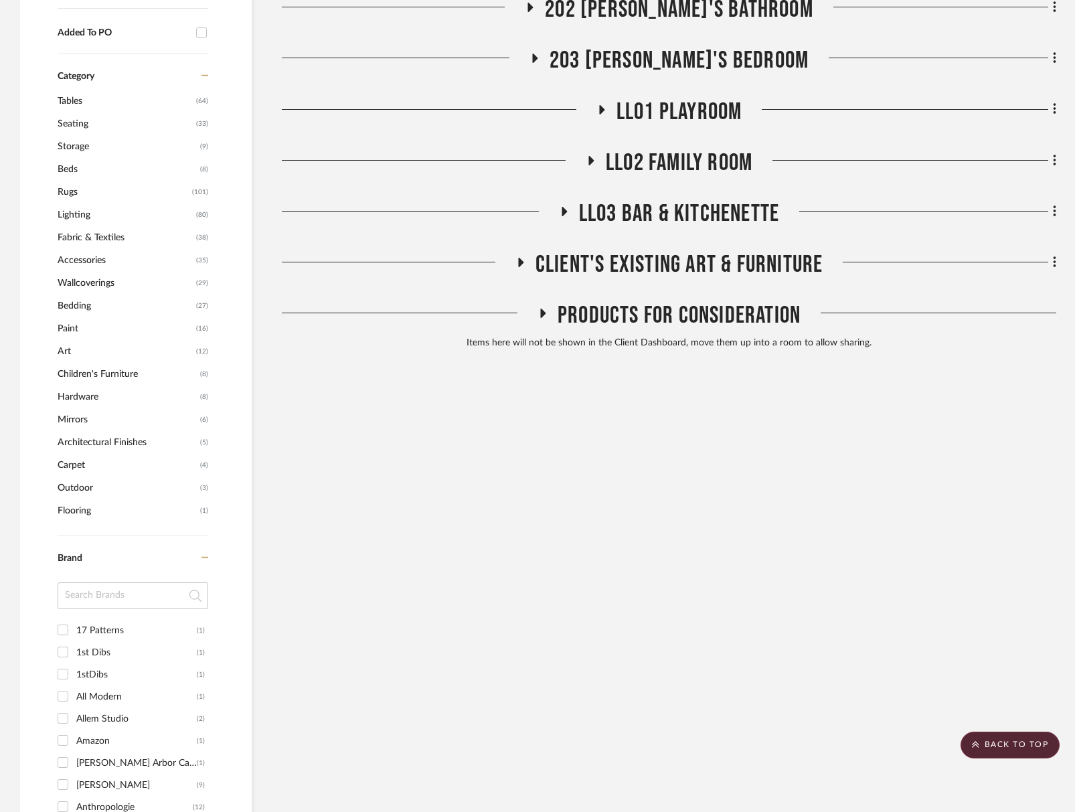
click at [692, 217] on span "LL03 Bar & Kitchenette" at bounding box center [679, 213] width 200 height 29
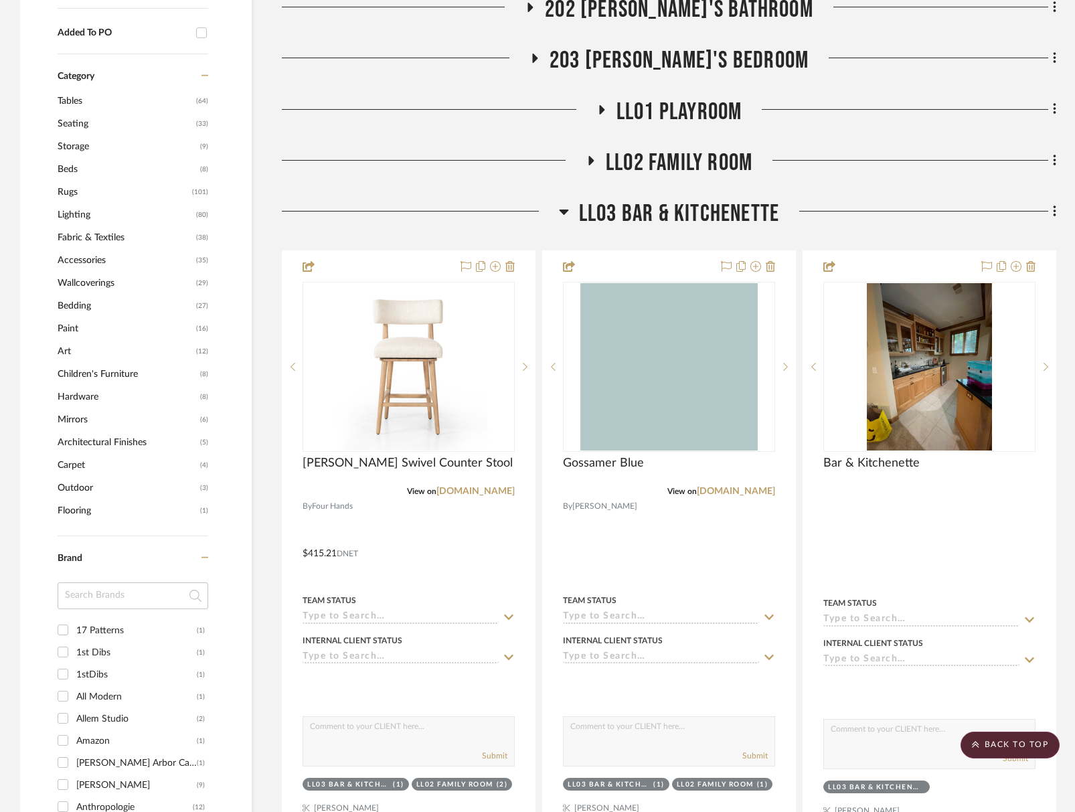
click at [692, 217] on span "LL03 Bar & Kitchenette" at bounding box center [679, 213] width 200 height 29
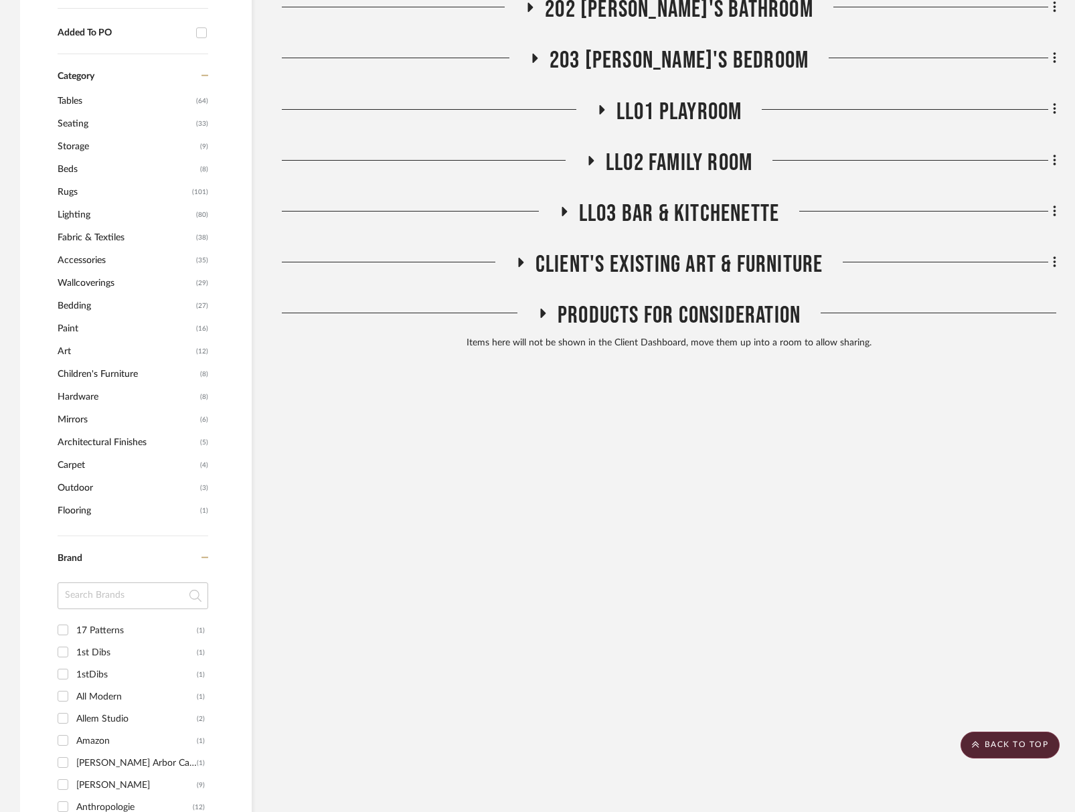
click at [686, 159] on span "LL02 Family Room" at bounding box center [679, 163] width 147 height 29
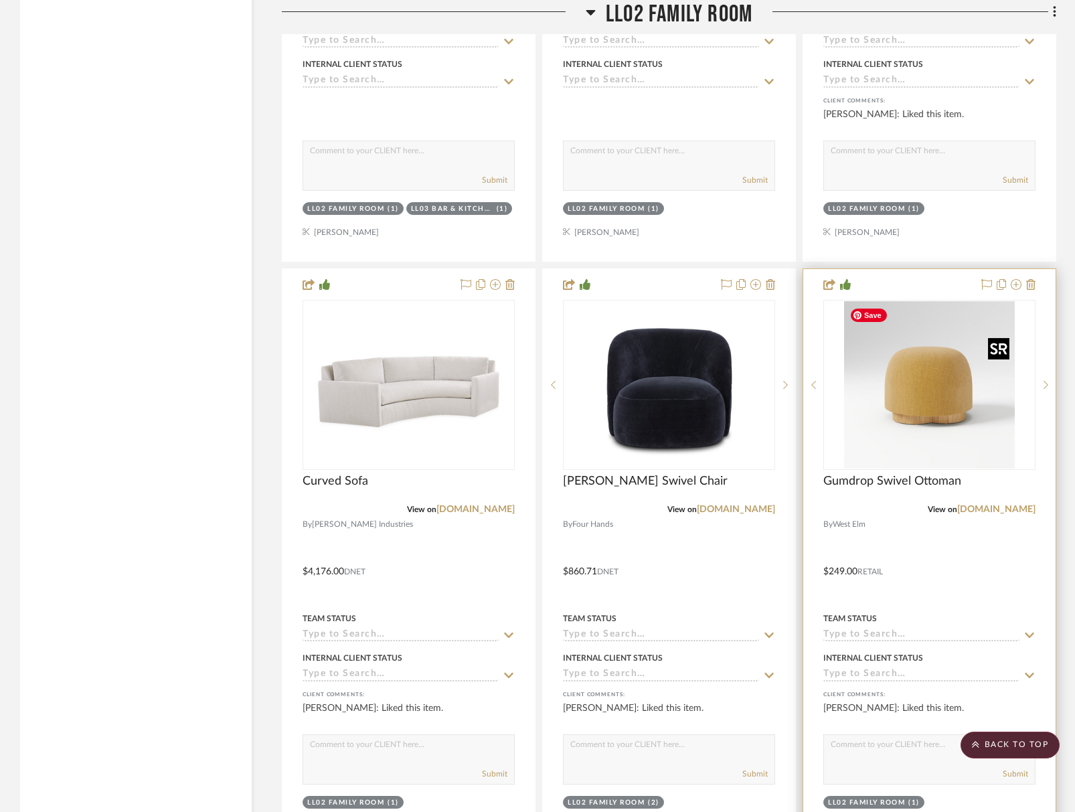
scroll to position [2384, 0]
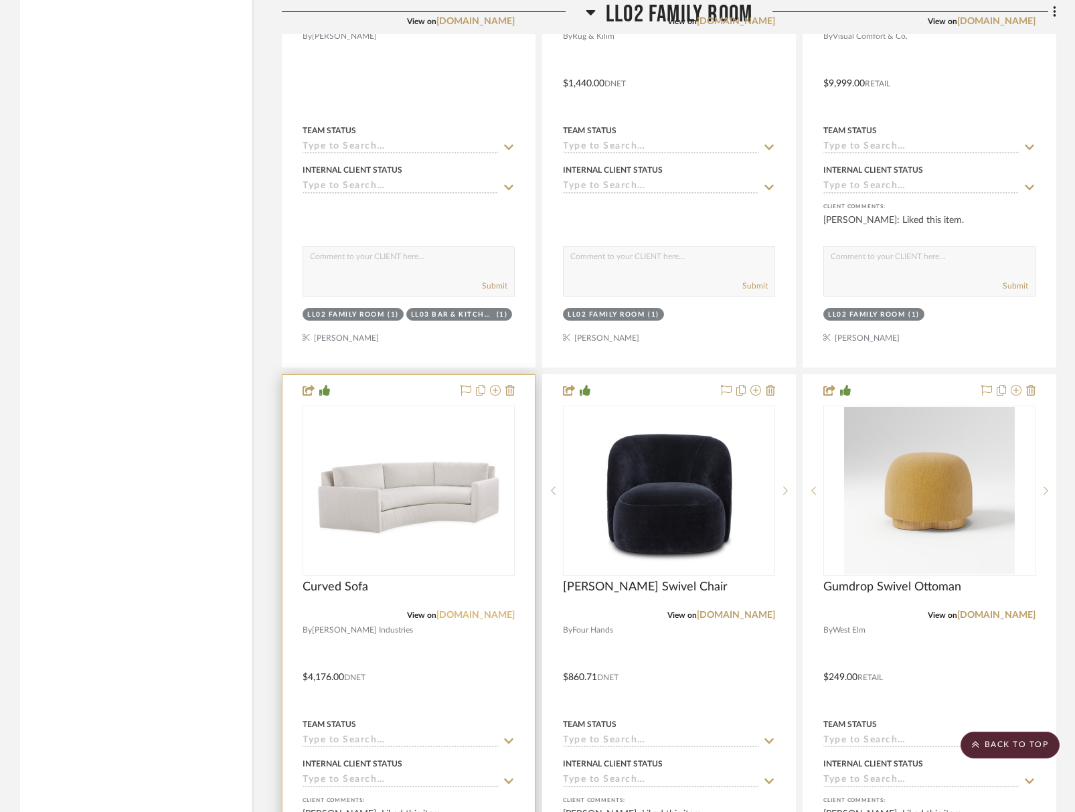
click at [479, 616] on link "[DOMAIN_NAME]" at bounding box center [475, 614] width 78 height 9
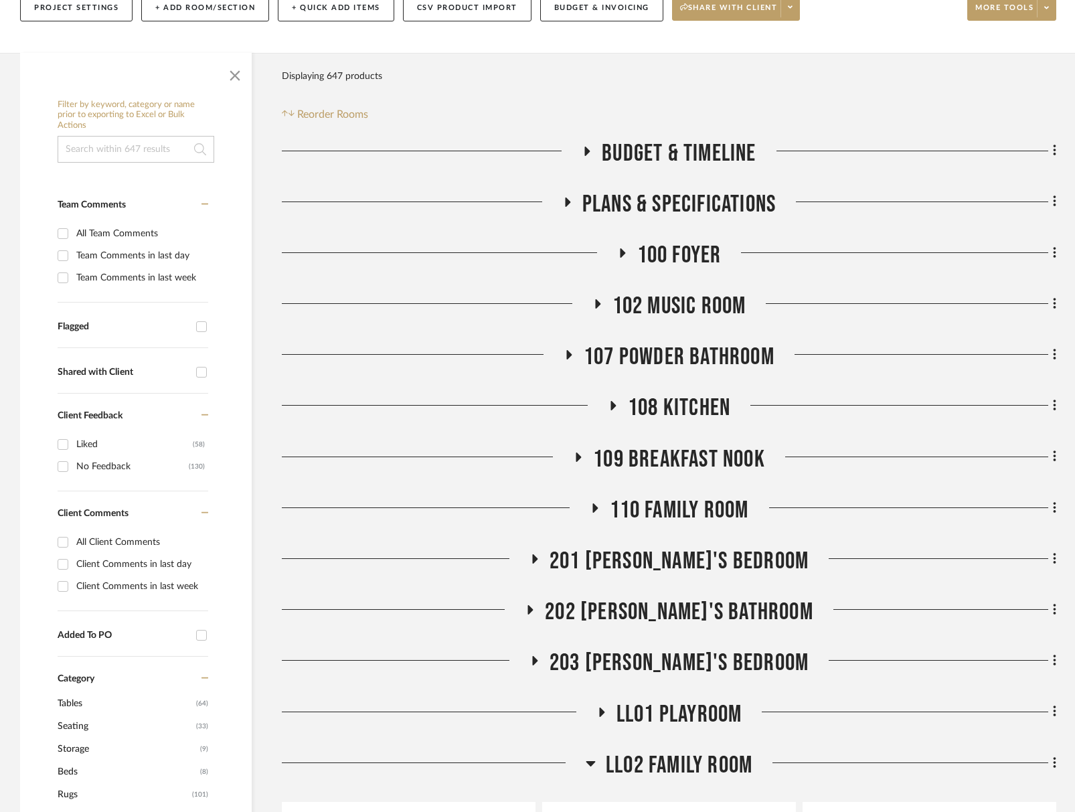
scroll to position [0, 0]
